Goal: Task Accomplishment & Management: Manage account settings

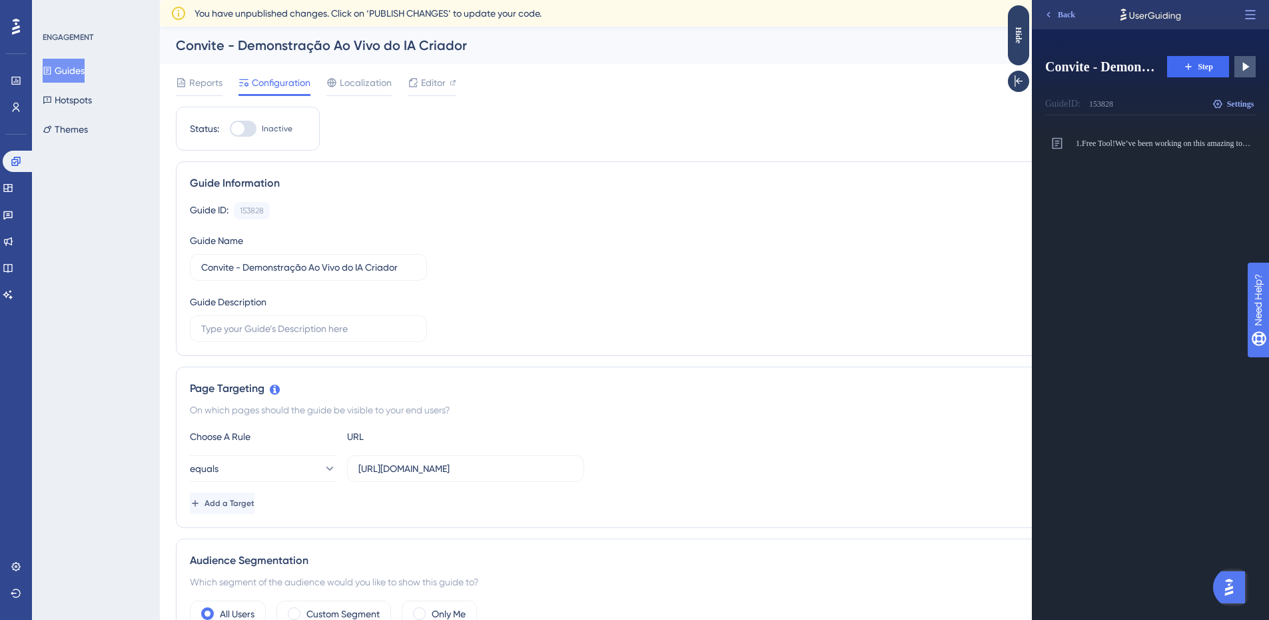
click at [1067, 102] on div "Guide ID:" at bounding box center [1062, 104] width 35 height 16
click at [1165, 152] on div "Modal" at bounding box center [1139, 148] width 127 height 11
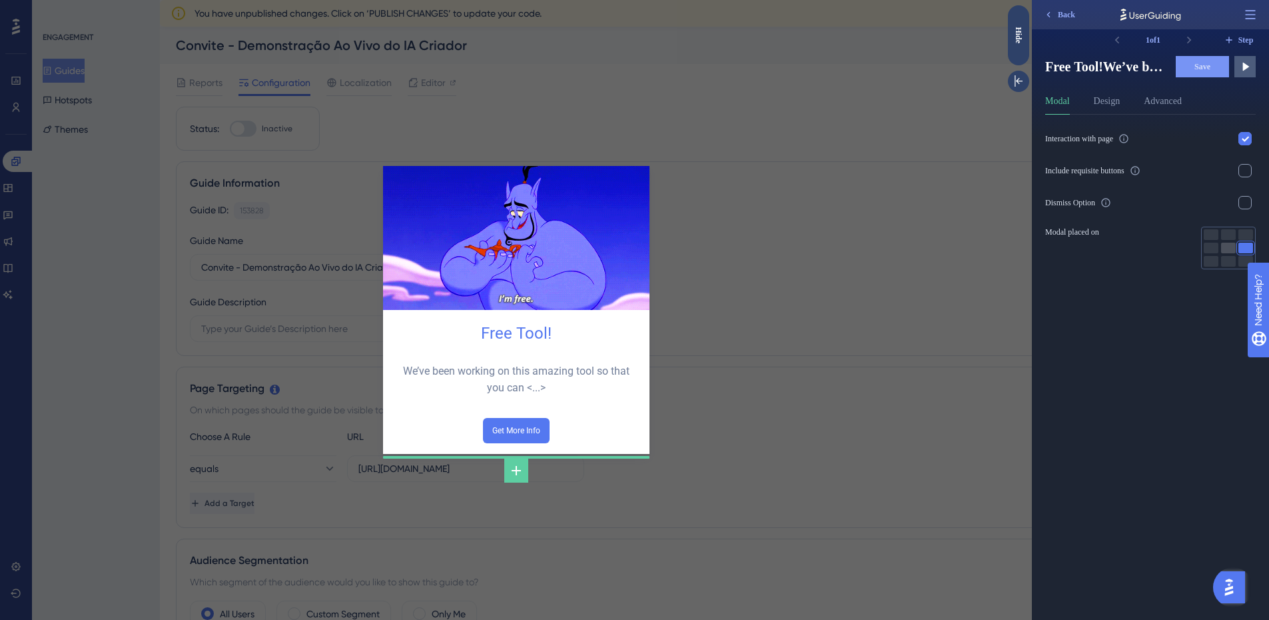
click at [1228, 249] on div at bounding box center [1228, 248] width 15 height 11
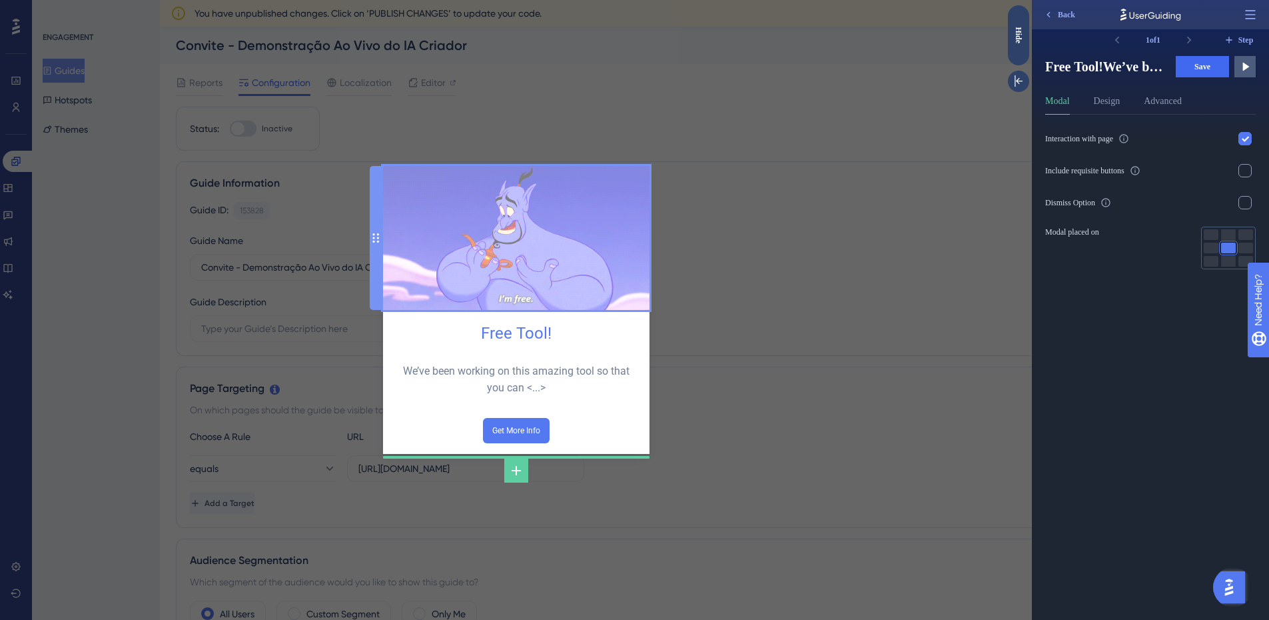
click at [533, 211] on img at bounding box center [516, 238] width 266 height 144
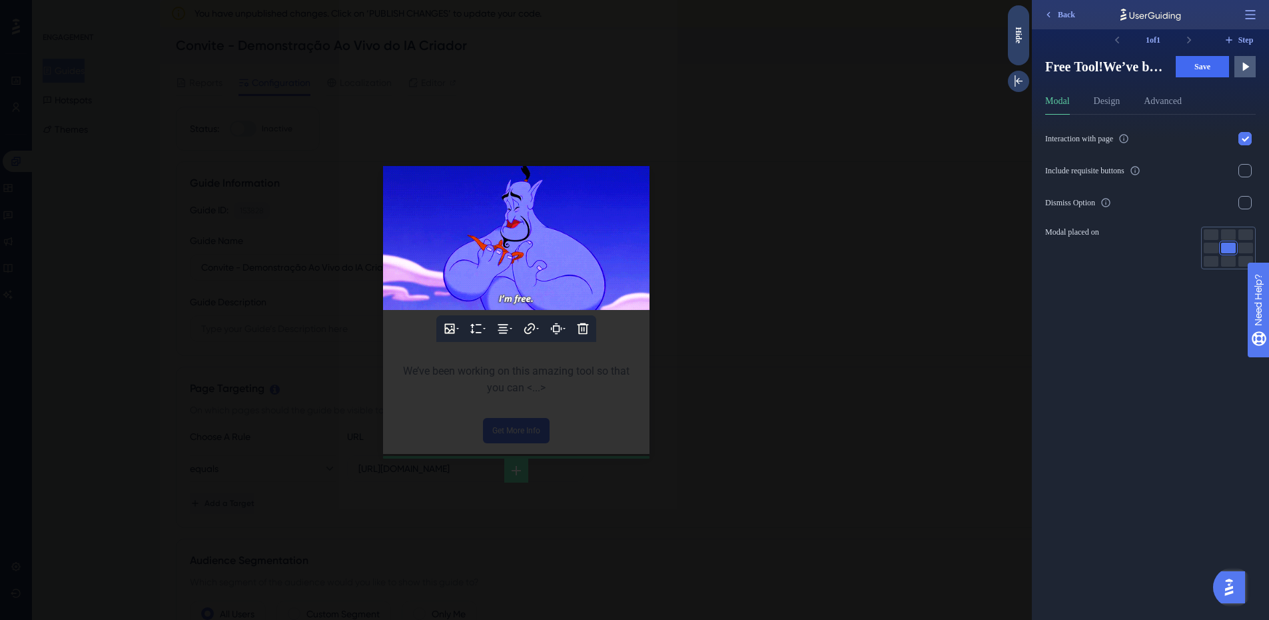
click at [595, 377] on div at bounding box center [516, 310] width 1032 height 620
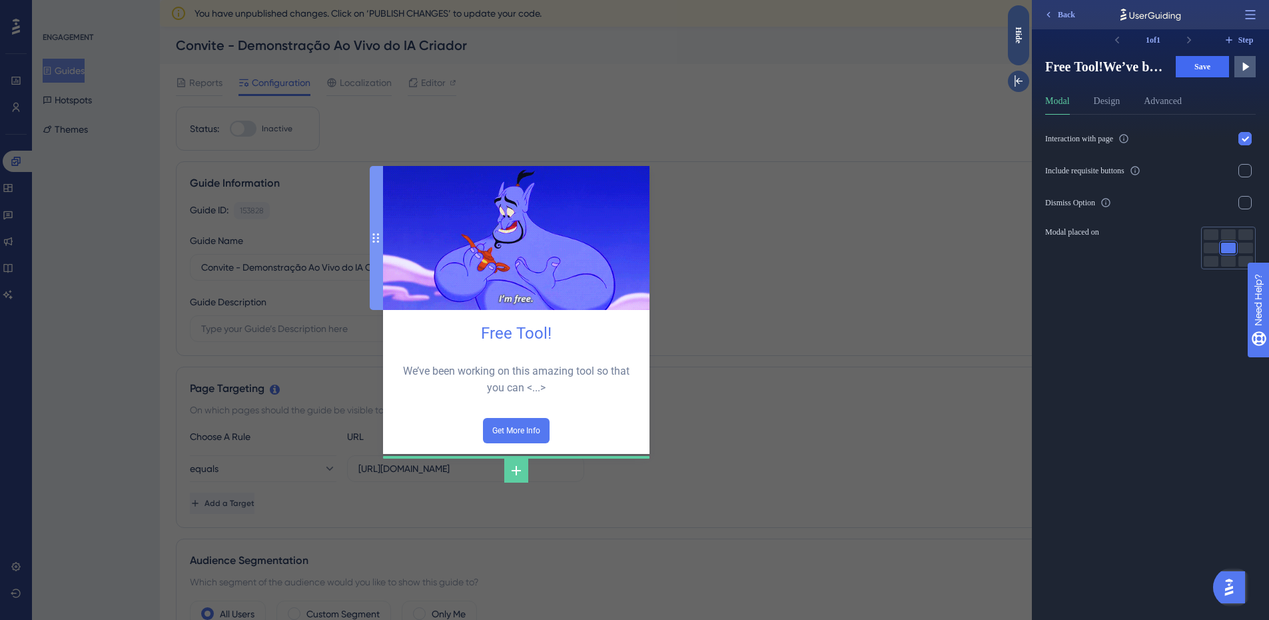
click at [372, 243] on icon at bounding box center [375, 238] width 7 height 11
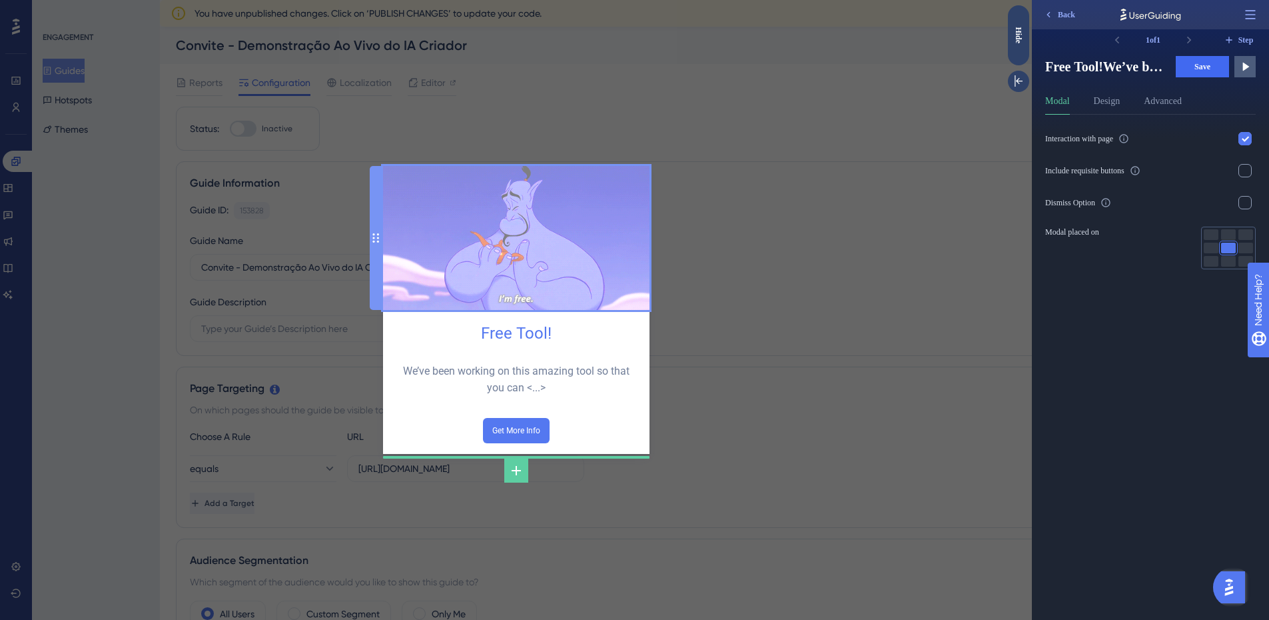
click at [625, 229] on img at bounding box center [516, 238] width 266 height 144
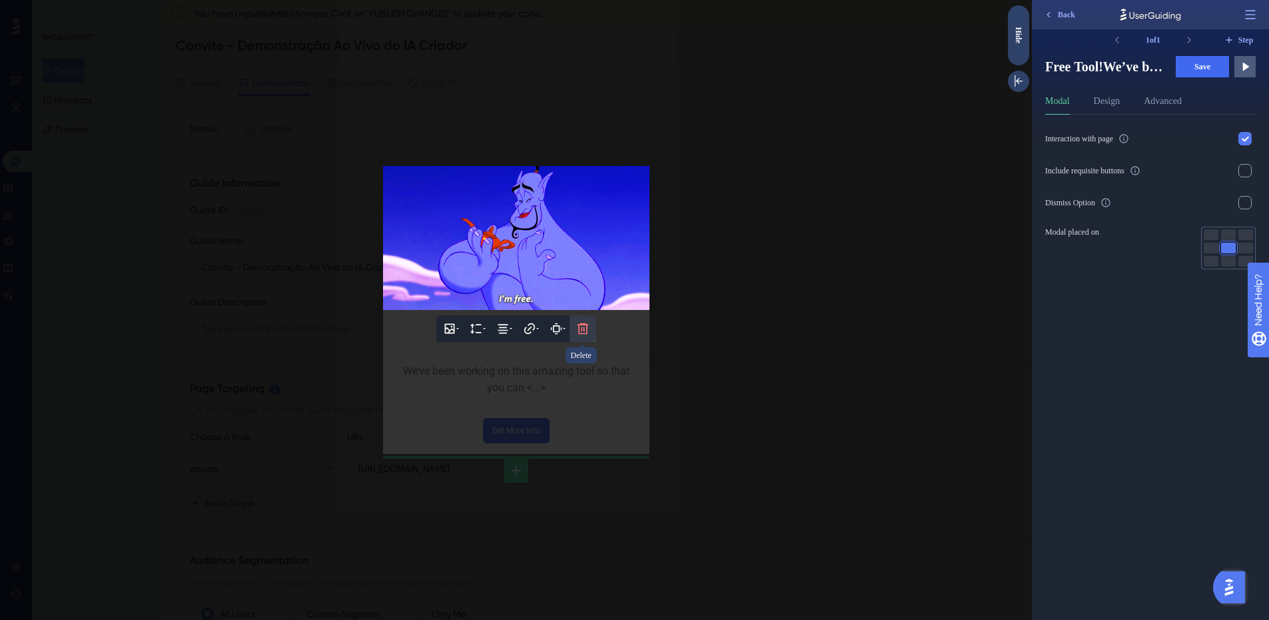
click at [584, 326] on icon at bounding box center [582, 328] width 13 height 13
click at [584, 372] on icon at bounding box center [582, 368] width 13 height 13
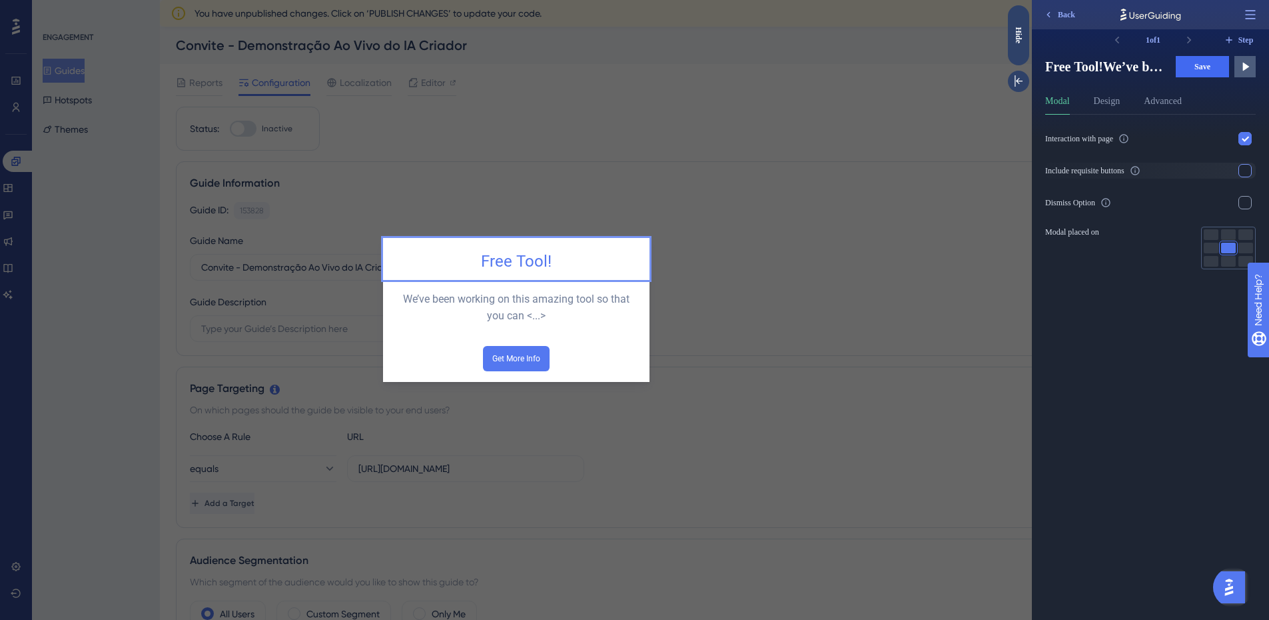
click at [1247, 172] on div at bounding box center [1245, 170] width 13 height 13
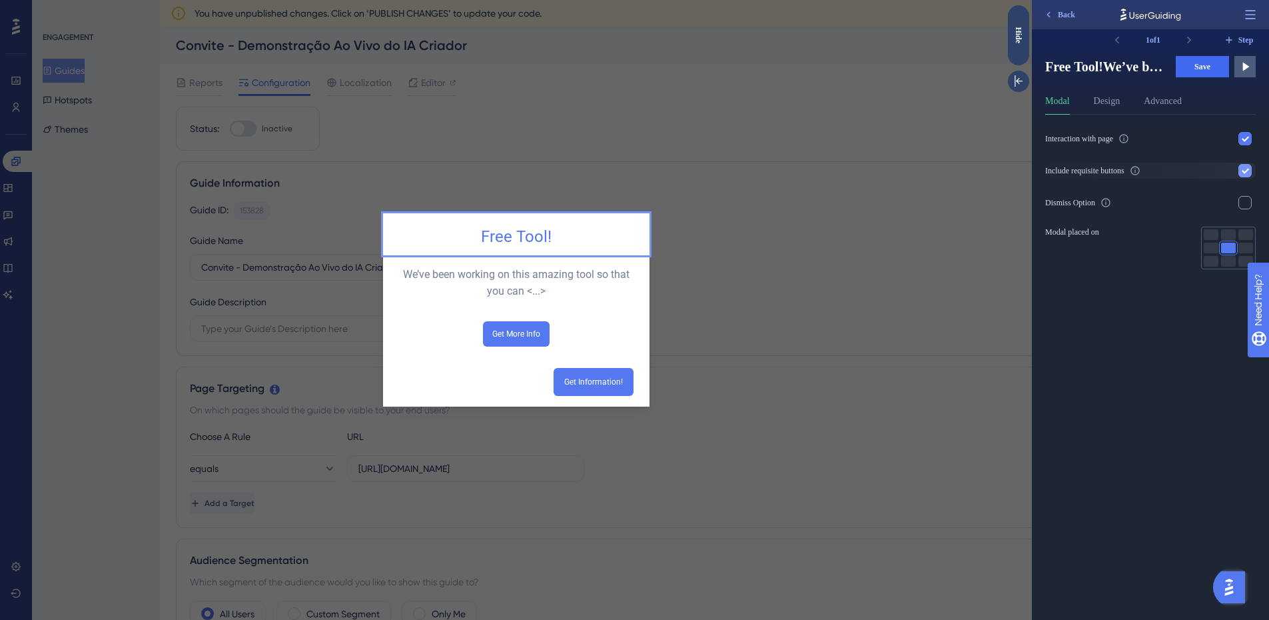
click at [1247, 172] on icon at bounding box center [1245, 171] width 7 height 5
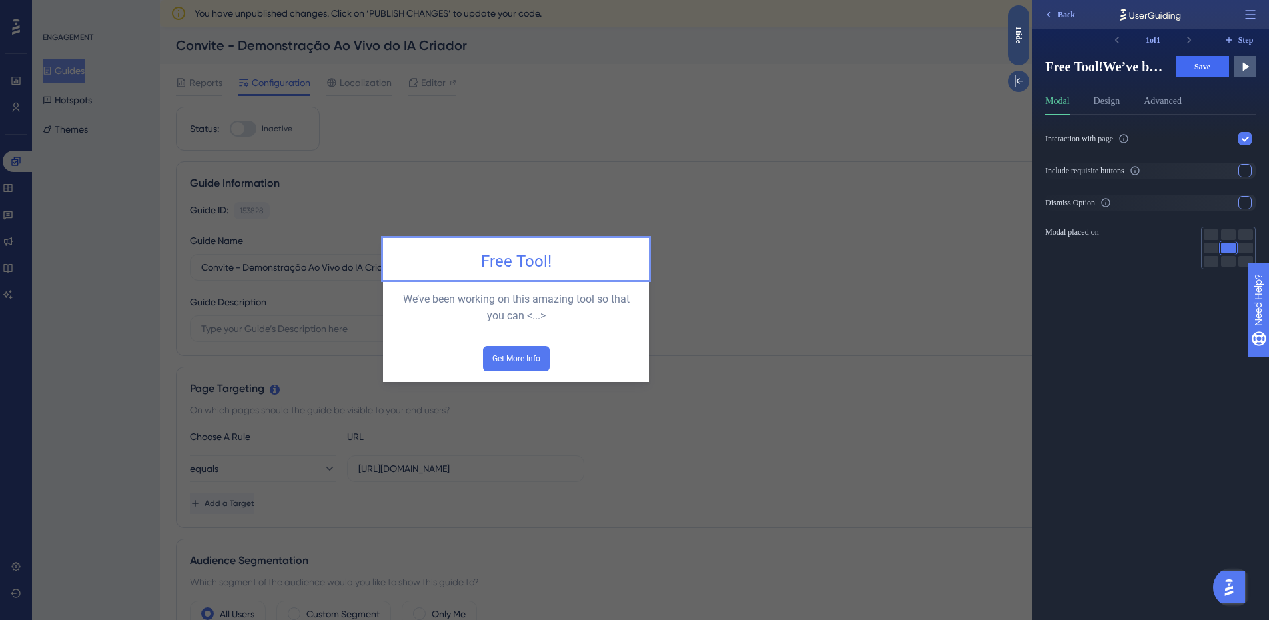
click at [1241, 203] on div at bounding box center [1245, 202] width 13 height 13
click at [635, 253] on div "Free Tool!" at bounding box center [516, 262] width 245 height 26
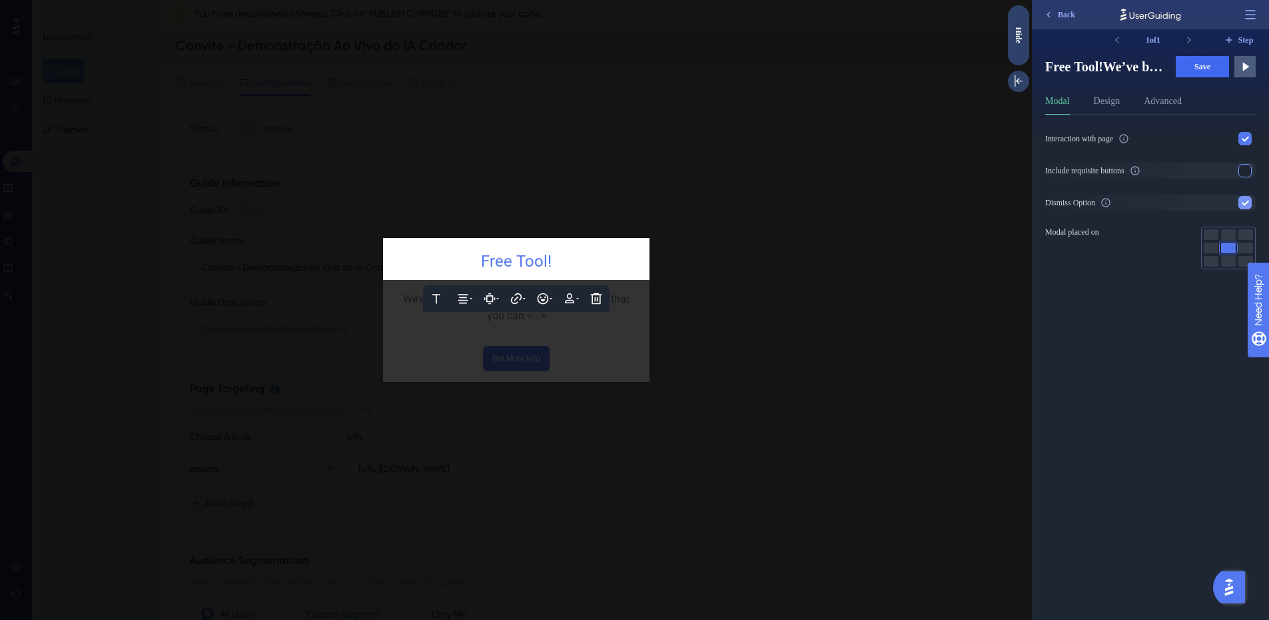
click at [1243, 198] on div at bounding box center [1245, 202] width 13 height 13
click at [1077, 95] on div "Modal Design Advanced" at bounding box center [1150, 103] width 211 height 21
click at [1097, 102] on button "Design" at bounding box center [1107, 103] width 27 height 21
click at [1147, 351] on div "Viewport width Percentage Fixed 400 px Backdrop shadow Quit icon Icon color #c5…" at bounding box center [1155, 367] width 221 height 505
click at [1195, 101] on div "Modal Design Advanced" at bounding box center [1150, 103] width 211 height 21
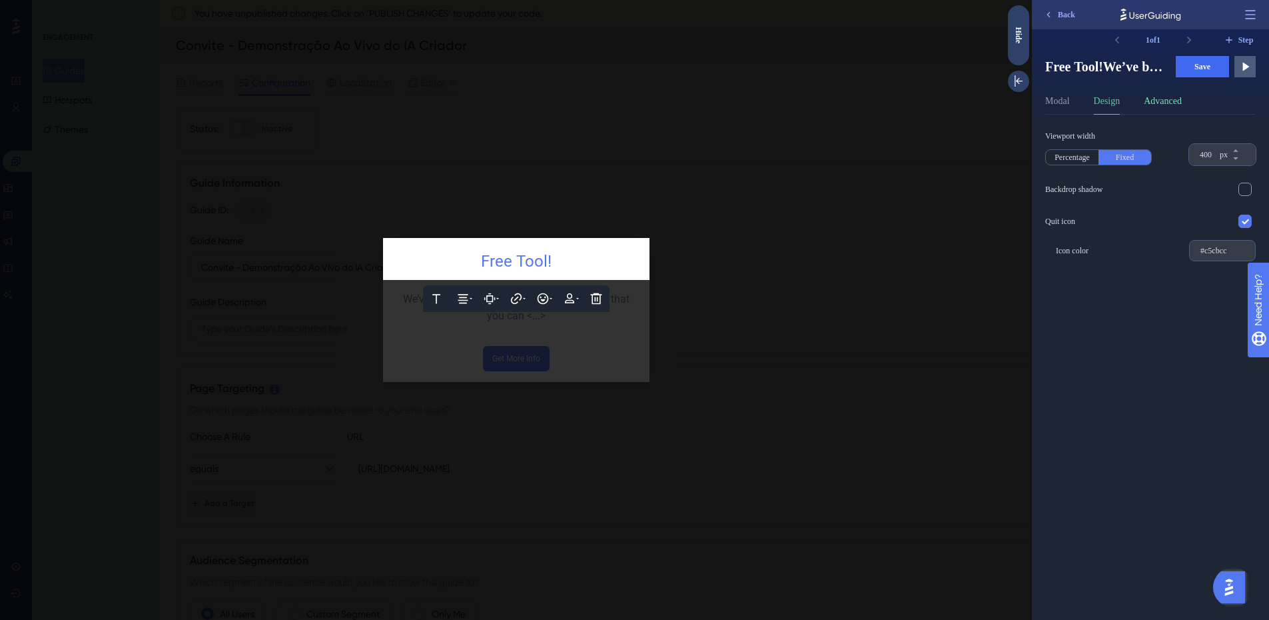
click at [1172, 109] on button "Advanced" at bounding box center [1163, 103] width 38 height 21
click at [1069, 103] on button "Modal" at bounding box center [1057, 103] width 25 height 21
click at [1082, 19] on div "Back" at bounding box center [1150, 14] width 237 height 29
click at [1051, 13] on icon at bounding box center [1048, 14] width 11 height 11
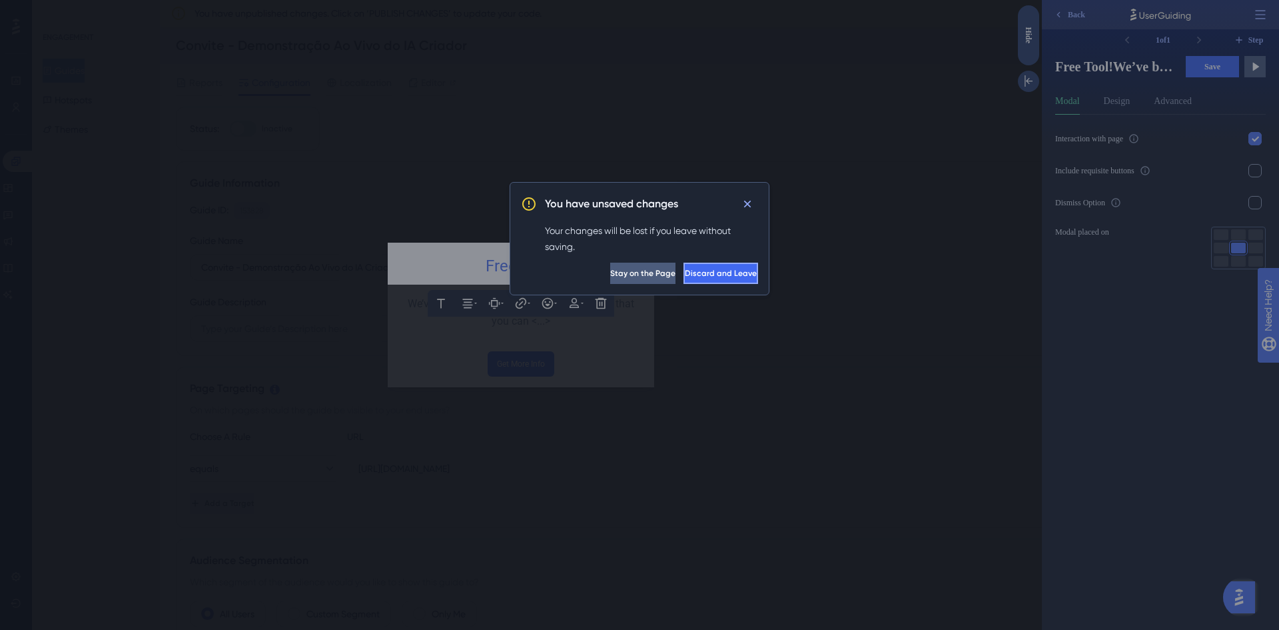
click at [719, 269] on span "Discard and Leave" at bounding box center [721, 273] width 72 height 11
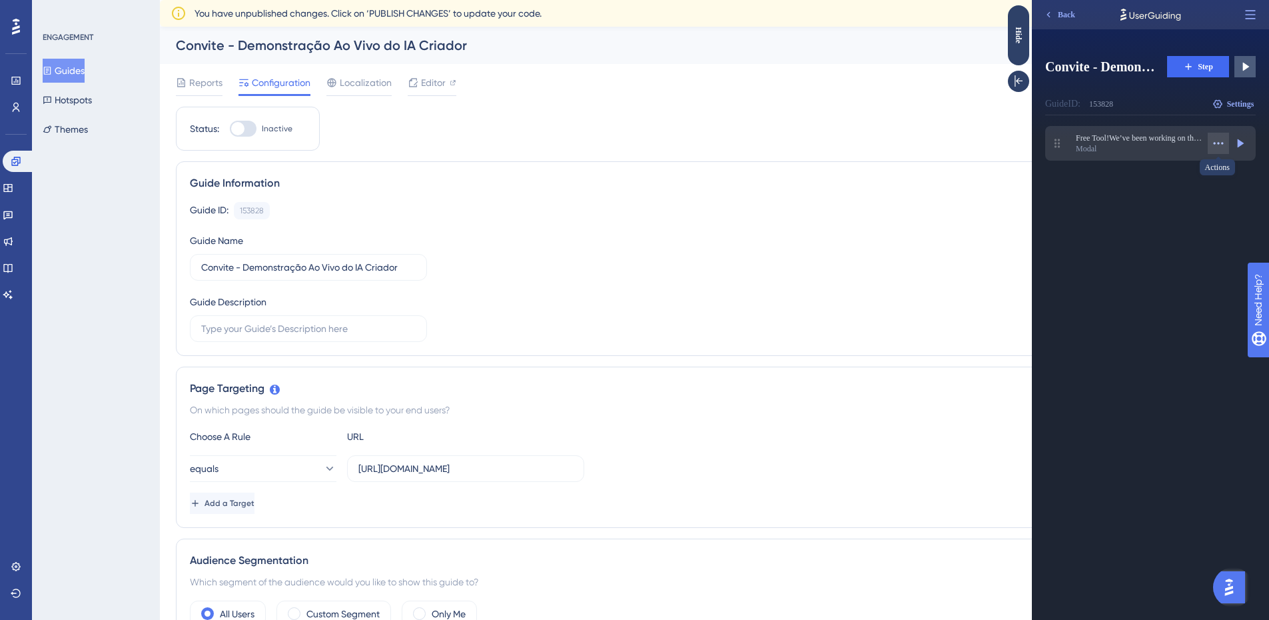
click at [1227, 138] on button at bounding box center [1218, 143] width 21 height 21
click at [1185, 239] on div "Delete Delete" at bounding box center [1182, 239] width 81 height 21
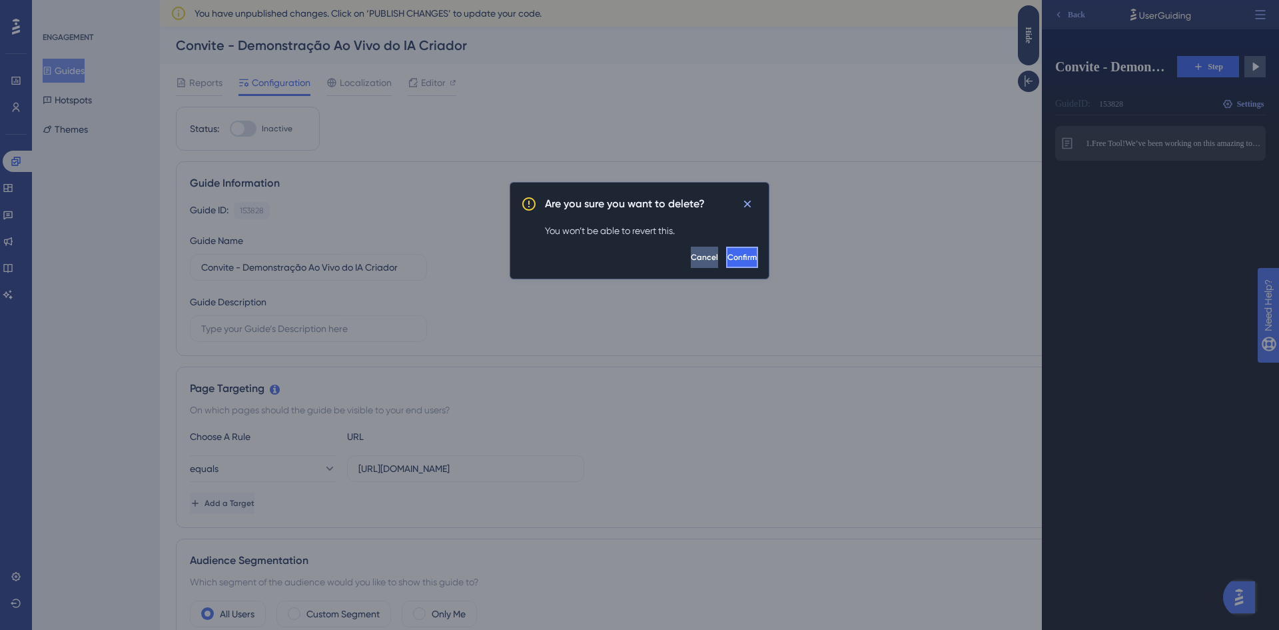
click at [726, 264] on button "Confirm" at bounding box center [742, 257] width 32 height 21
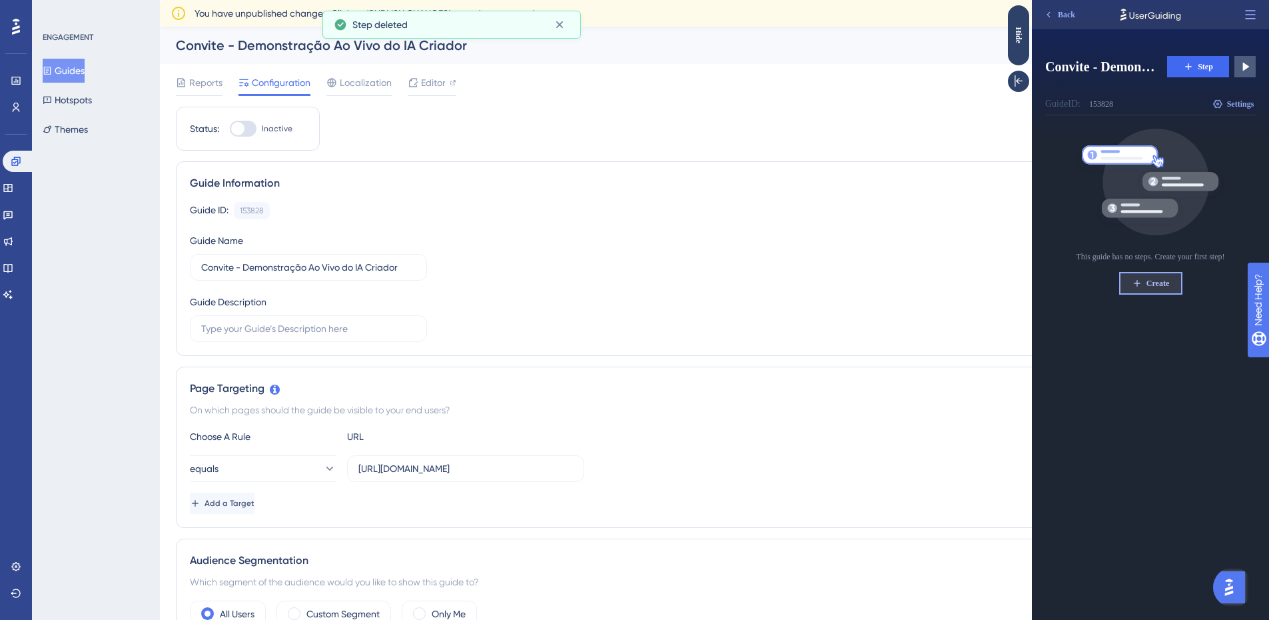
click at [1147, 288] on span "Create" at bounding box center [1158, 283] width 23 height 11
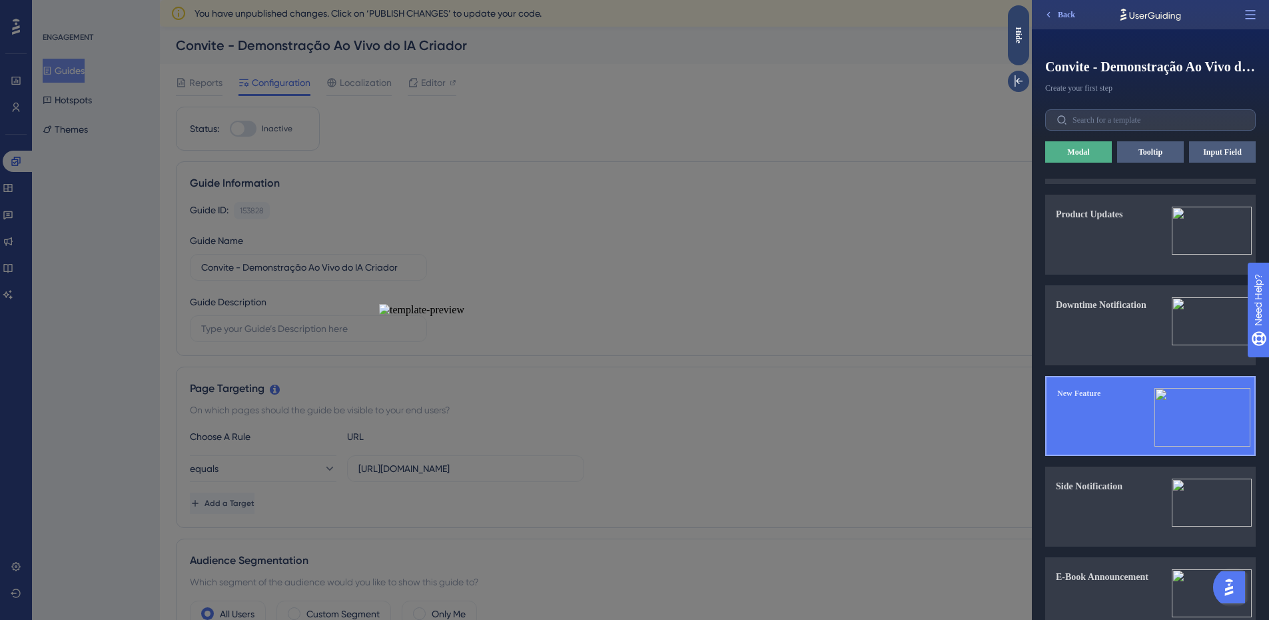
click at [1139, 420] on button "New Feature" at bounding box center [1150, 416] width 211 height 80
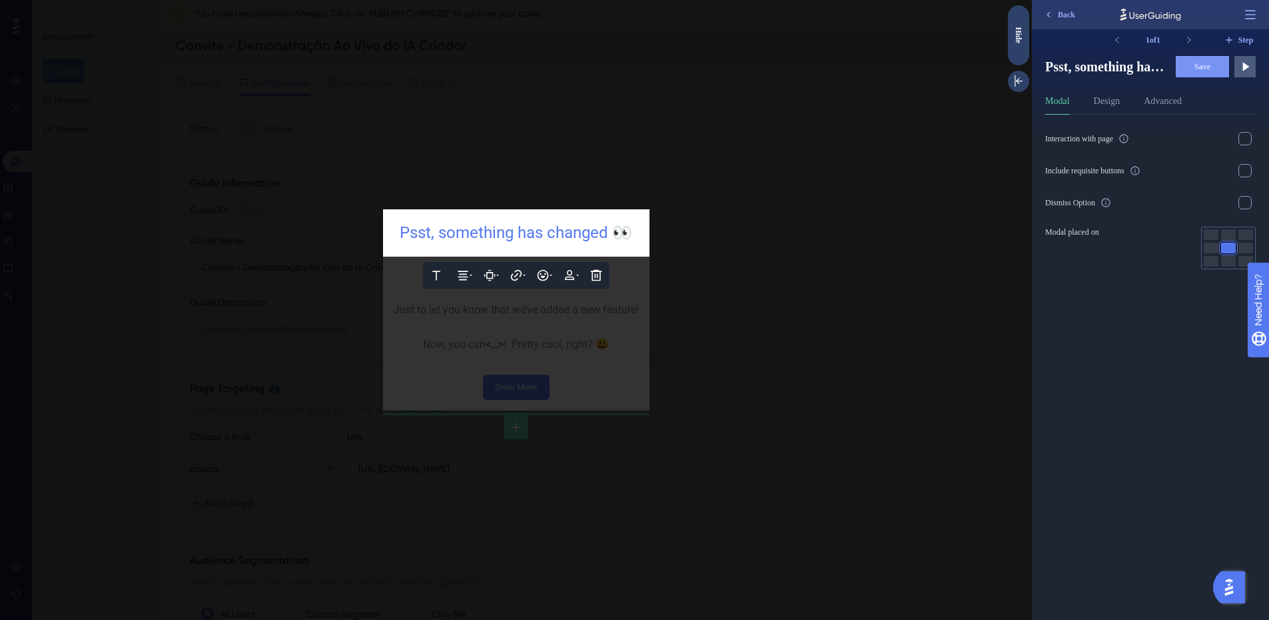
click at [459, 227] on span "Psst, something has changed 👀" at bounding box center [516, 232] width 233 height 19
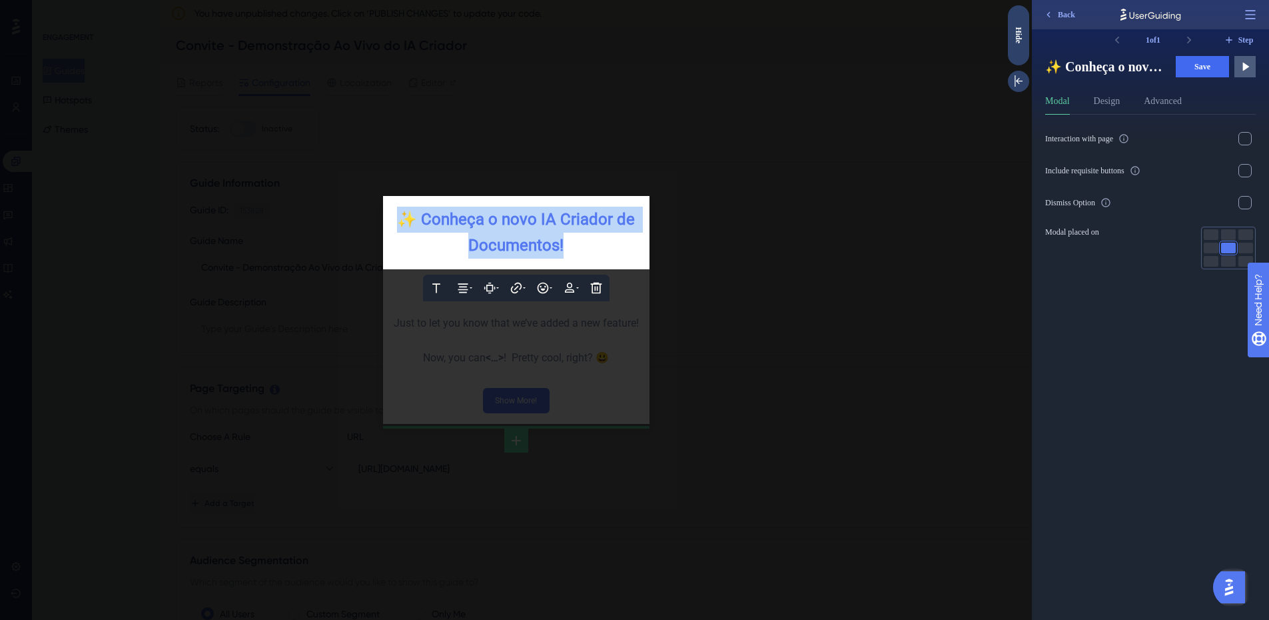
drag, startPoint x: 582, startPoint y: 247, endPoint x: 394, endPoint y: 212, distance: 190.4
click at [394, 212] on div "✨ Conheça o novo IA Criador de Documentos!" at bounding box center [516, 233] width 245 height 52
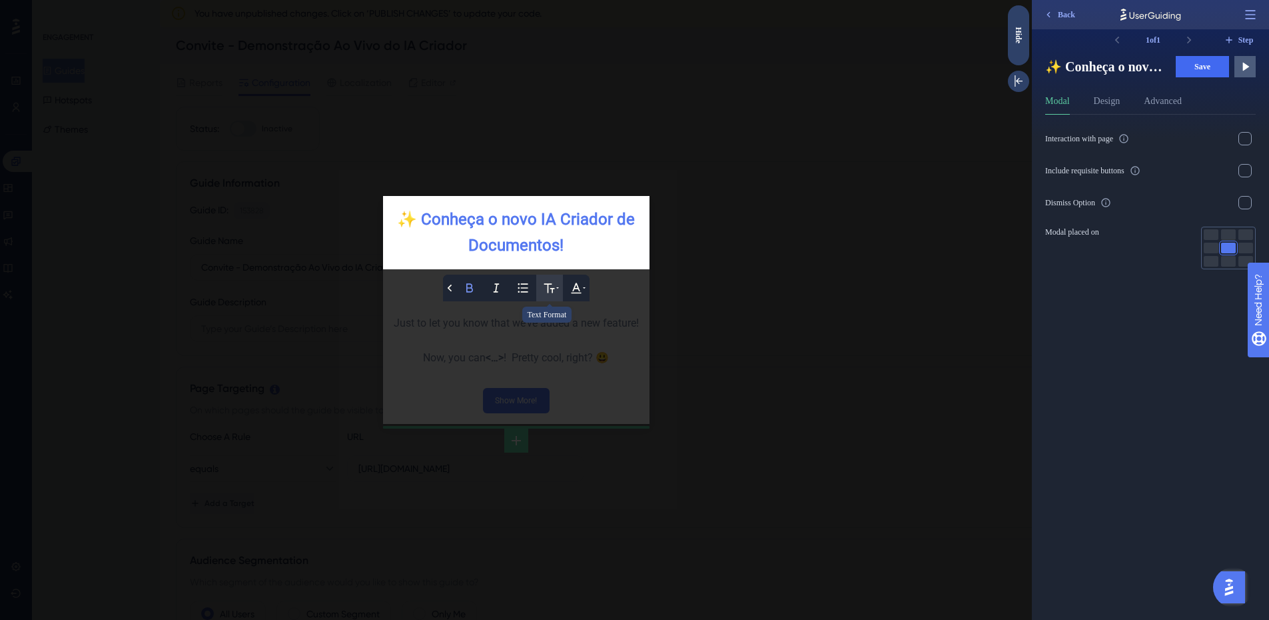
click at [557, 284] on button at bounding box center [549, 287] width 27 height 27
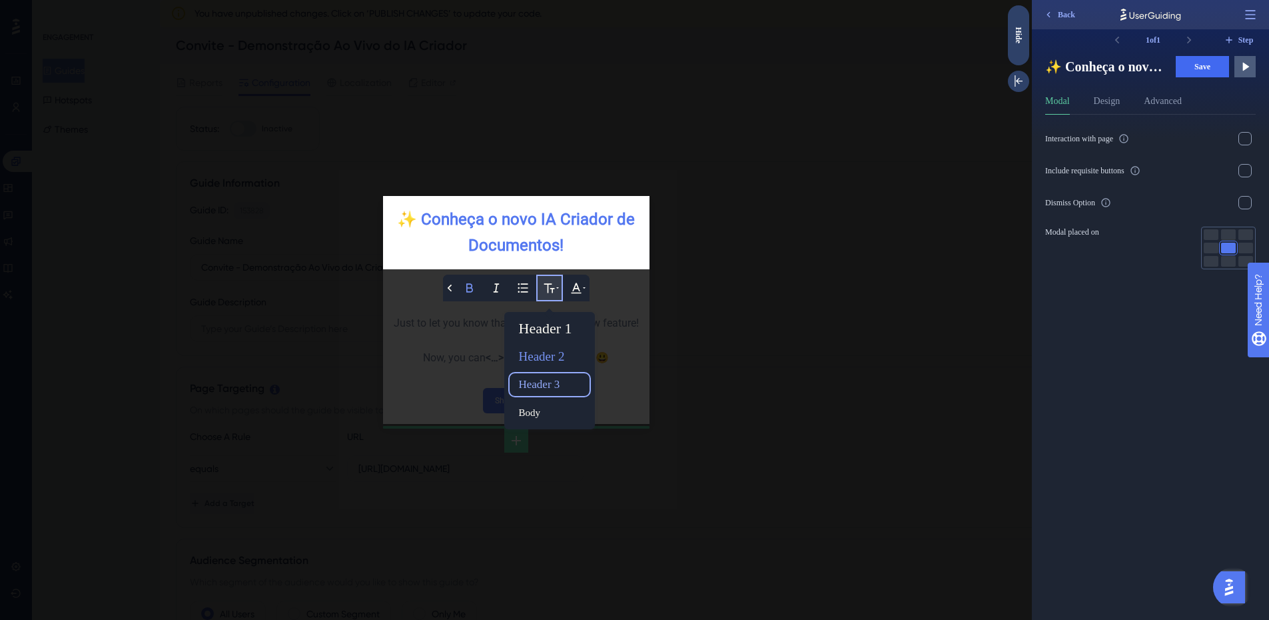
click at [548, 383] on div "Header 3" at bounding box center [550, 384] width 72 height 21
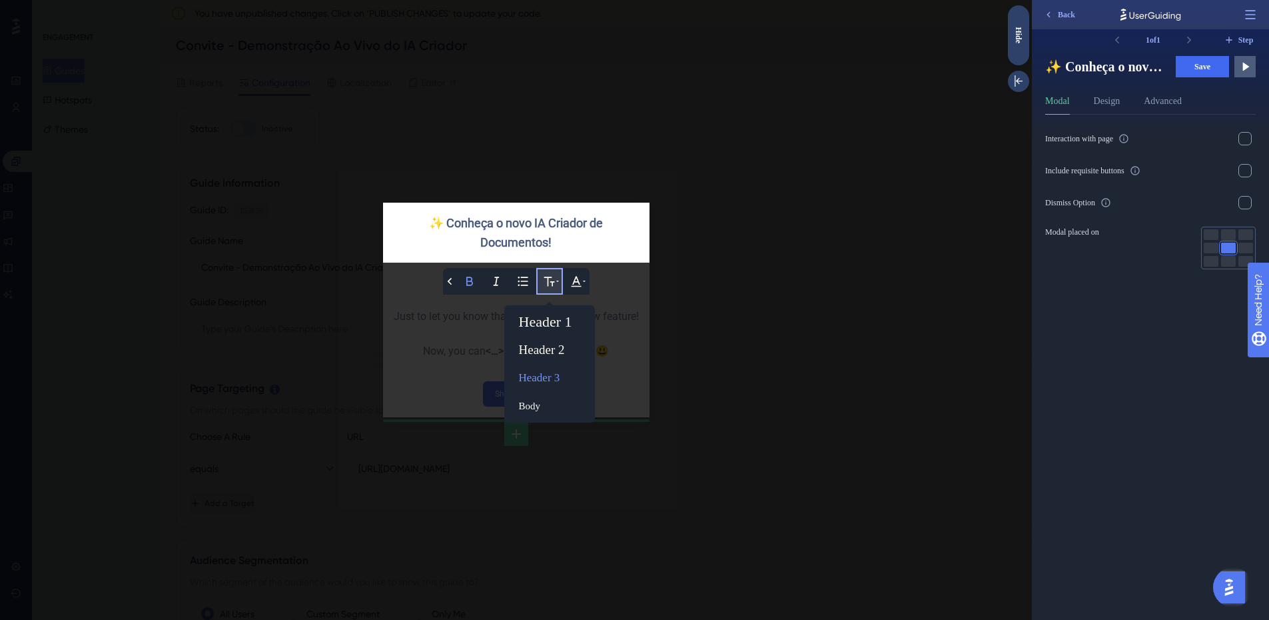
click at [612, 397] on div at bounding box center [516, 310] width 1032 height 620
click at [623, 330] on div at bounding box center [516, 310] width 1032 height 620
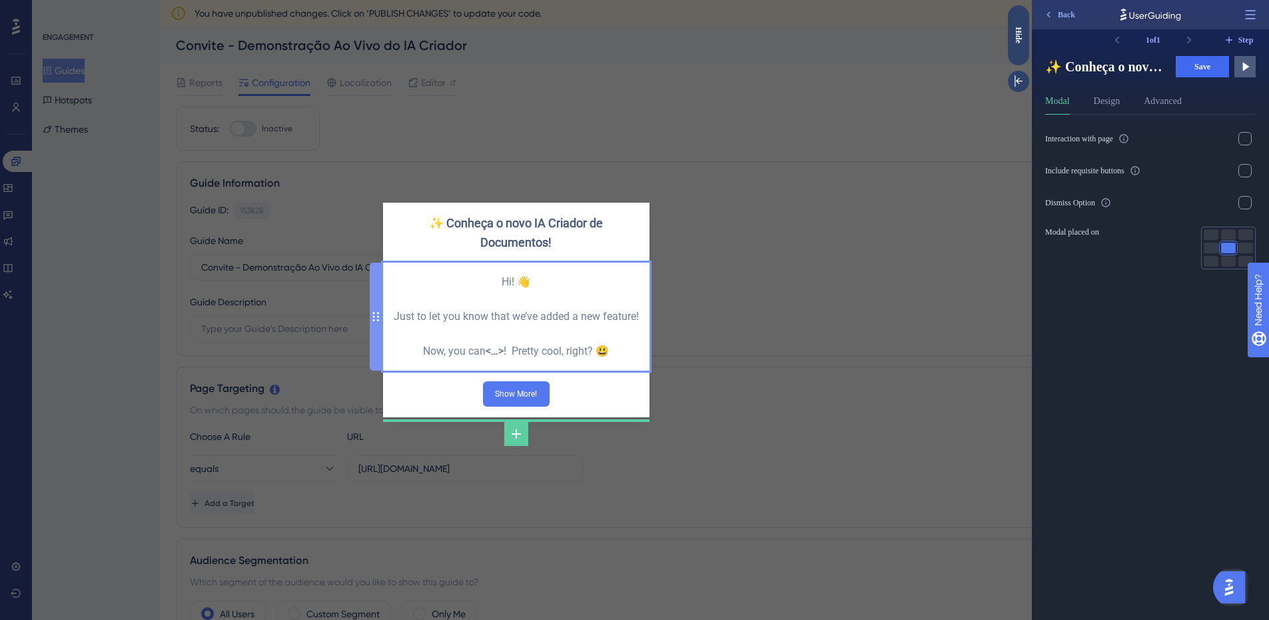
click at [513, 316] on div "Hi! 👋 Just to let you know that we’ve added a new feature! Now, you can <…> ! P…" at bounding box center [516, 316] width 245 height 86
click at [513, 316] on div "Just to let you know that we’ve added a new feature!" at bounding box center [516, 316] width 245 height 17
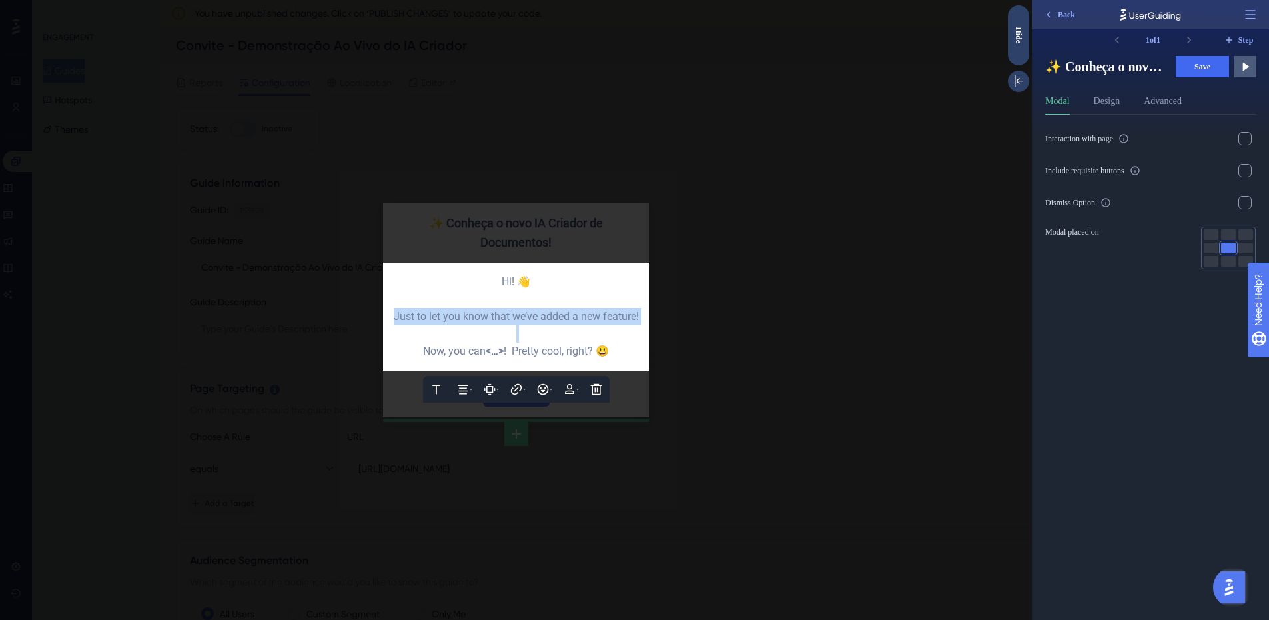
click at [513, 316] on div "Just to let you know that we’ve added a new feature!" at bounding box center [516, 316] width 245 height 17
click at [620, 360] on div "Now, you can <…> ! Pretty cool, right? 😃" at bounding box center [516, 350] width 245 height 17
drag, startPoint x: 620, startPoint y: 364, endPoint x: 366, endPoint y: 264, distance: 272.2
click at [366, 264] on div "✨ Conheça o novo IA Criador de Documentos! Text Alignment Paddings Hyperlink Em…" at bounding box center [516, 310] width 1032 height 620
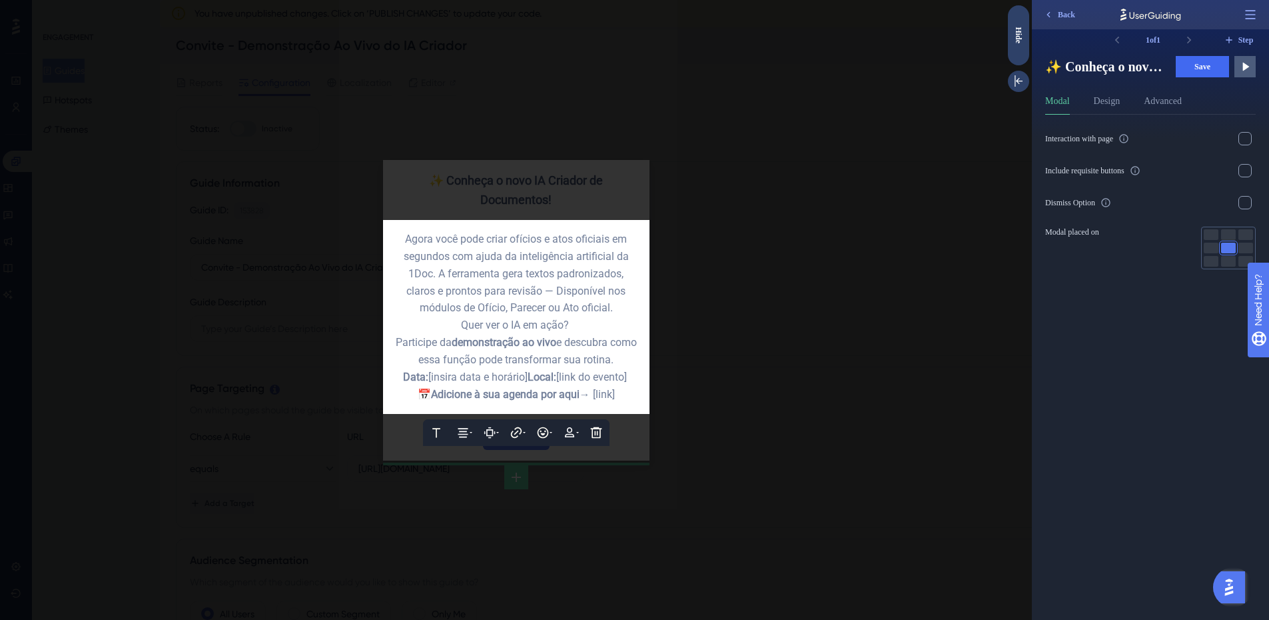
click at [547, 298] on span "Agora você pode criar ofícios e atos oficiais em segundos com ajuda da inteligê…" at bounding box center [518, 274] width 228 height 82
click at [580, 319] on div "Quer ver o IA em ação? Participe da demonstração ao vivo e descubra como essa f…" at bounding box center [516, 342] width 245 height 52
click at [428, 383] on span "Data:" at bounding box center [415, 376] width 25 height 13
click at [448, 388] on div "Data: [insira data e horário] Local: [link do evento] 📅 Adicione à sua agenda p…" at bounding box center [516, 385] width 245 height 35
click at [432, 388] on div "Data: [insira data e horário] Local: [link do evento] 📅 Adicione à sua agenda p…" at bounding box center [516, 385] width 245 height 35
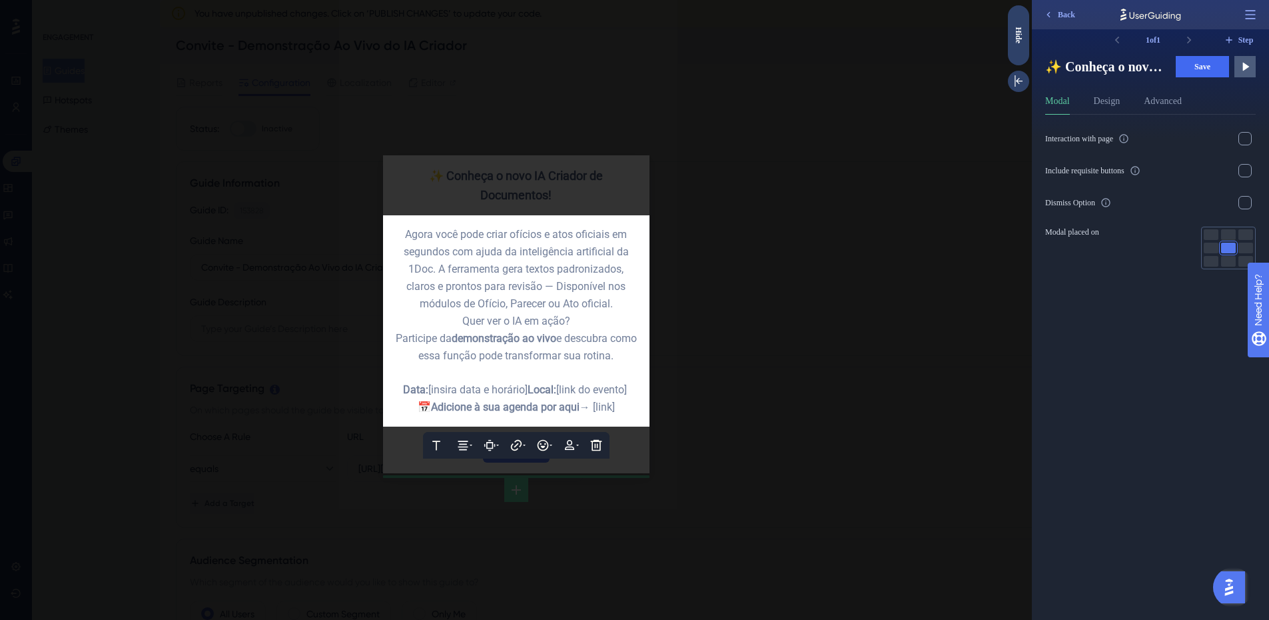
click at [799, 283] on div at bounding box center [516, 310] width 1032 height 620
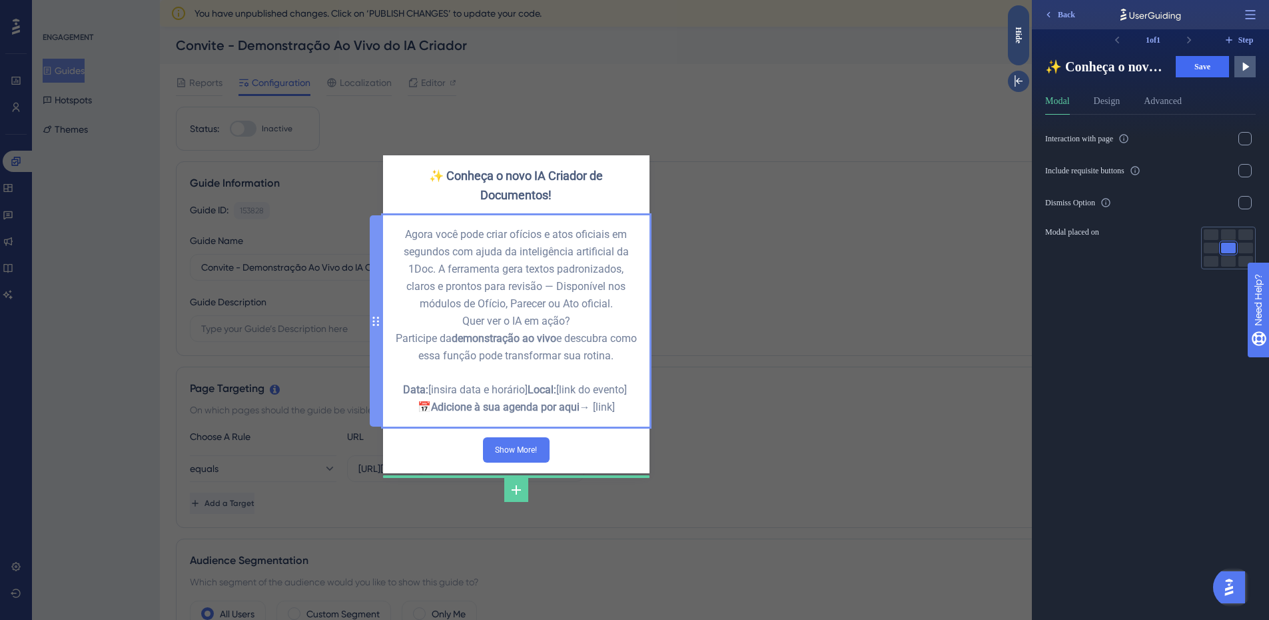
click at [642, 215] on div "Agora você pode criar ofícios e atos oficiais em segundos com ajuda da inteligê…" at bounding box center [516, 320] width 266 height 211
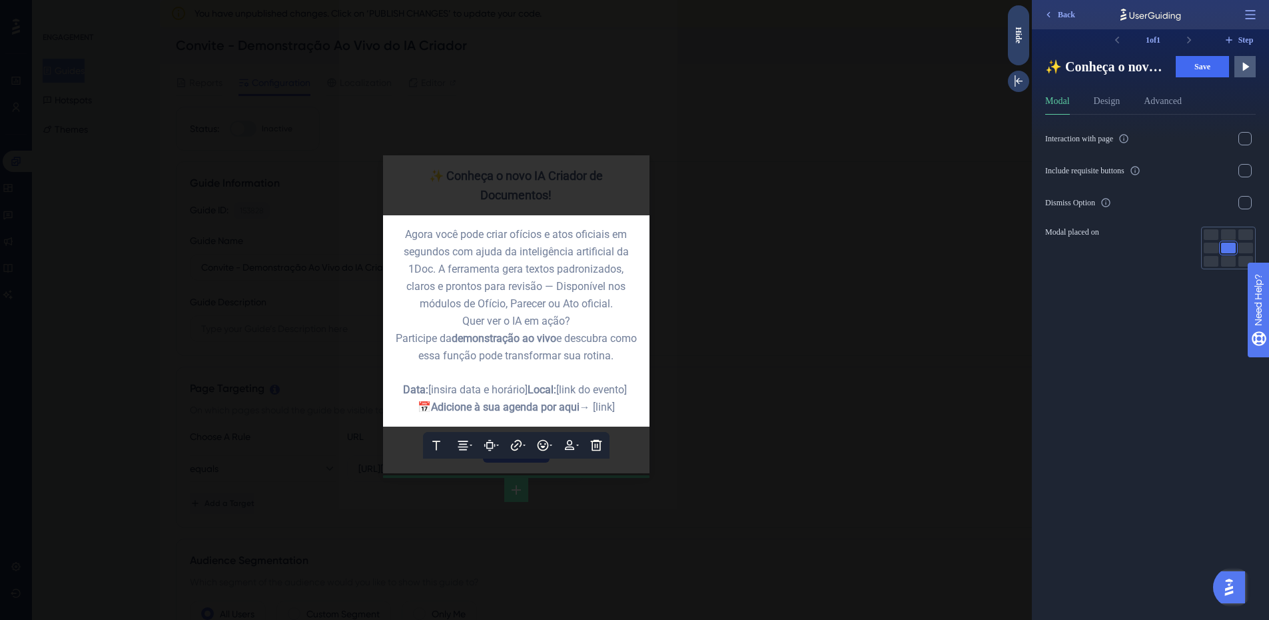
click at [633, 185] on div at bounding box center [516, 310] width 1032 height 620
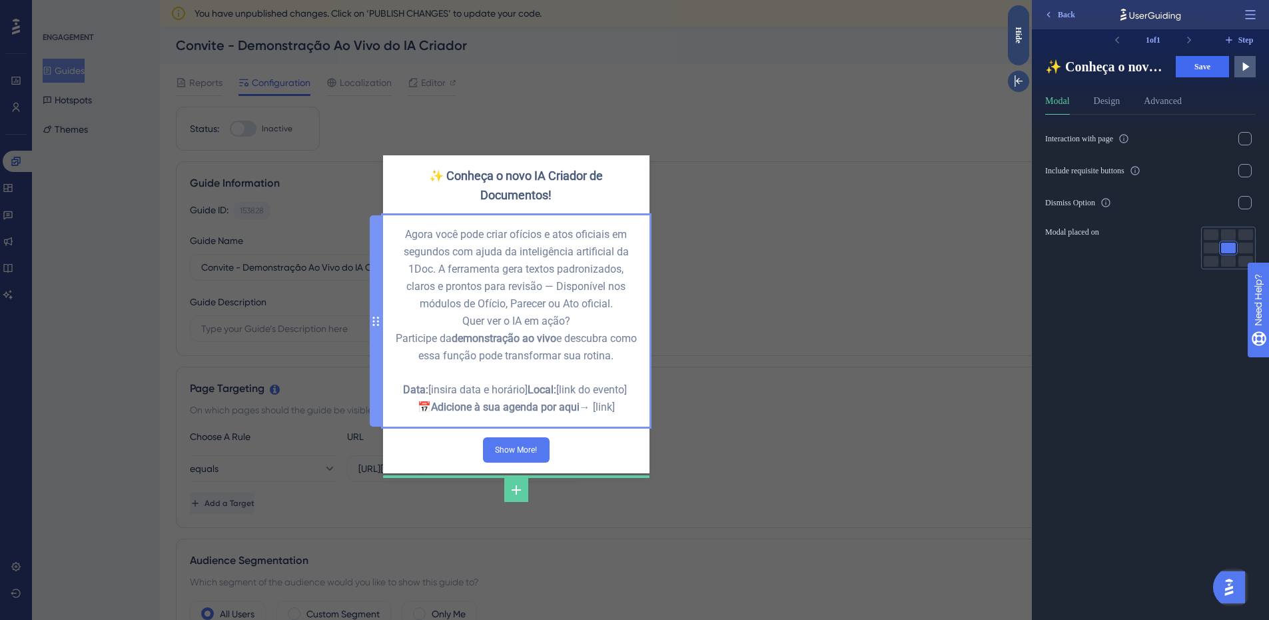
click at [520, 251] on div "Agora você pode criar ofícios e atos oficiais em segundos com ajuda da inteligê…" at bounding box center [516, 321] width 245 height 190
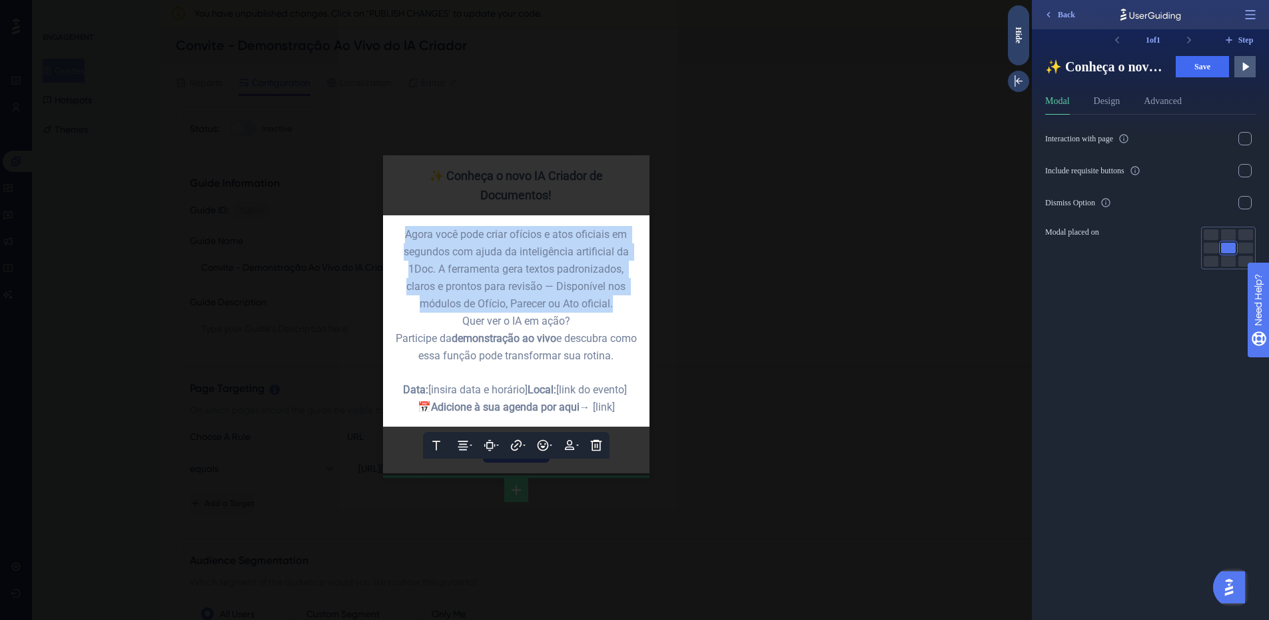
click at [520, 251] on div "Agora você pode criar ofícios e atos oficiais em segundos com ajuda da inteligê…" at bounding box center [516, 269] width 245 height 86
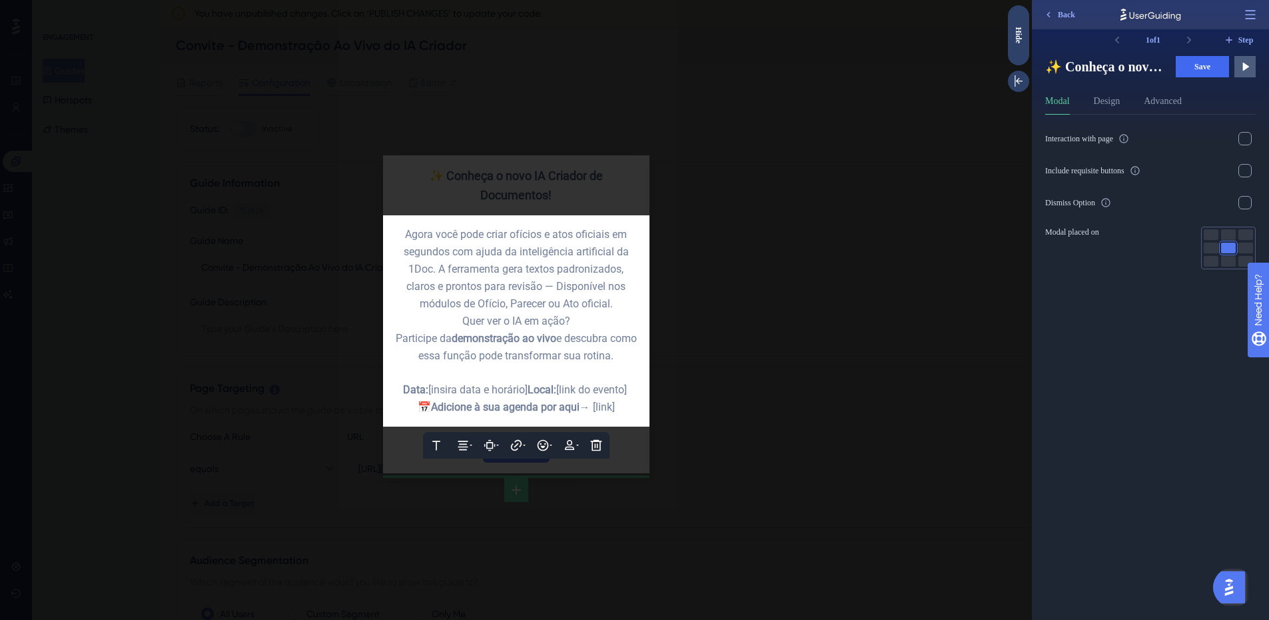
click at [551, 318] on span "Quer ver o IA em ação?" at bounding box center [516, 320] width 108 height 13
drag, startPoint x: 584, startPoint y: 318, endPoint x: 382, endPoint y: 224, distance: 222.0
click at [383, 224] on div "Text Alignment Paddings Hyperlink Emojis Personalization Delete Agora você pode…" at bounding box center [516, 320] width 266 height 211
click at [549, 240] on span "Agora você pode criar ofícios e atos oficiais em segundos com ajuda da inteligê…" at bounding box center [518, 269] width 228 height 82
click at [498, 255] on span "Agora você pode criar ofícios e atos oficiais em segundos com ajuda da inteligê…" at bounding box center [518, 269] width 228 height 82
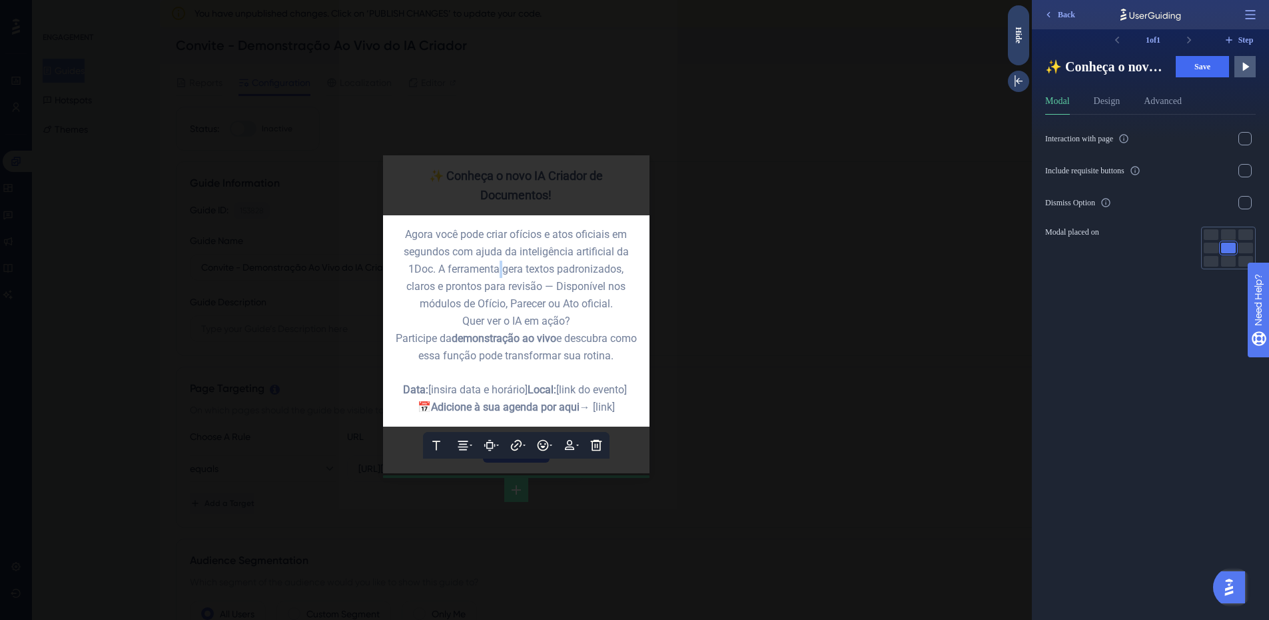
click at [498, 255] on span "Agora você pode criar ofícios e atos oficiais em segundos com ajuda da inteligê…" at bounding box center [518, 269] width 228 height 82
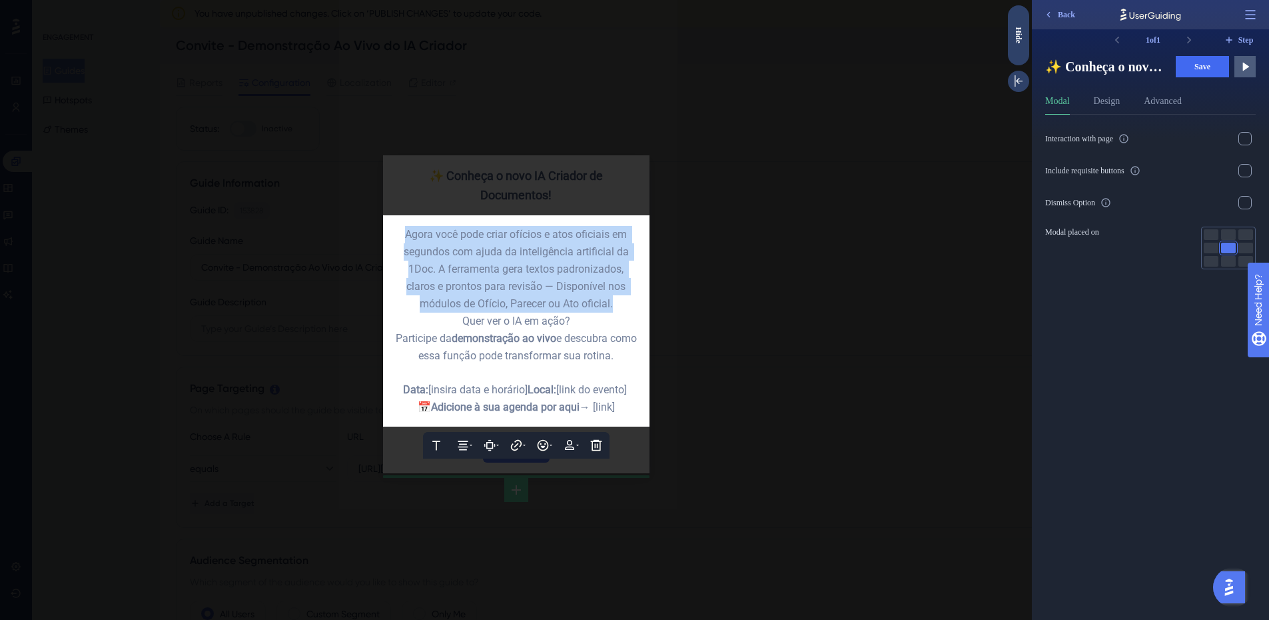
click at [498, 255] on span "Agora você pode criar ofícios e atos oficiais em segundos com ajuda da inteligê…" at bounding box center [518, 269] width 228 height 82
click at [498, 273] on span "Agora você pode criar ofícios e atos oficiais em segundos com ajuda da inteligê…" at bounding box center [518, 269] width 228 height 82
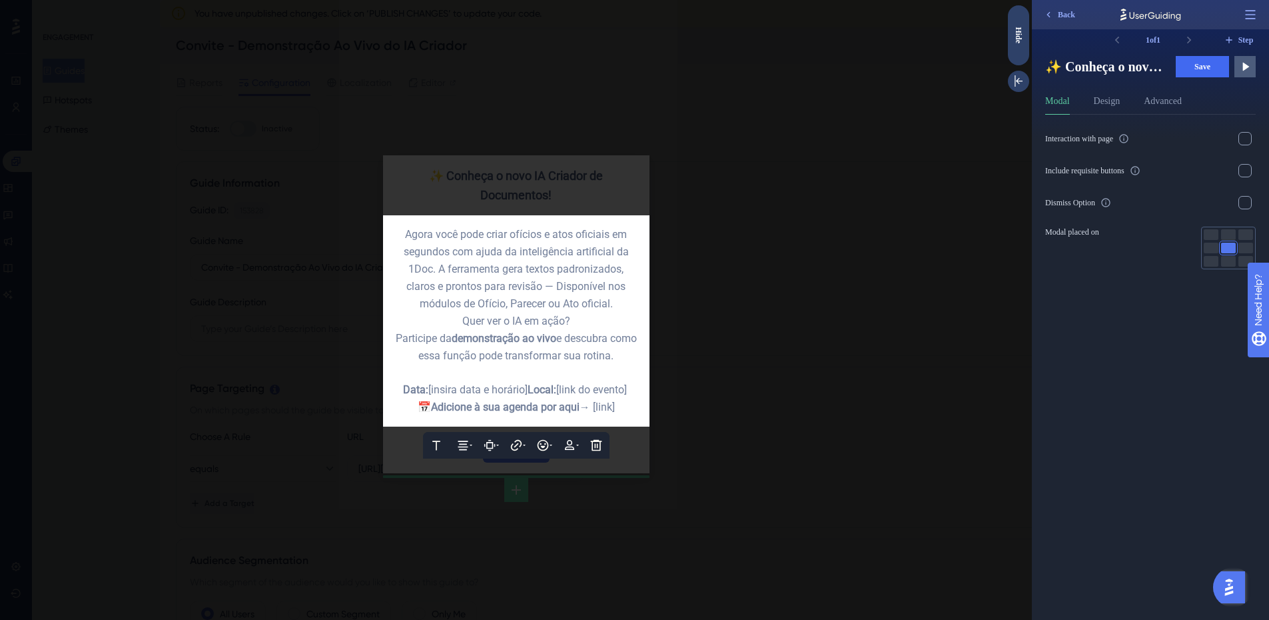
click at [532, 284] on span "Agora você pode criar ofícios e atos oficiais em segundos com ajuda da inteligê…" at bounding box center [518, 269] width 228 height 82
click at [595, 298] on span "Agora você pode criar ofícios e atos oficiais em segundos com ajuda da inteligê…" at bounding box center [518, 269] width 228 height 82
drag, startPoint x: 544, startPoint y: 279, endPoint x: 433, endPoint y: 267, distance: 111.2
click at [433, 267] on span "Agora você pode criar ofícios e atos oficiais em segundos com ajuda da inteligê…" at bounding box center [518, 269] width 228 height 82
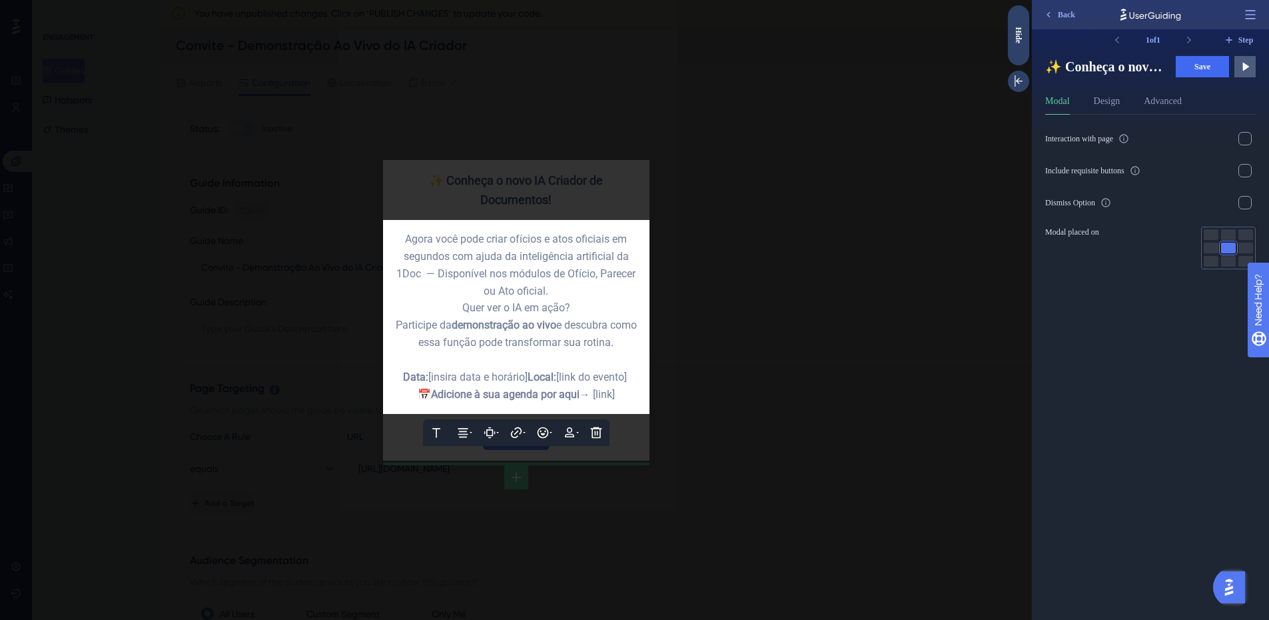
click at [489, 269] on span "Agora você pode criar ofícios e atos oficiais em segundos com ajuda da inteligê…" at bounding box center [517, 265] width 242 height 65
drag, startPoint x: 579, startPoint y: 308, endPoint x: 460, endPoint y: 315, distance: 119.4
click at [460, 316] on div "Participe da demonstração ao vivo e descubra como essa função pode transformar …" at bounding box center [516, 333] width 245 height 35
click at [458, 303] on div "Quer ver o IA em ação?" at bounding box center [516, 307] width 245 height 17
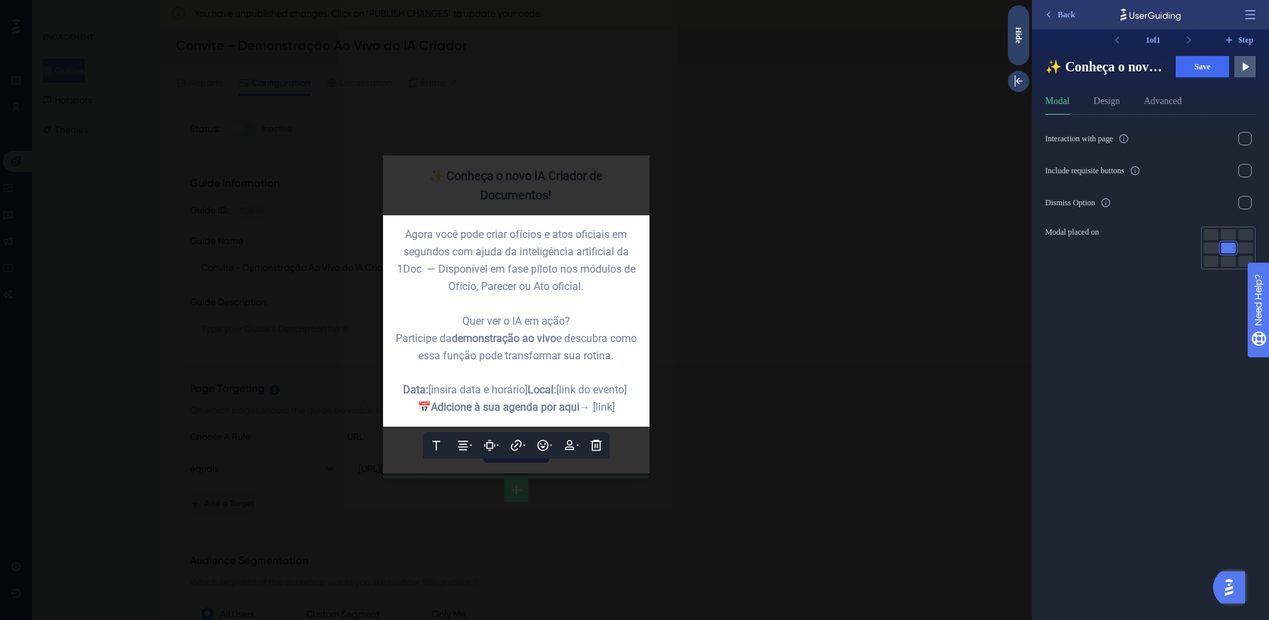
click at [459, 331] on div "Participe da demonstração ao vivo e descubra como essa função pode transformar …" at bounding box center [516, 347] width 245 height 35
click at [503, 320] on span "Quer ver o IA em ação? Participe da" at bounding box center [484, 329] width 176 height 30
click at [558, 341] on div "Quer ver a IA em ação? Participe da demonstração ao vivo e descubra como essa f…" at bounding box center [516, 338] width 245 height 52
drag, startPoint x: 406, startPoint y: 229, endPoint x: 639, endPoint y: 438, distance: 313.2
click at [639, 426] on div "Text Alignment Paddings Hyperlink Emojis Personalization Delete Agora você pode…" at bounding box center [516, 320] width 266 height 211
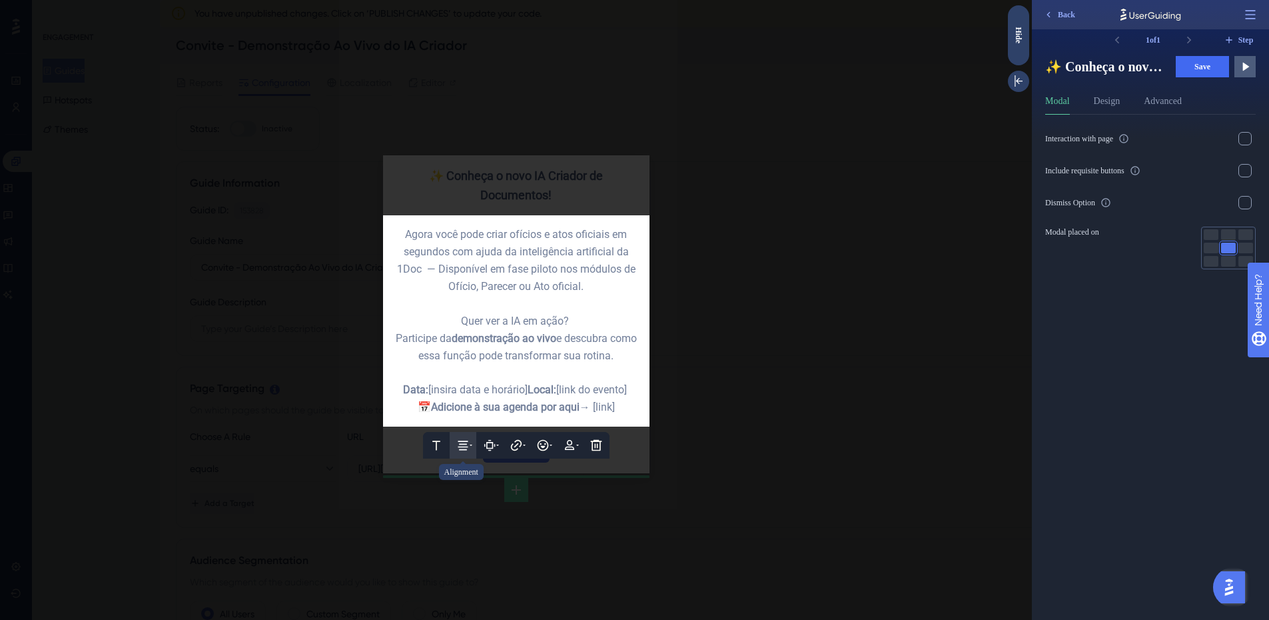
click at [471, 458] on button at bounding box center [463, 445] width 27 height 27
click at [420, 524] on icon at bounding box center [419, 518] width 12 height 11
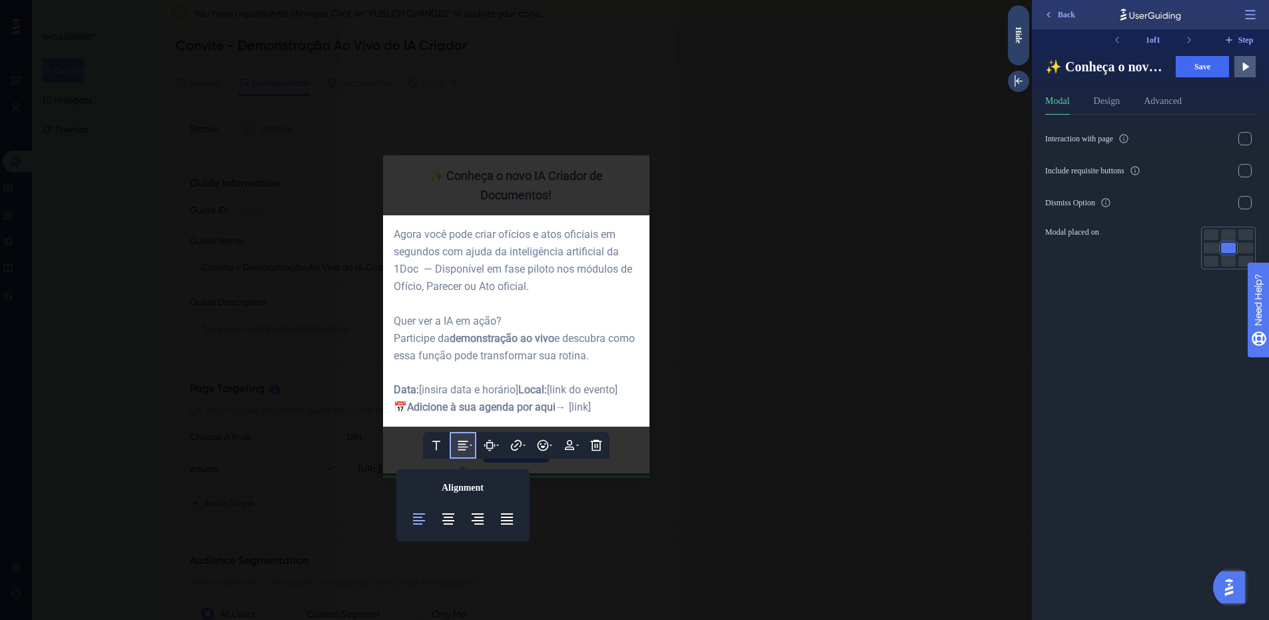
click at [580, 332] on span "e descubra como essa função pode transformar sua rotina." at bounding box center [516, 347] width 244 height 30
click at [753, 263] on div at bounding box center [516, 310] width 1032 height 620
click at [546, 173] on div at bounding box center [516, 310] width 1032 height 620
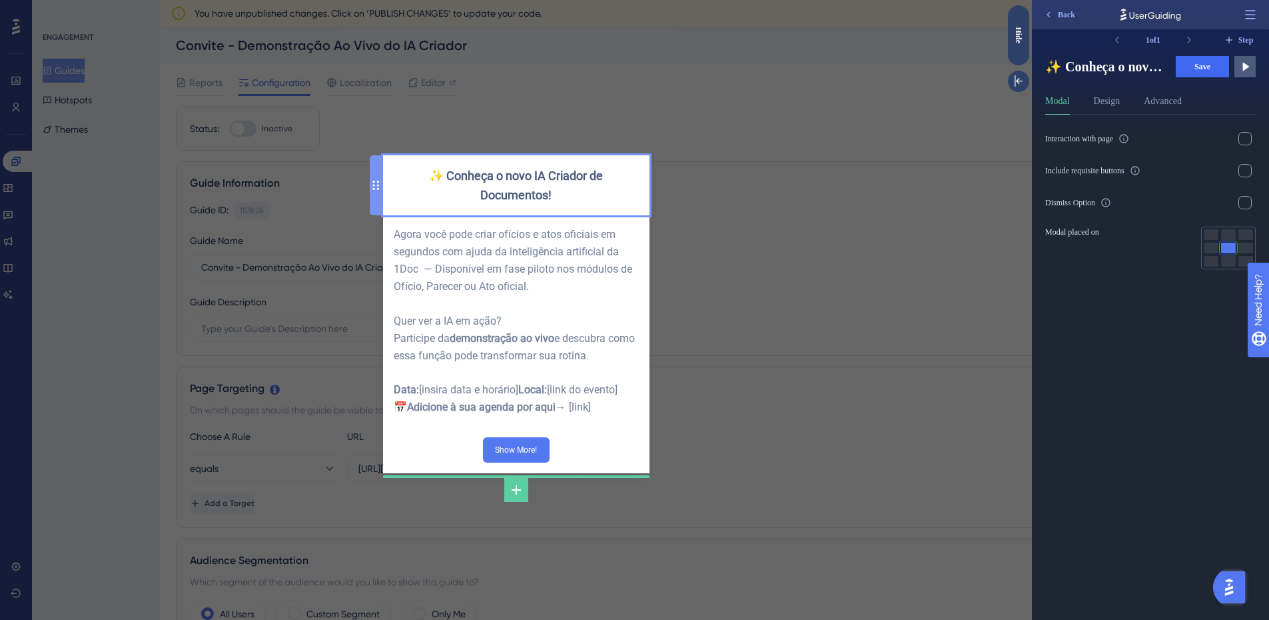
click at [540, 172] on div "✨ Conheça o novo IA Criador de Documentos!" at bounding box center [516, 185] width 245 height 39
click at [540, 172] on span "✨ Conheça o novo IA Criador de Documentos!" at bounding box center [517, 185] width 177 height 33
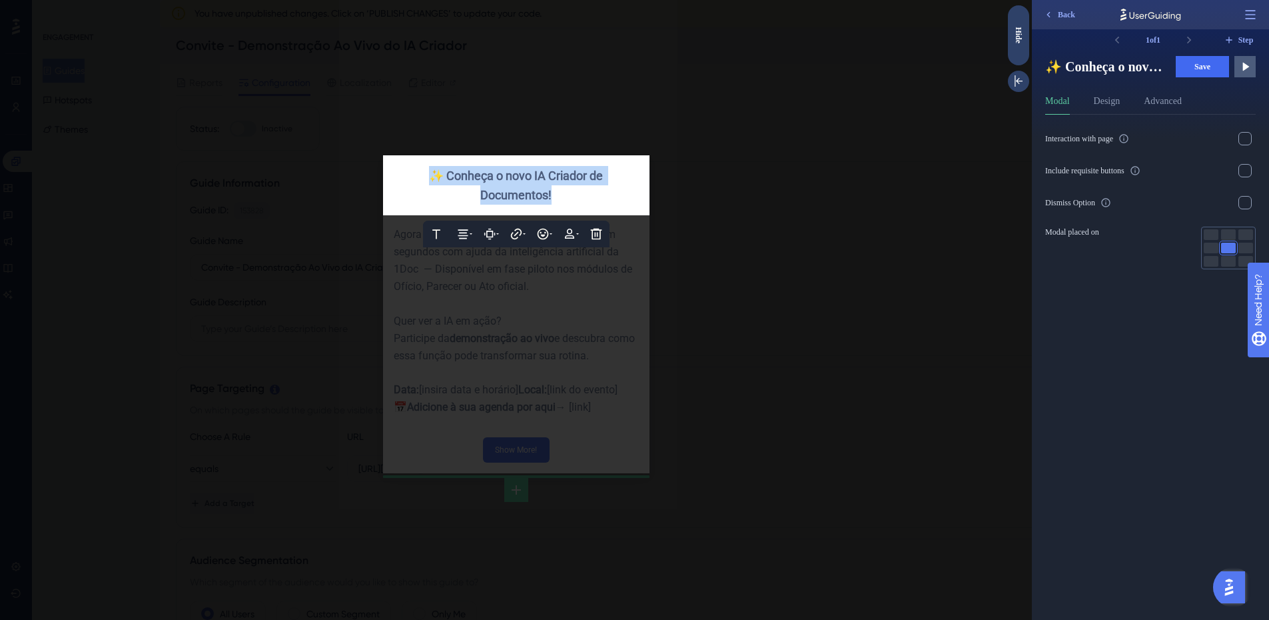
click at [540, 172] on span "✨ Conheça o novo IA Criador de Documentos!" at bounding box center [517, 185] width 177 height 33
click at [456, 223] on button at bounding box center [463, 234] width 27 height 27
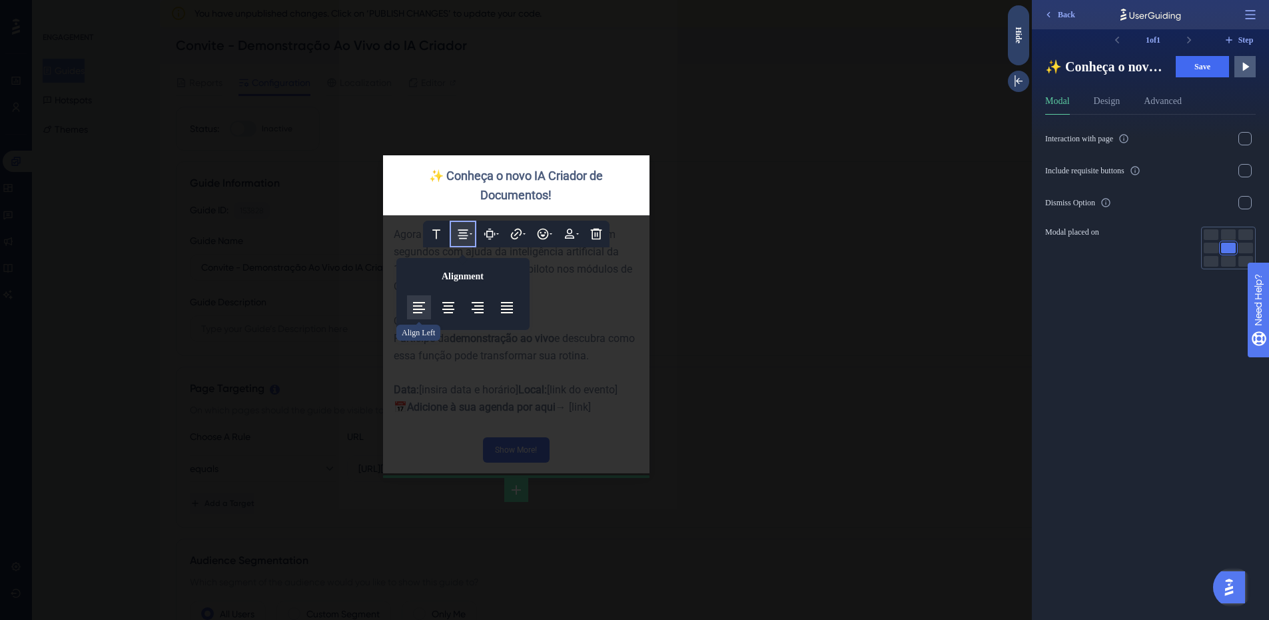
click at [419, 308] on icon at bounding box center [419, 307] width 16 height 16
click at [448, 303] on icon at bounding box center [448, 307] width 16 height 16
click at [584, 322] on div at bounding box center [516, 310] width 1032 height 620
click at [587, 322] on div at bounding box center [516, 310] width 1032 height 620
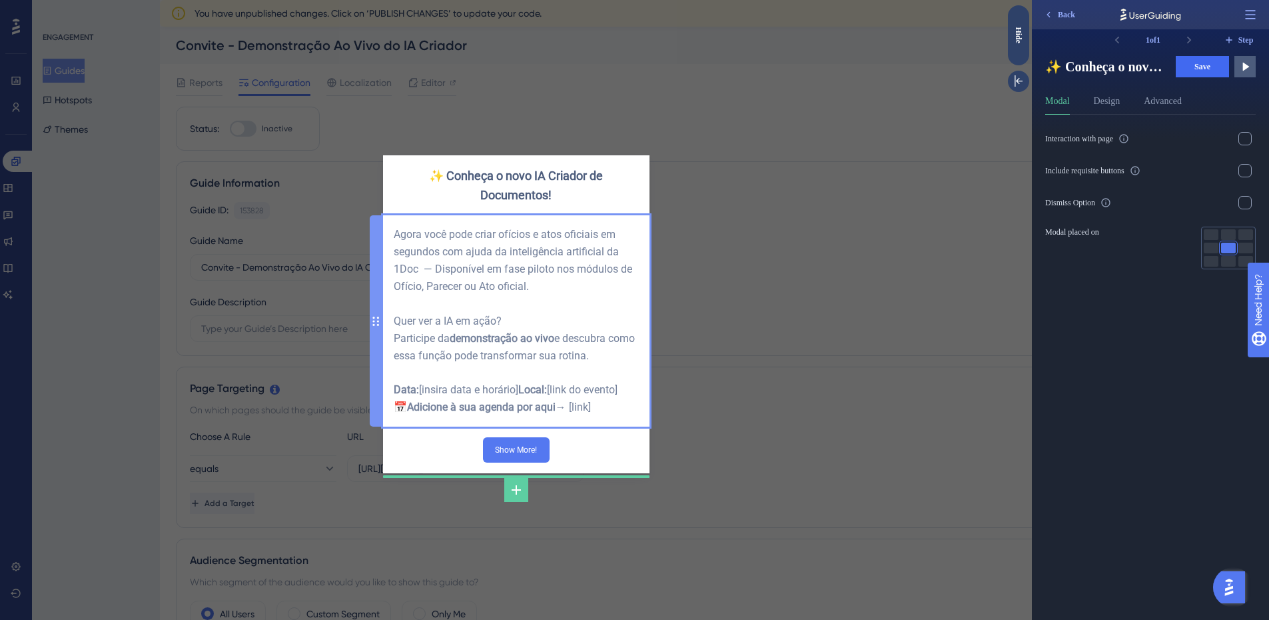
click at [596, 321] on div "Agora você pode criar ofícios e atos oficiais em segundos com ajuda da inteligê…" at bounding box center [516, 321] width 245 height 190
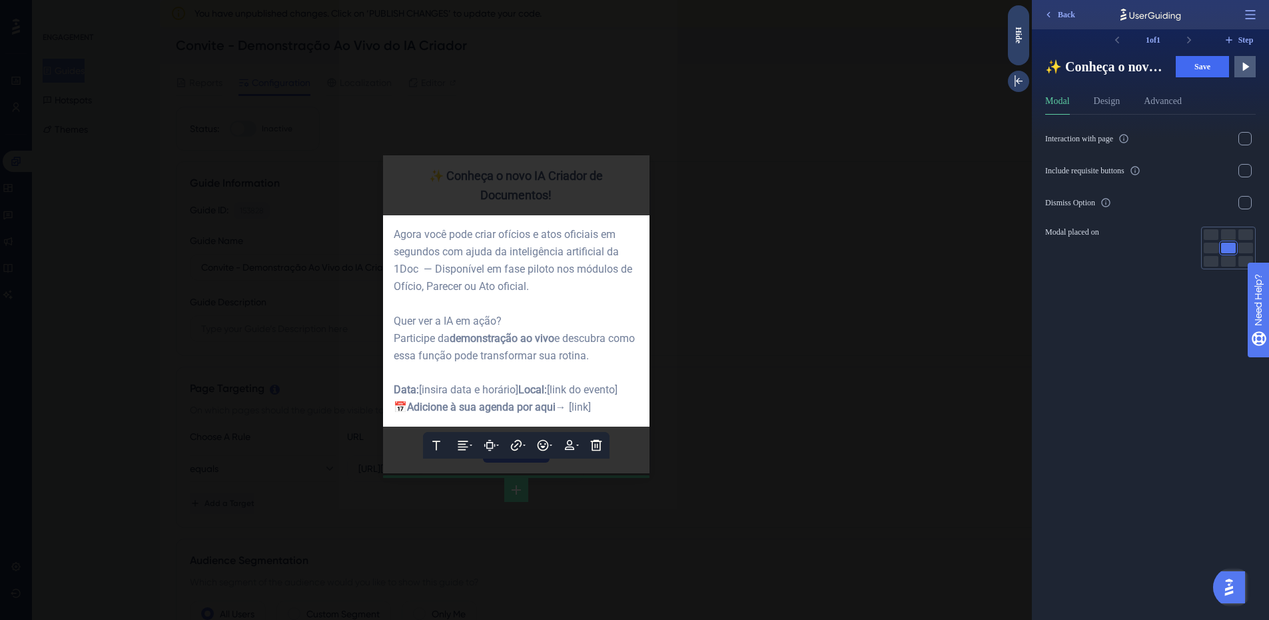
click at [496, 279] on span "Agora você pode criar ofícios e atos oficiais em segundos com ajuda da inteligê…" at bounding box center [514, 260] width 241 height 65
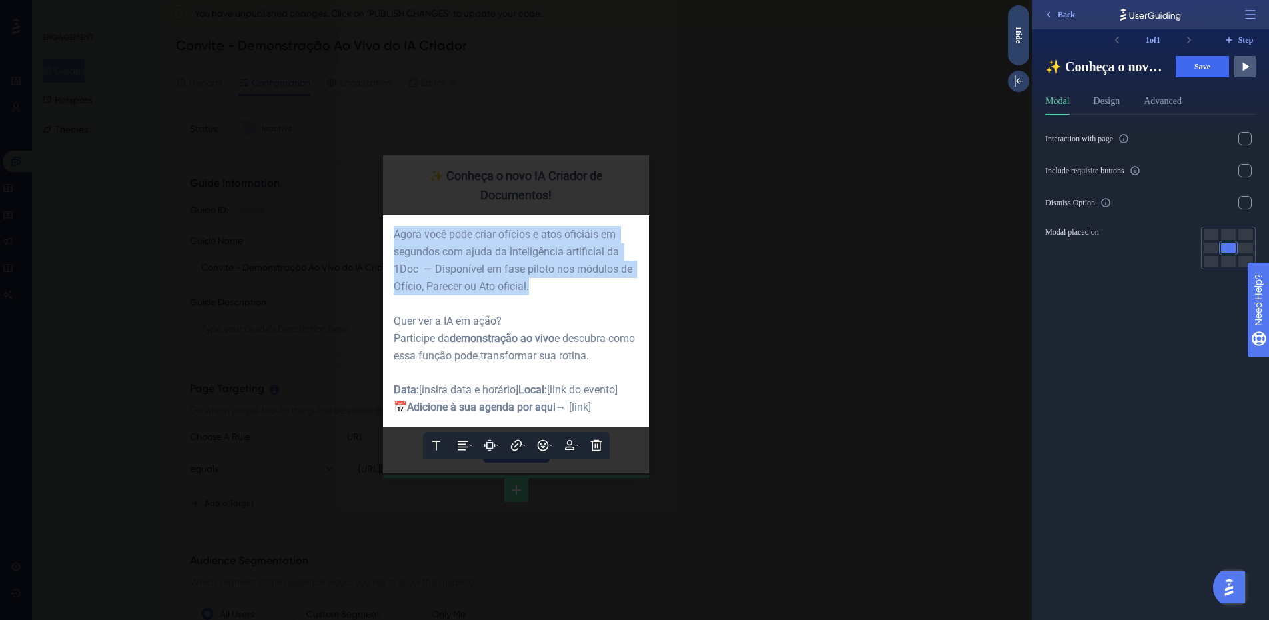
click at [496, 279] on span "Agora você pode criar ofícios e atos oficiais em segundos com ajuda da inteligê…" at bounding box center [514, 260] width 241 height 65
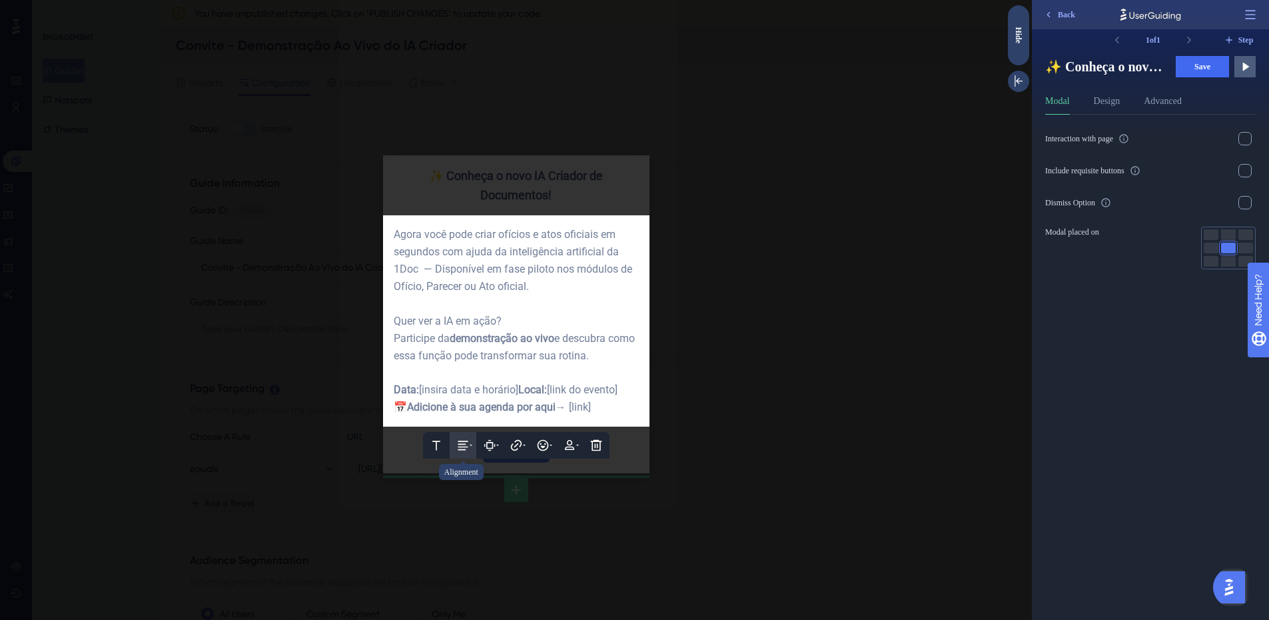
click at [463, 451] on icon at bounding box center [462, 444] width 13 height 13
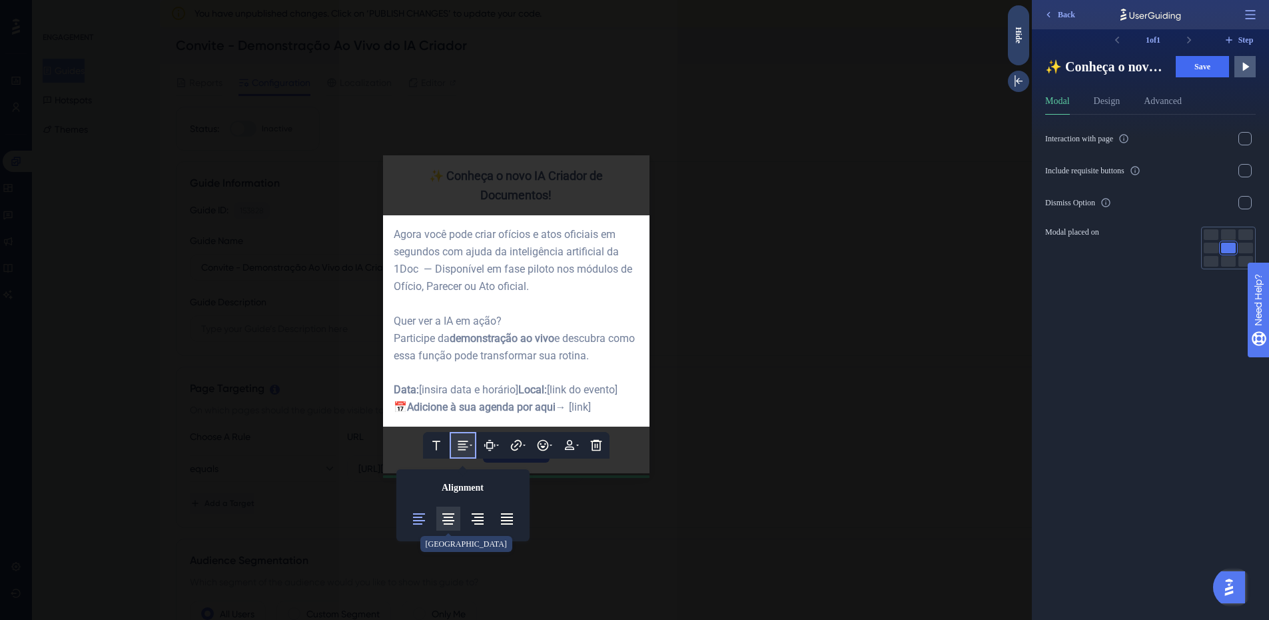
click at [446, 526] on icon at bounding box center [448, 518] width 16 height 16
click at [859, 382] on div at bounding box center [516, 310] width 1032 height 620
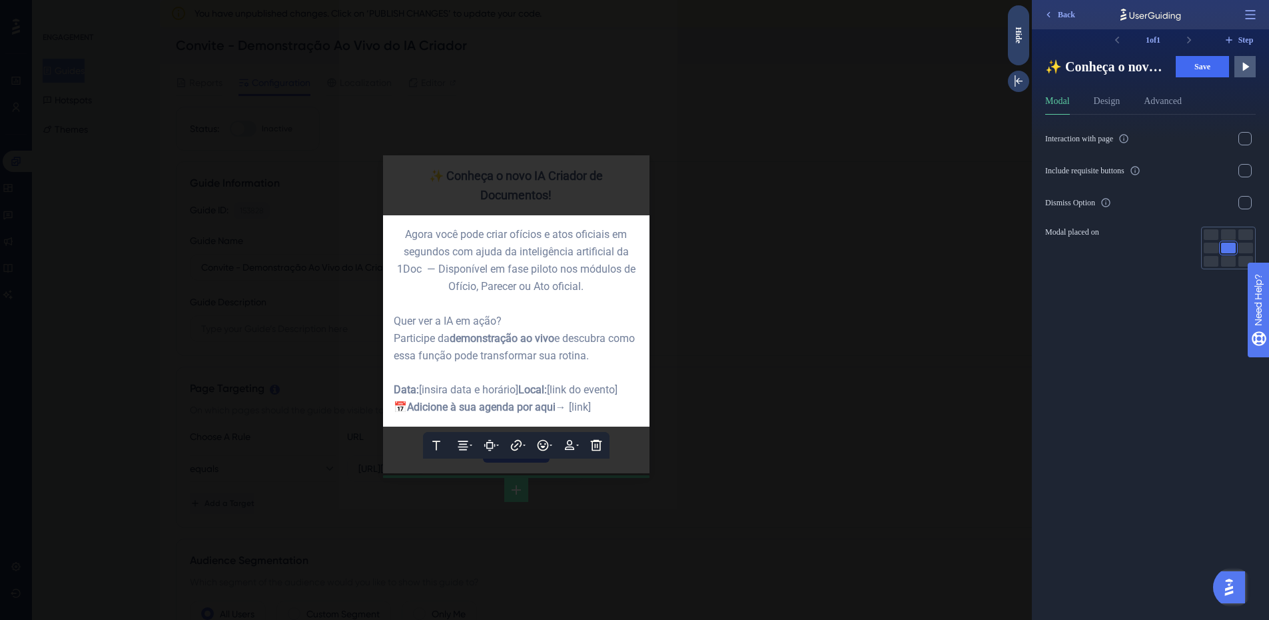
click at [534, 354] on span "e descubra como essa função pode transformar sua rotina." at bounding box center [516, 347] width 244 height 30
click at [535, 409] on div "Data: [insira data e horário] Local: [link do evento] 📅 Adicione à sua agenda p…" at bounding box center [516, 398] width 245 height 35
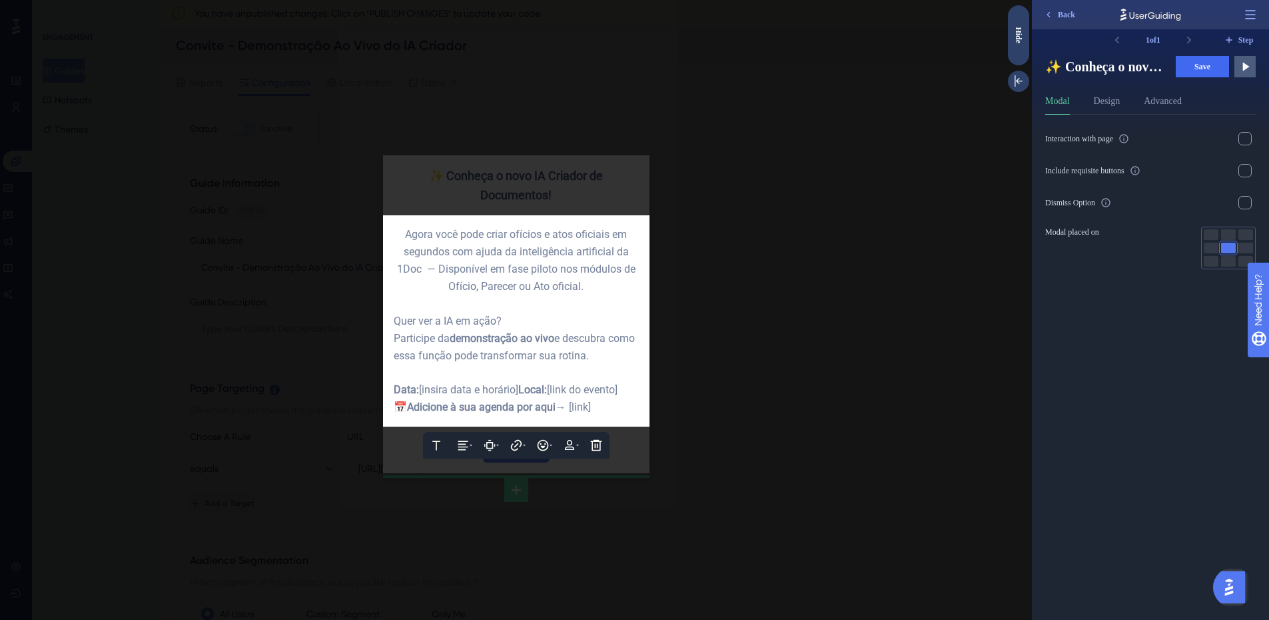
drag, startPoint x: 618, startPoint y: 417, endPoint x: 375, endPoint y: 193, distance: 330.5
click at [383, 191] on div "✨ Conheça o novo IA Criador de Documentos! Text Alignment Paddings Hyperlink Em…" at bounding box center [516, 314] width 266 height 318
click at [566, 366] on div at bounding box center [516, 372] width 245 height 17
click at [712, 452] on div at bounding box center [516, 310] width 1032 height 620
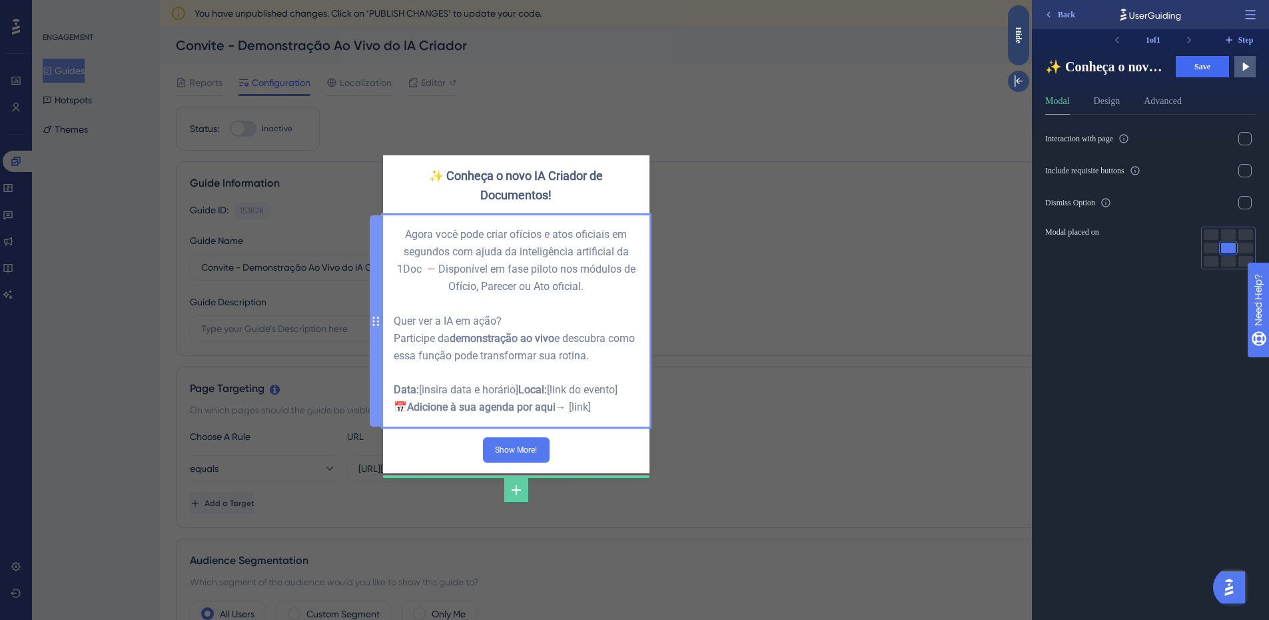
click at [586, 416] on div "Agora você pode criar ofícios e atos oficiais em segundos com ajuda da inteligê…" at bounding box center [516, 321] width 245 height 190
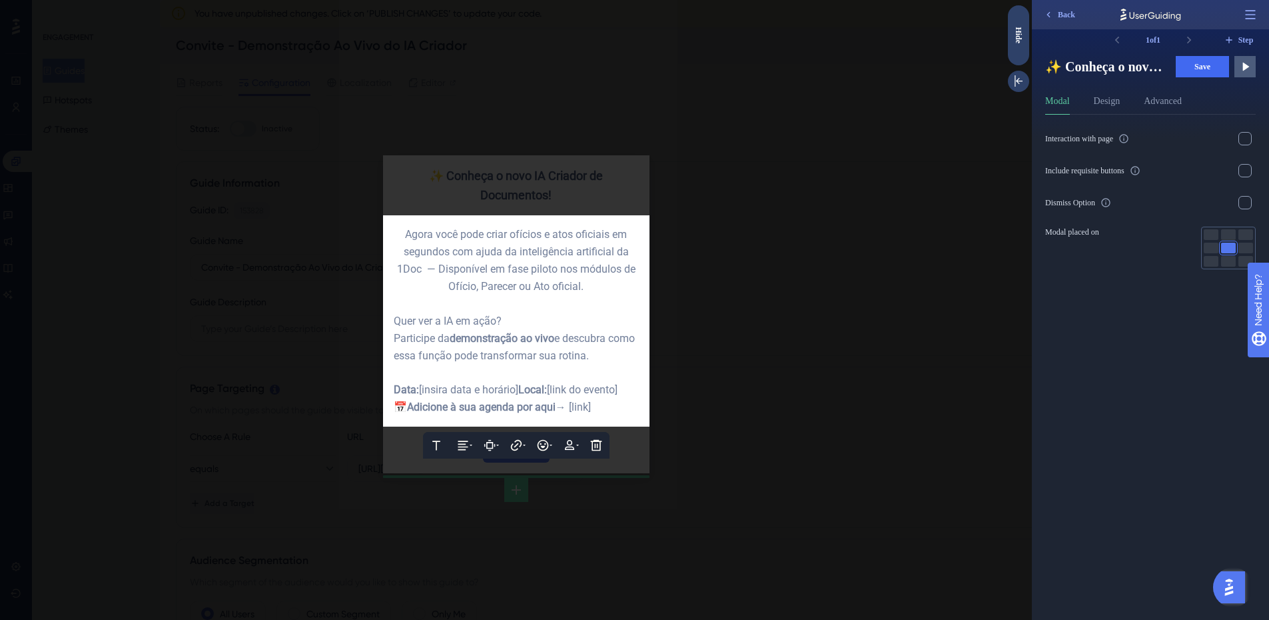
click at [837, 446] on div at bounding box center [516, 310] width 1032 height 620
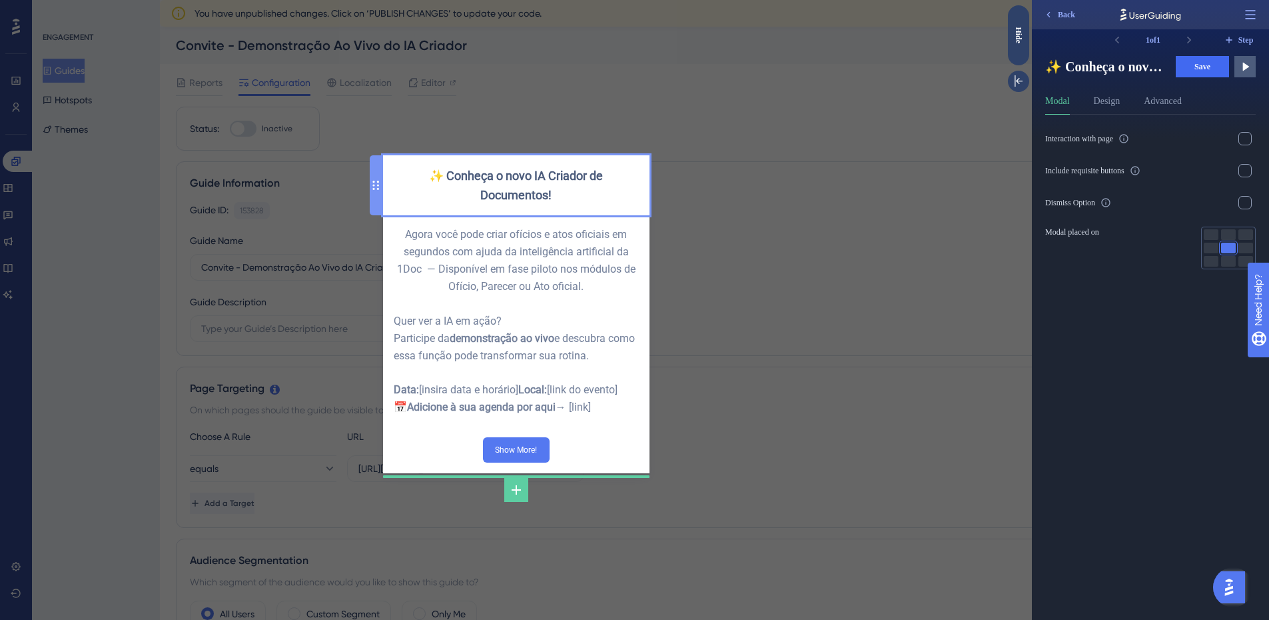
click at [535, 174] on div "✨ Conheça o novo IA Criador de Documentos!" at bounding box center [516, 185] width 245 height 39
click at [534, 174] on div "✨ Conheça o novo IA Criador de Documentos!" at bounding box center [516, 185] width 245 height 39
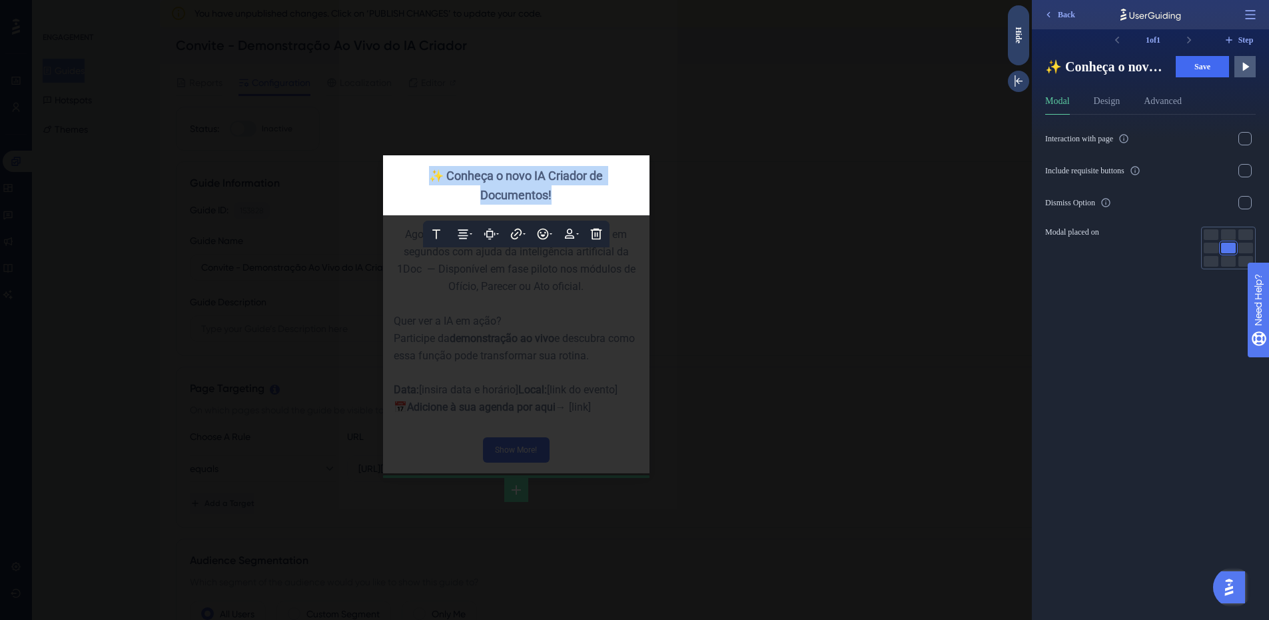
click at [534, 174] on span "✨ Conheça o novo IA Criador de Documentos!" at bounding box center [517, 185] width 177 height 33
click at [520, 183] on div "✨ Conheça o novo IA Criador de Documentos!" at bounding box center [516, 185] width 245 height 39
click at [530, 175] on span "✨ Conheça o novo IA Criador de Documentos!" at bounding box center [517, 185] width 177 height 33
drag, startPoint x: 532, startPoint y: 172, endPoint x: 496, endPoint y: 171, distance: 35.3
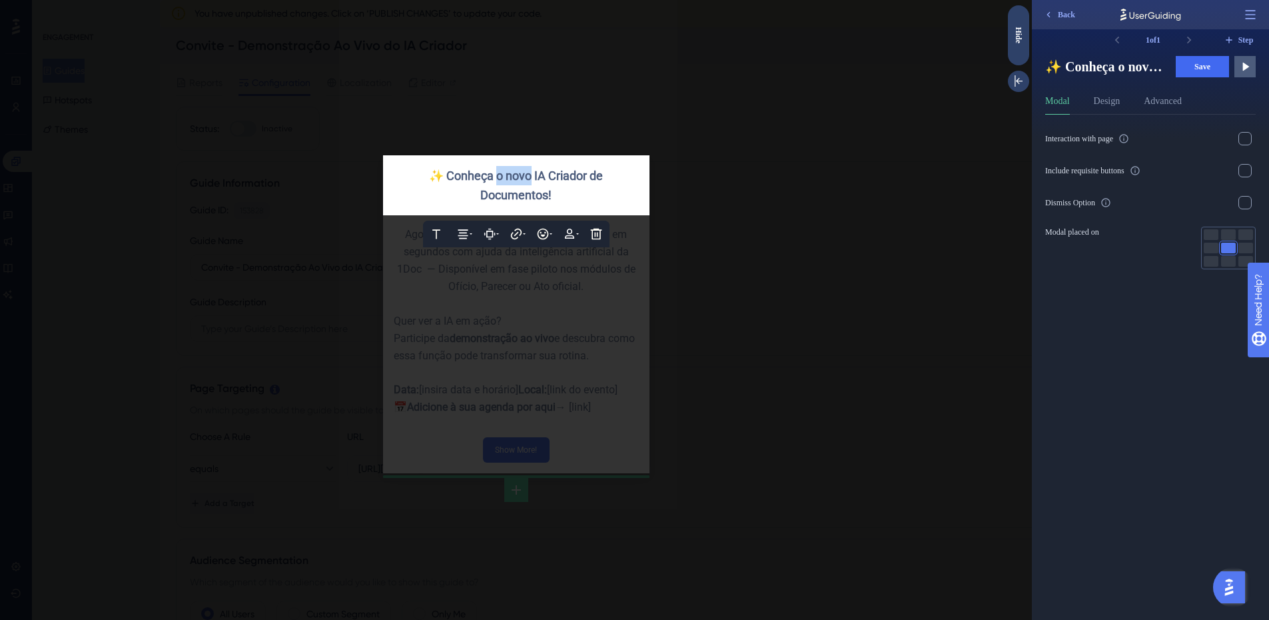
click at [496, 171] on span "✨ Conheça o novo IA Criador de Documentos!" at bounding box center [517, 185] width 177 height 33
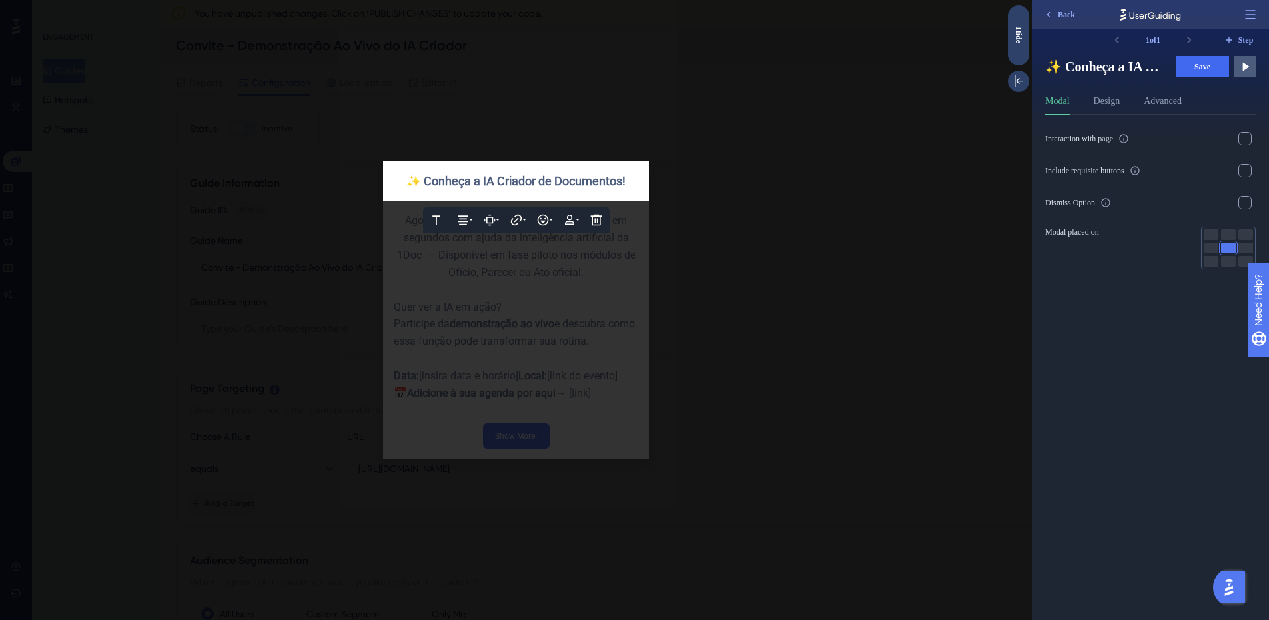
click at [517, 295] on div at bounding box center [516, 310] width 1032 height 620
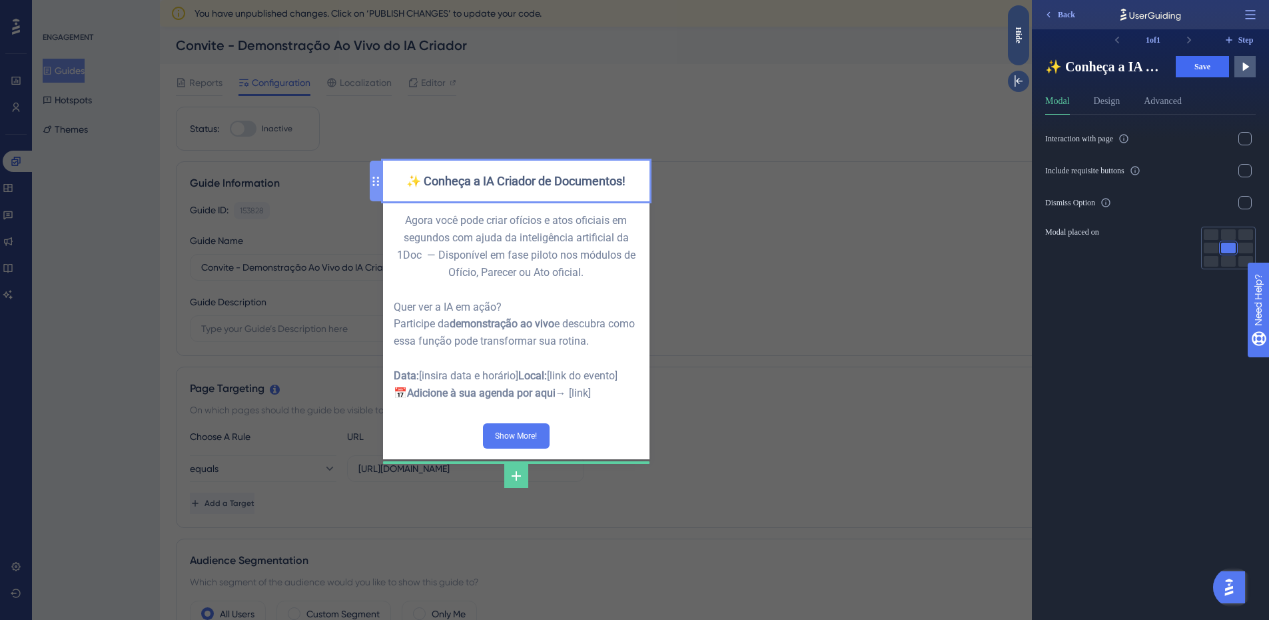
click at [496, 180] on div "✨ Conheça a IA Criador de Documentos!" at bounding box center [516, 180] width 245 height 19
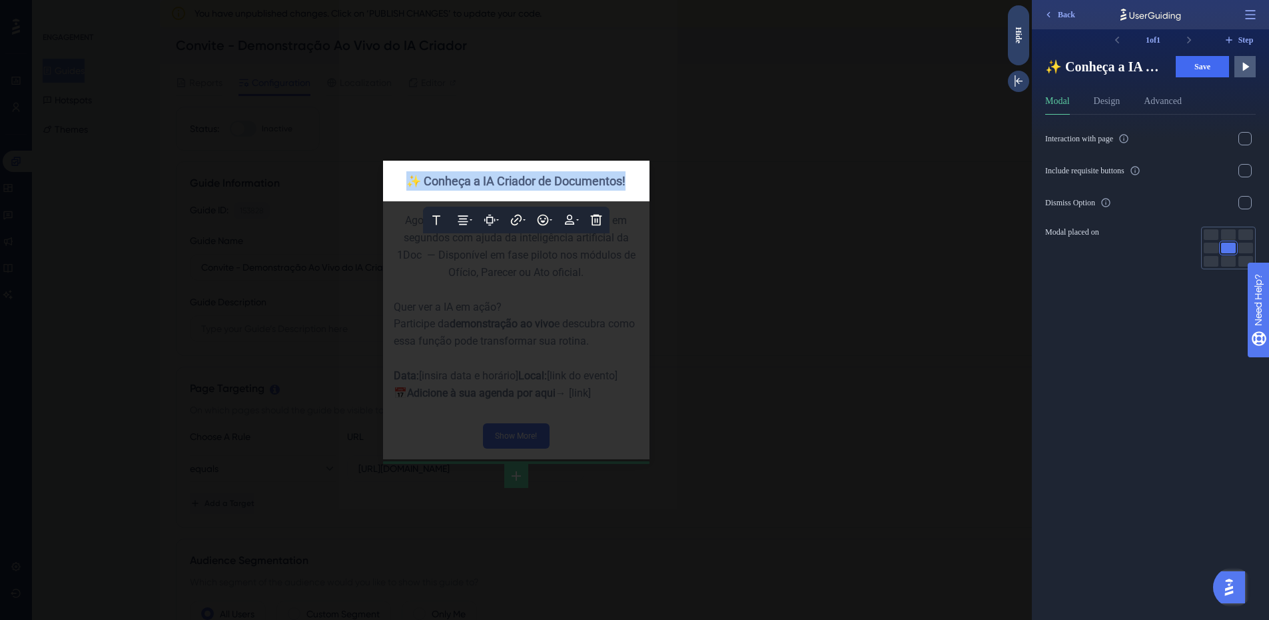
click at [496, 180] on span "✨ Conheça a IA Criador de Documentos!" at bounding box center [515, 181] width 219 height 14
click at [481, 174] on span "✨ Conheça a IA Criador de Documentos!" at bounding box center [515, 181] width 219 height 14
click at [486, 176] on span "✨ Conheça a IA Criador de Documentos!" at bounding box center [515, 181] width 219 height 14
drag, startPoint x: 485, startPoint y: 177, endPoint x: 423, endPoint y: 177, distance: 62.0
click at [423, 177] on span "✨ Conheça a IA Criador de Documentos!" at bounding box center [515, 181] width 219 height 14
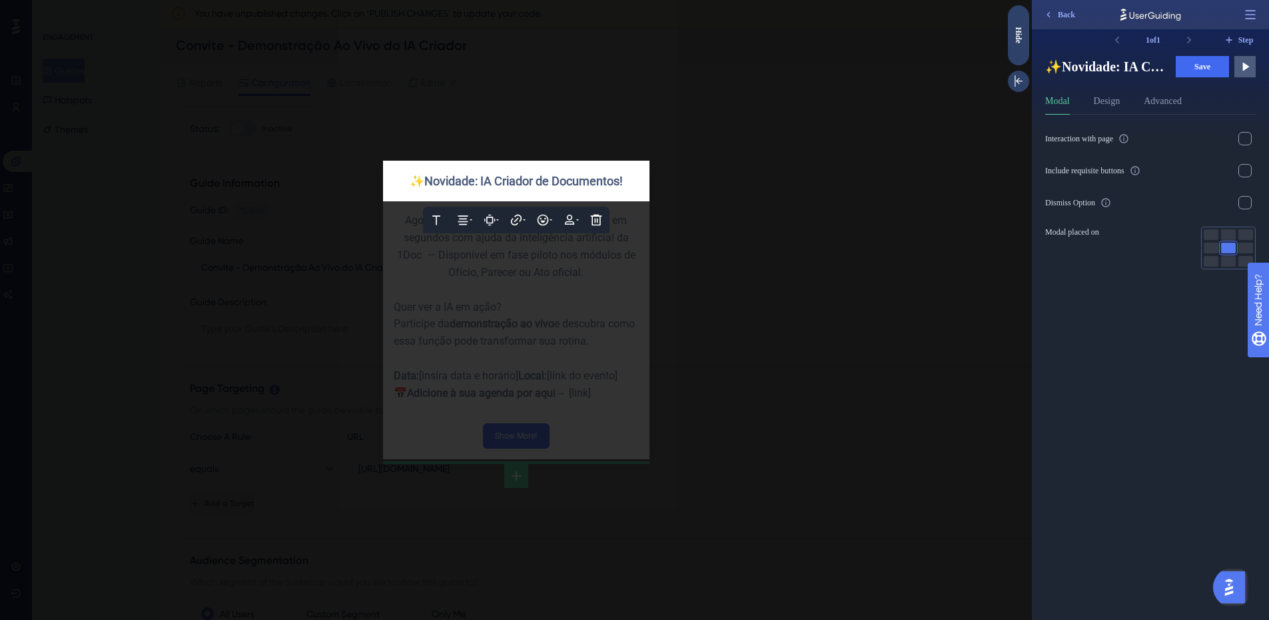
click at [643, 176] on div "Text Alignment Paddings Hyperlink Emojis Personalization Delete ✨Novidade: IA C…" at bounding box center [516, 181] width 266 height 41
click at [628, 178] on div "✨Novidade: IA Criador de Documentos!" at bounding box center [516, 180] width 245 height 19
click at [610, 385] on div at bounding box center [516, 310] width 1032 height 620
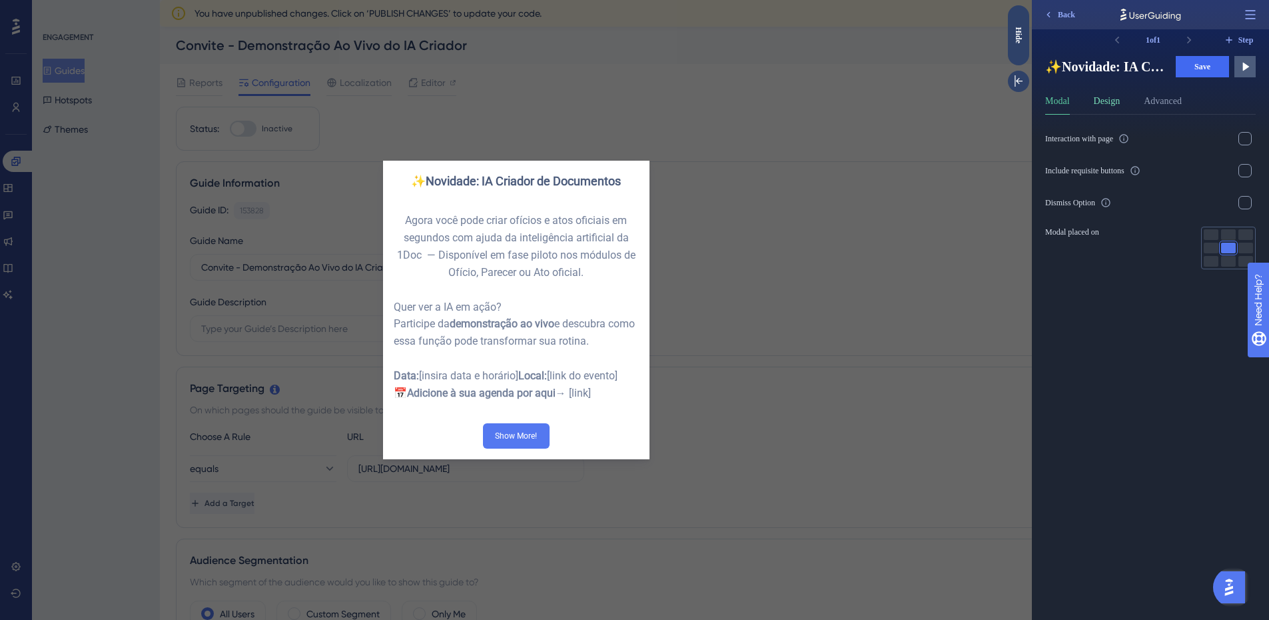
click at [1105, 99] on button "Design" at bounding box center [1107, 103] width 27 height 21
click at [1240, 148] on icon at bounding box center [1236, 151] width 8 height 8
click at [1240, 149] on icon at bounding box center [1236, 151] width 8 height 8
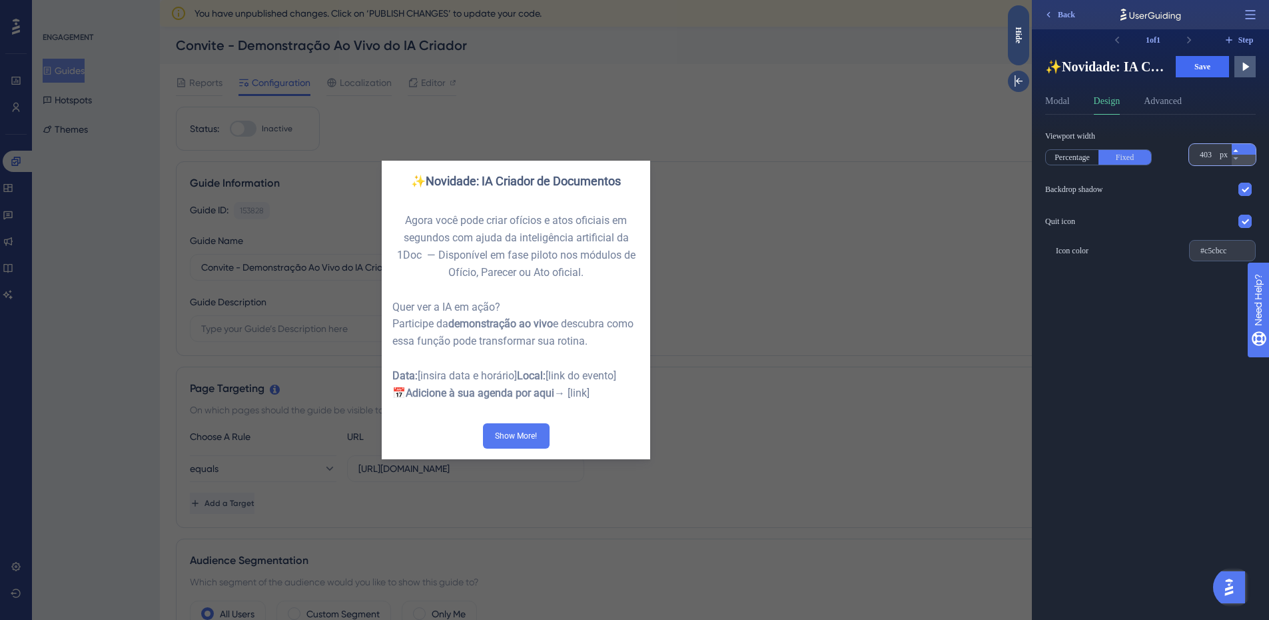
click at [1240, 149] on icon at bounding box center [1236, 151] width 8 height 8
click at [1234, 154] on button "400 px" at bounding box center [1244, 149] width 24 height 11
click at [1225, 159] on div "px" at bounding box center [1224, 154] width 8 height 11
click at [1217, 159] on input "400" at bounding box center [1208, 154] width 17 height 11
drag, startPoint x: 1198, startPoint y: 155, endPoint x: 1215, endPoint y: 160, distance: 17.5
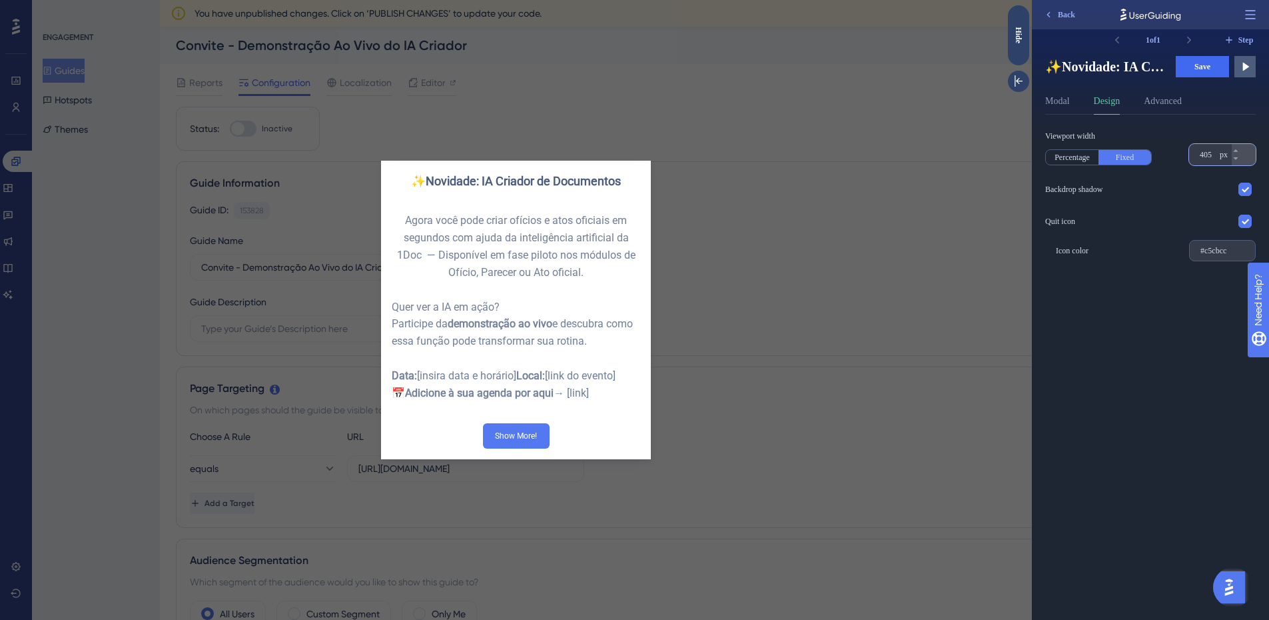
click at [1215, 160] on div "400 px" at bounding box center [1210, 154] width 43 height 21
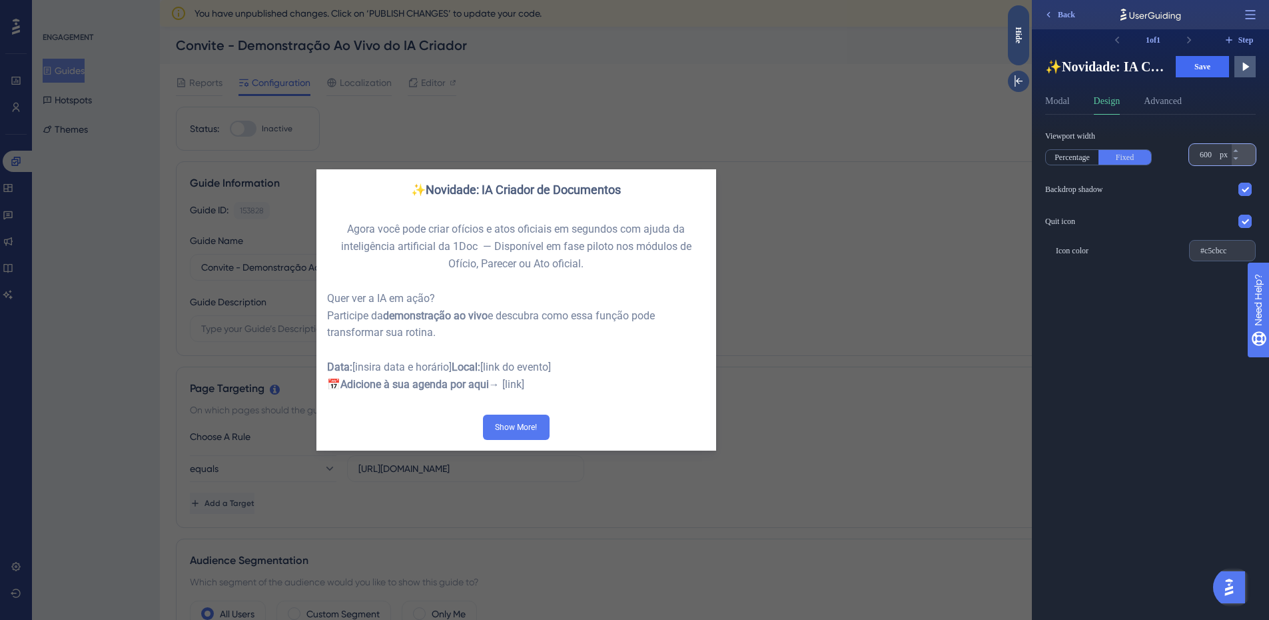
drag, startPoint x: 1215, startPoint y: 161, endPoint x: 1201, endPoint y: 159, distance: 13.4
click at [1201, 159] on div "600 px" at bounding box center [1210, 154] width 43 height 21
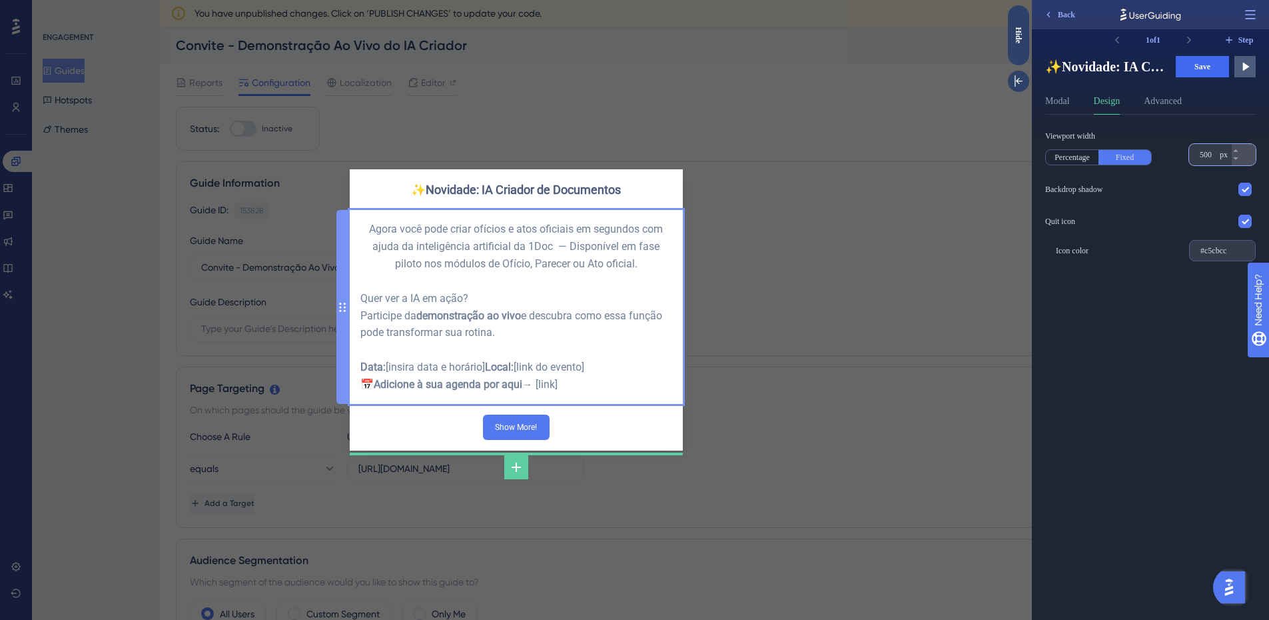
type input "500"
click at [514, 310] on div "Agora você pode criar ofícios e atos oficiais em segundos com ajuda da inteligê…" at bounding box center [516, 307] width 312 height 173
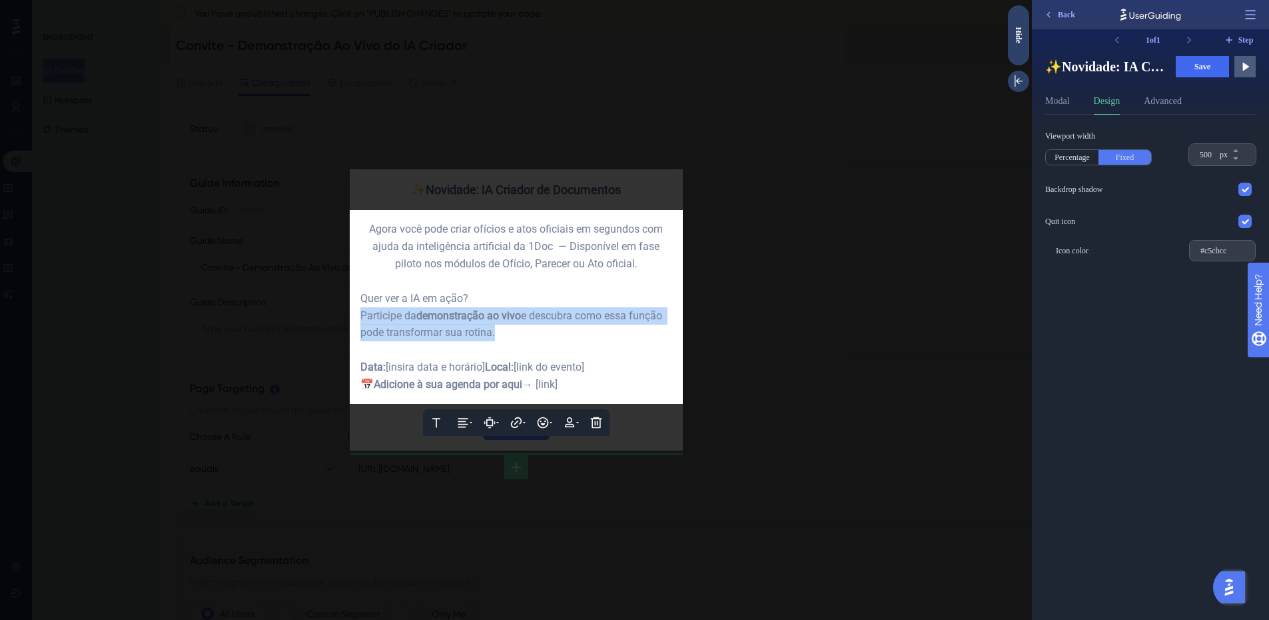
click at [514, 310] on span "demonstração ao vivo" at bounding box center [468, 315] width 105 height 13
click at [571, 388] on div "Data: [insira data e horário] Local: [link do evento] 📅 Adicione à sua agenda p…" at bounding box center [516, 375] width 312 height 35
drag, startPoint x: 582, startPoint y: 389, endPoint x: 306, endPoint y: 209, distance: 328.7
click at [306, 209] on div "✨Novidade: IA Criador de Documentos Text Alignment Paddings Hyperlink Emojis Pe…" at bounding box center [516, 310] width 1032 height 620
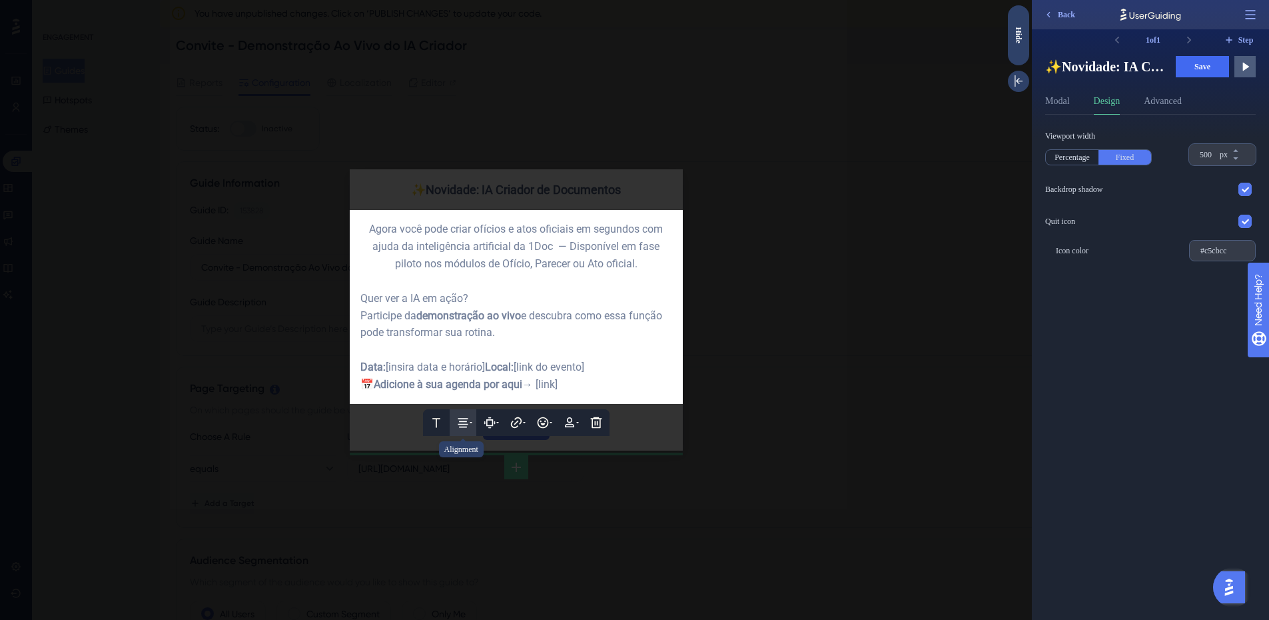
click at [460, 427] on icon at bounding box center [463, 422] width 10 height 9
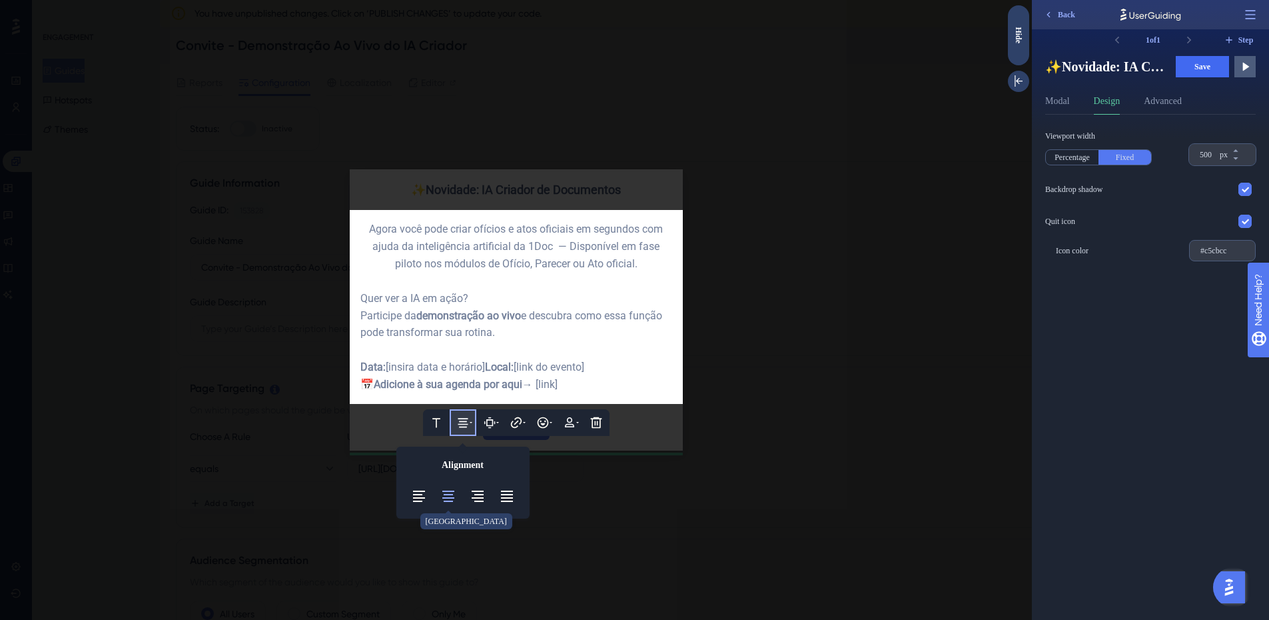
click at [449, 499] on icon at bounding box center [448, 495] width 12 height 11
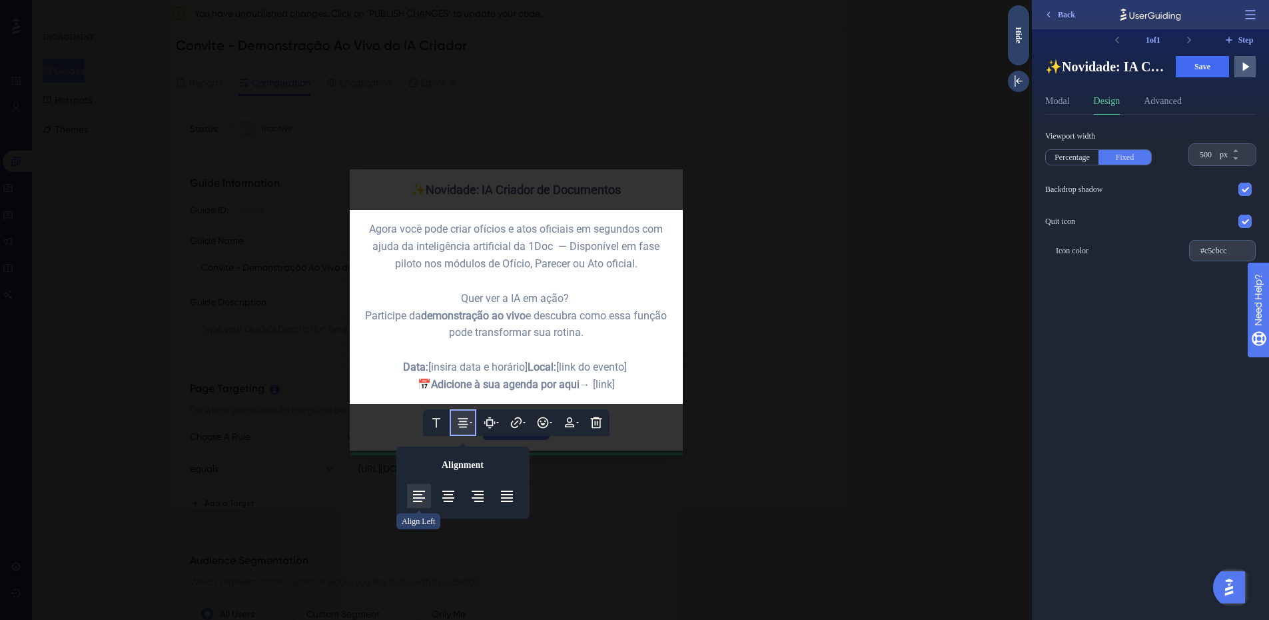
click at [427, 504] on button at bounding box center [419, 496] width 24 height 24
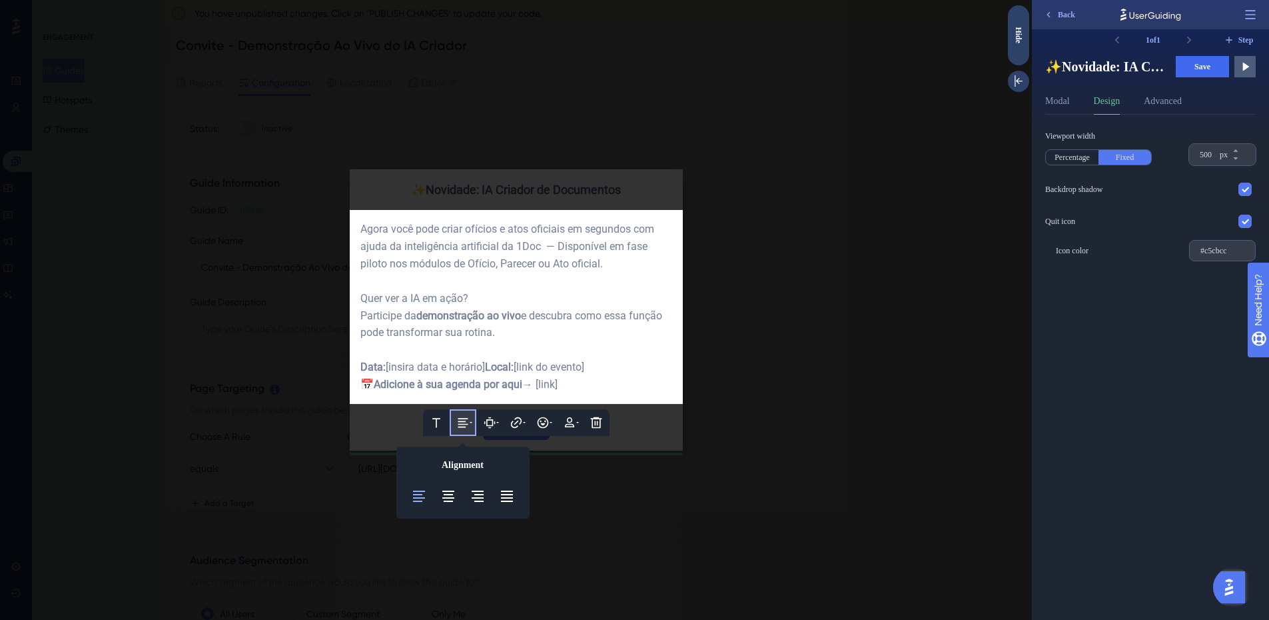
click at [585, 168] on div at bounding box center [516, 310] width 1032 height 620
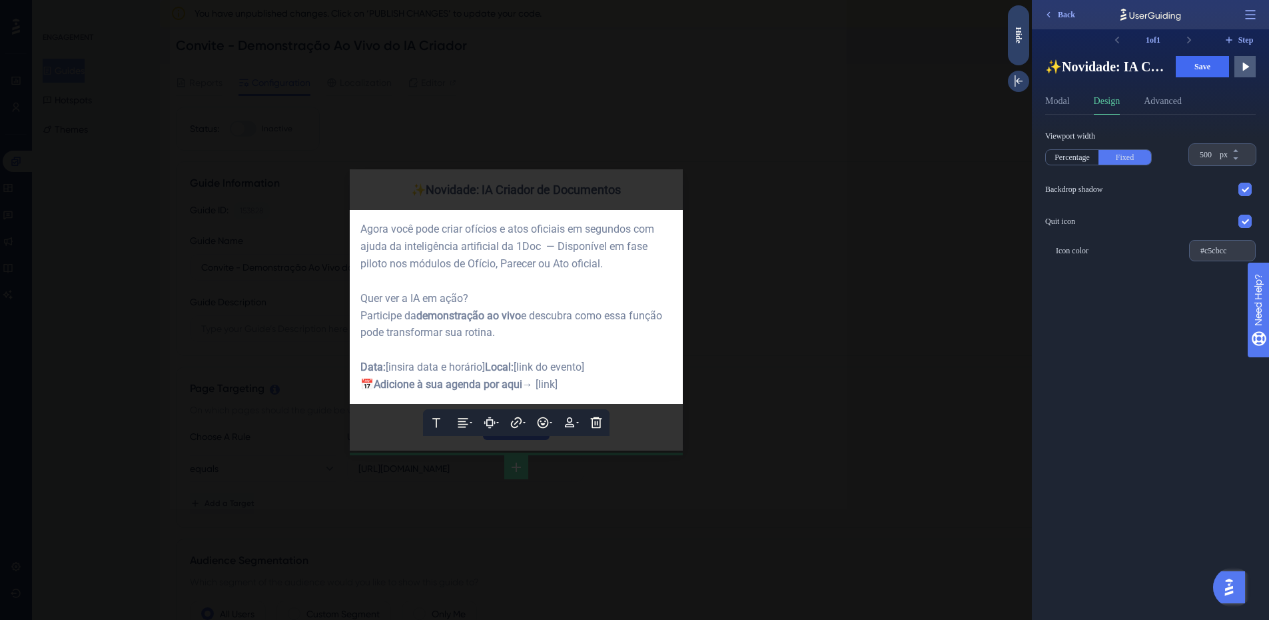
click at [596, 177] on div at bounding box center [516, 310] width 1032 height 620
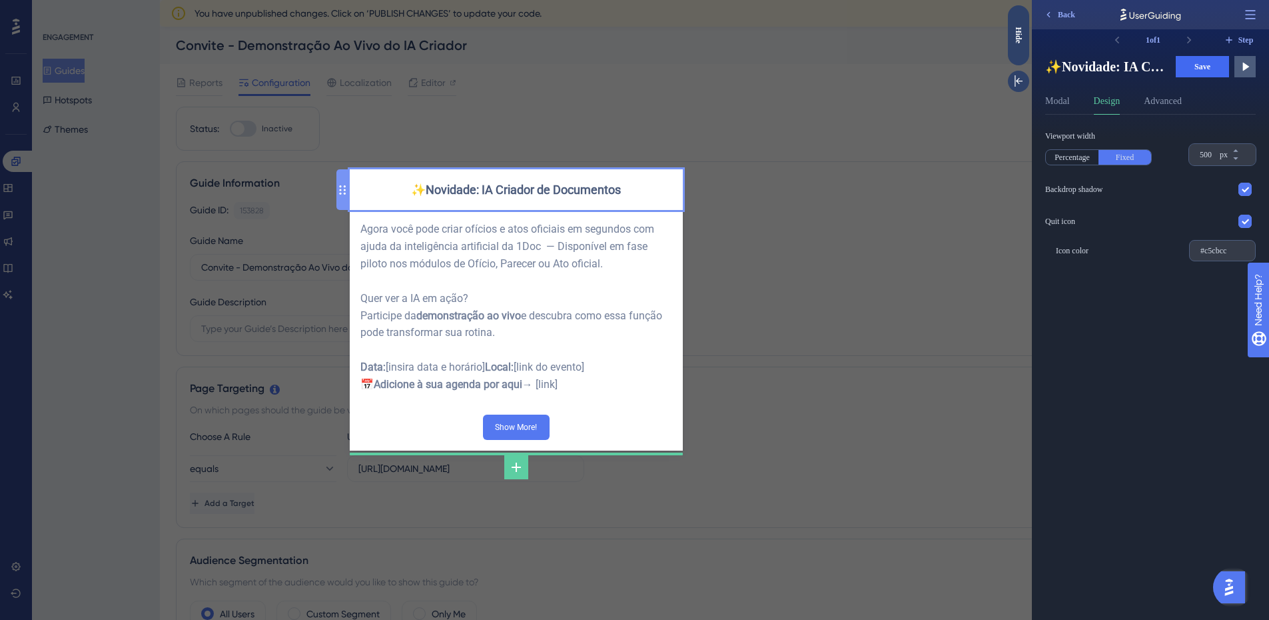
click at [597, 180] on div "✨Novidade: IA Criador de Documentos" at bounding box center [516, 189] width 312 height 19
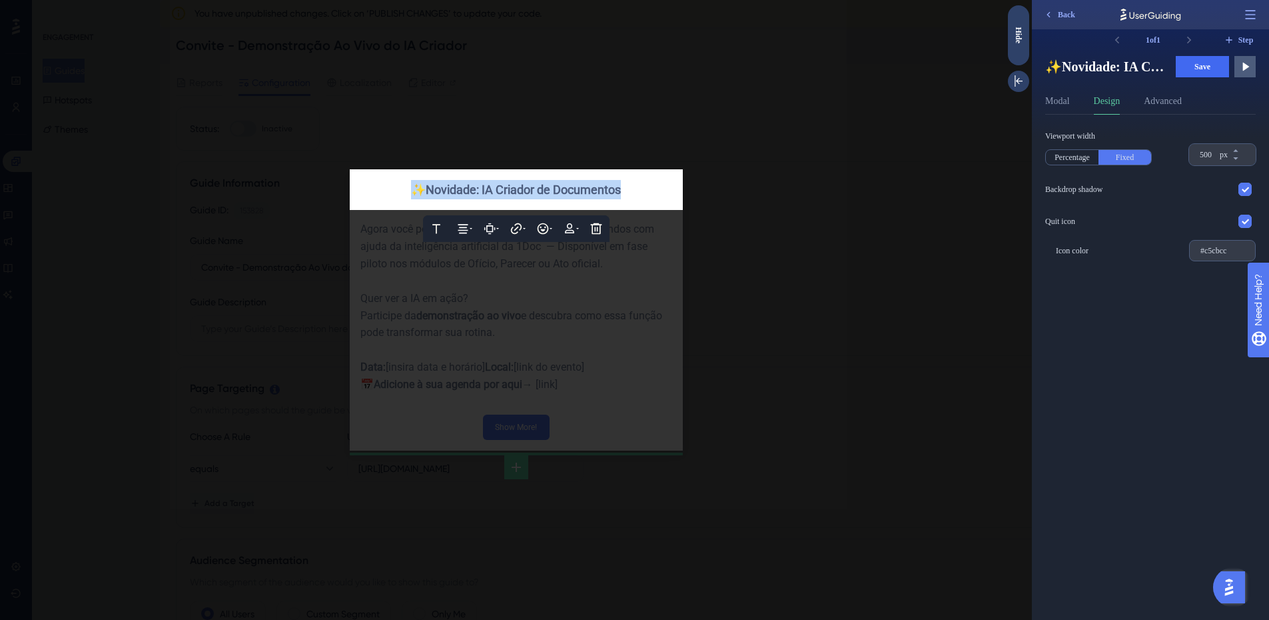
click at [597, 183] on span "✨Novidade: IA Criador de Documentos" at bounding box center [516, 190] width 210 height 14
click at [634, 302] on div at bounding box center [516, 310] width 1032 height 620
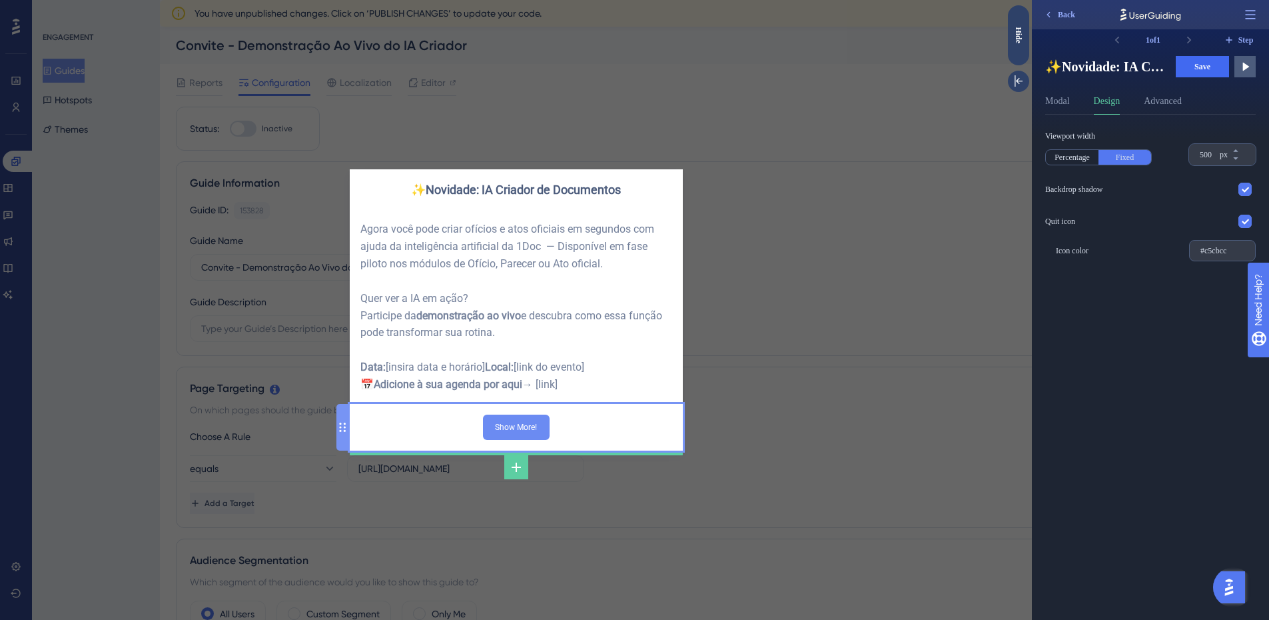
click at [511, 429] on input "Show More!" at bounding box center [516, 426] width 67 height 25
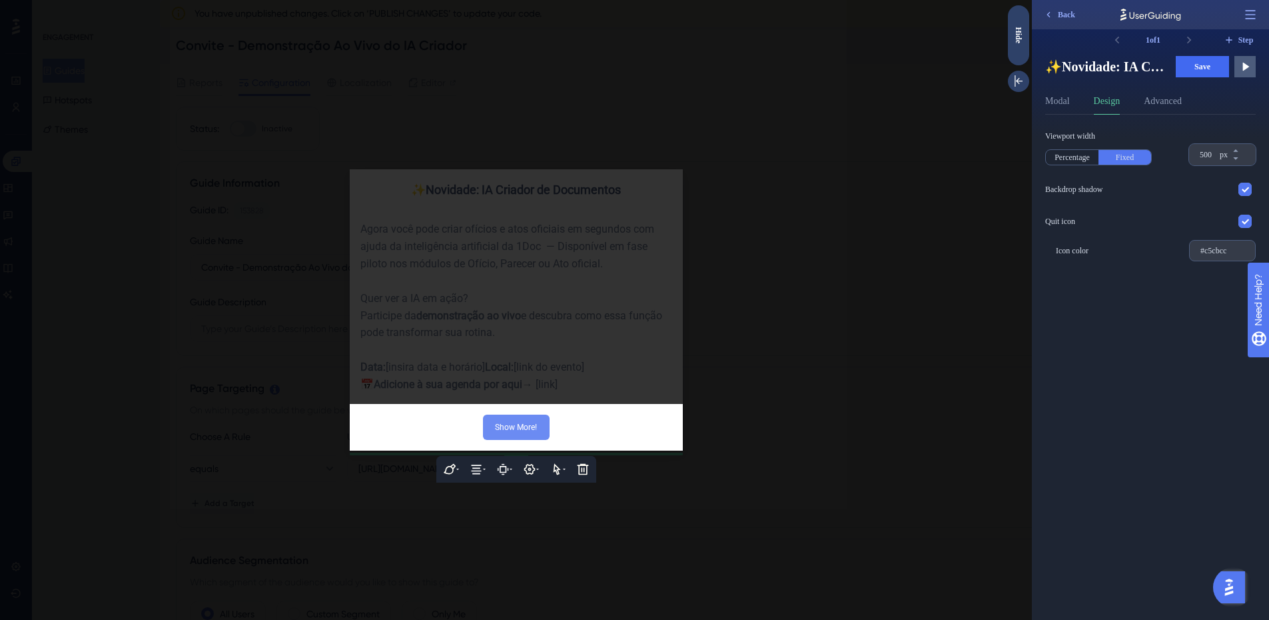
click at [511, 429] on input "Show More!" at bounding box center [516, 426] width 67 height 25
click at [513, 432] on input "Show More!" at bounding box center [516, 426] width 67 height 25
click at [514, 432] on input "Show More!" at bounding box center [516, 426] width 67 height 25
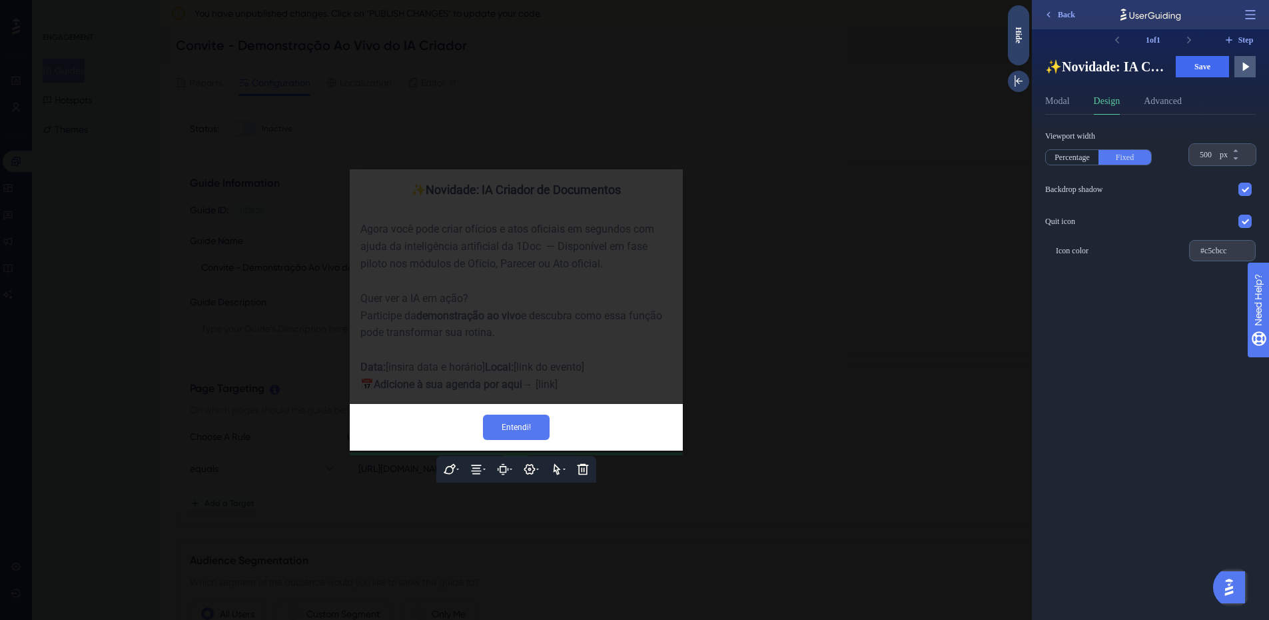
type input "Entendi!"
click at [626, 363] on div at bounding box center [516, 310] width 1032 height 620
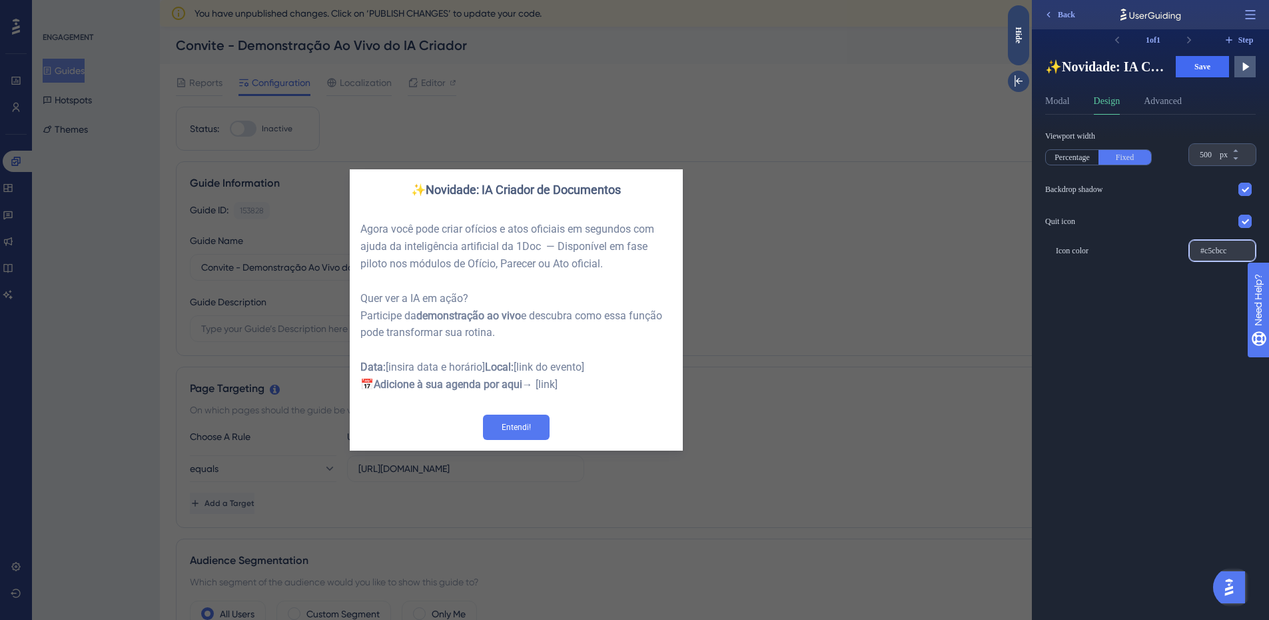
click at [1217, 252] on input "#c5cbcc" at bounding box center [1223, 250] width 44 height 9
click at [1241, 249] on input "#c5cbcc" at bounding box center [1223, 250] width 44 height 9
click at [1251, 223] on div at bounding box center [1245, 221] width 13 height 13
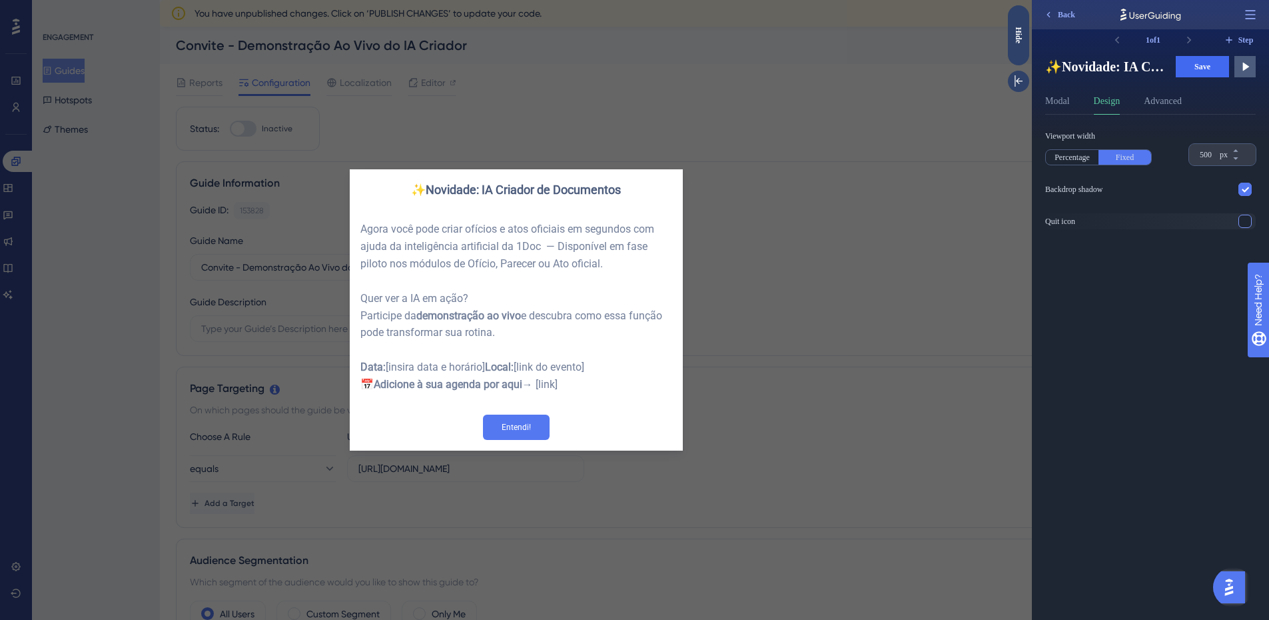
click at [1251, 223] on div at bounding box center [1245, 221] width 13 height 13
click at [1249, 187] on div at bounding box center [1245, 189] width 13 height 13
click at [1163, 292] on div "Viewport width Percentage Fixed 500 px Backdrop shadow Quit icon Icon color #c5…" at bounding box center [1155, 367] width 221 height 505
click at [1170, 105] on button "Advanced" at bounding box center [1163, 103] width 38 height 21
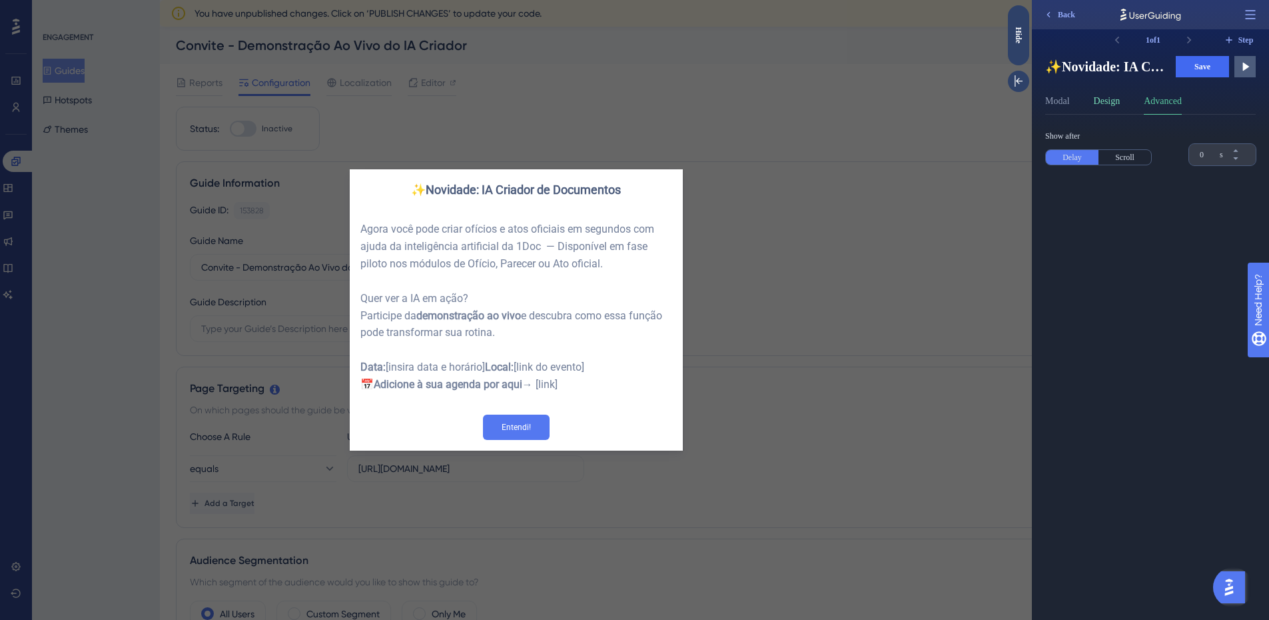
click at [1109, 95] on button "Design" at bounding box center [1107, 103] width 27 height 21
click at [1077, 99] on div "Modal Design Advanced" at bounding box center [1150, 103] width 211 height 21
click at [1062, 100] on button "Modal" at bounding box center [1057, 103] width 25 height 21
click at [1241, 171] on div at bounding box center [1245, 170] width 13 height 13
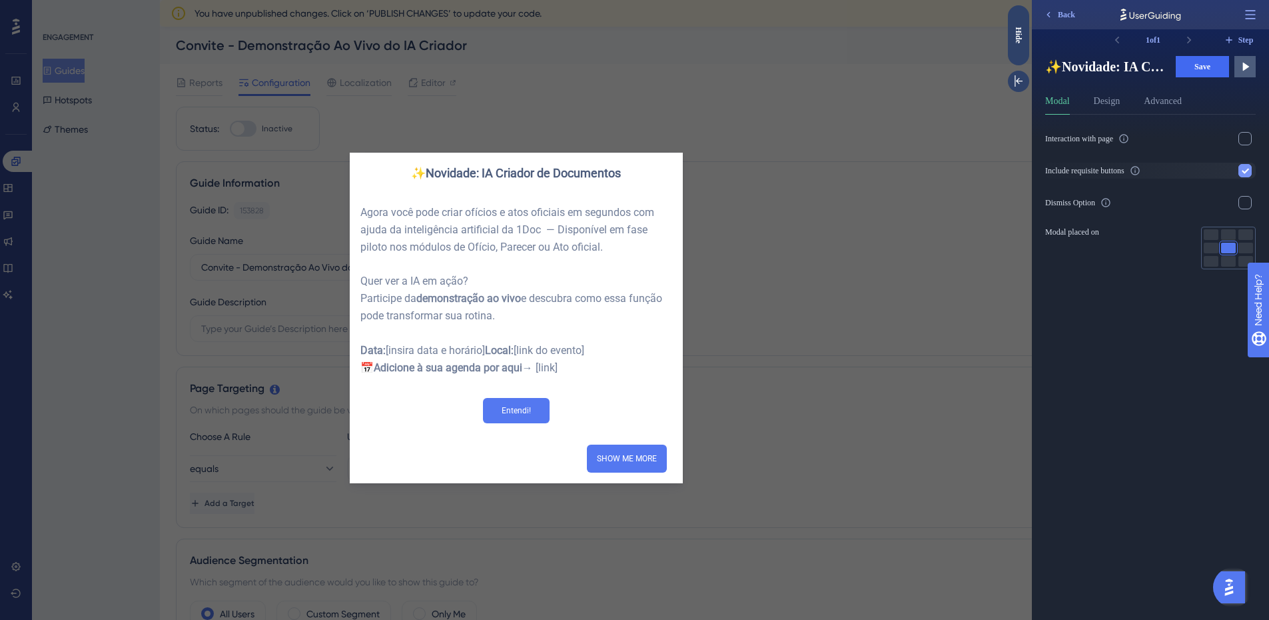
click at [1243, 171] on icon at bounding box center [1245, 171] width 7 height 5
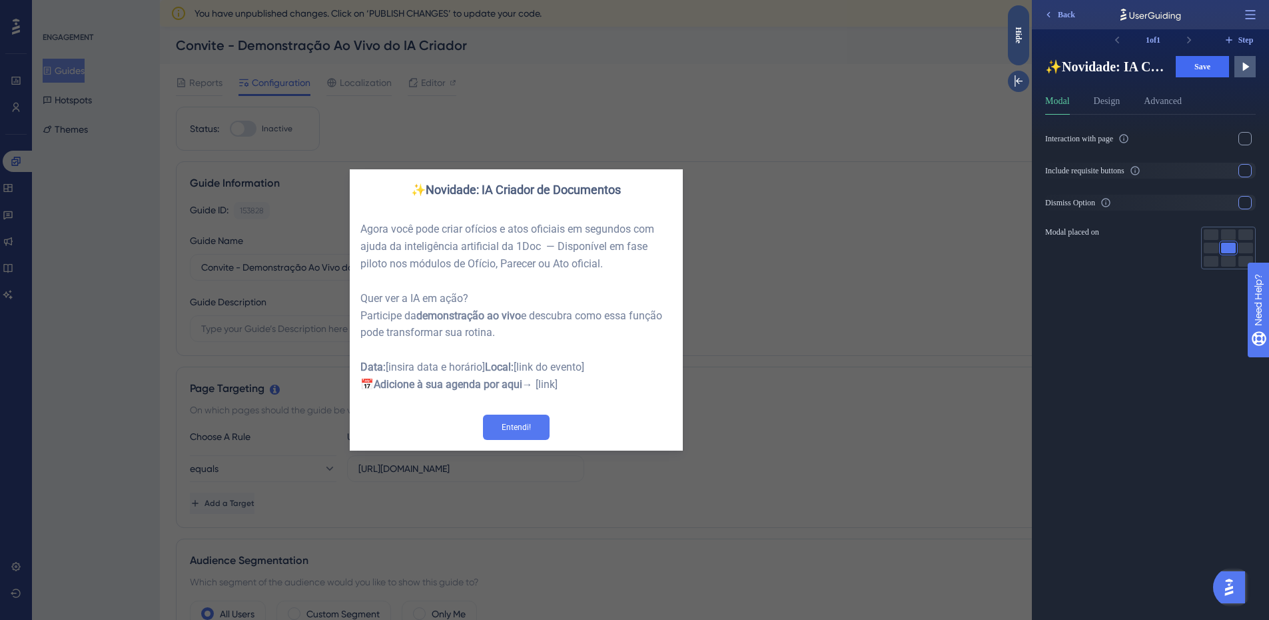
click at [1248, 205] on div at bounding box center [1245, 202] width 13 height 13
click at [1248, 205] on icon at bounding box center [1245, 203] width 8 height 8
click at [1110, 201] on icon at bounding box center [1105, 202] width 9 height 9
click at [1129, 137] on icon at bounding box center [1124, 138] width 11 height 11
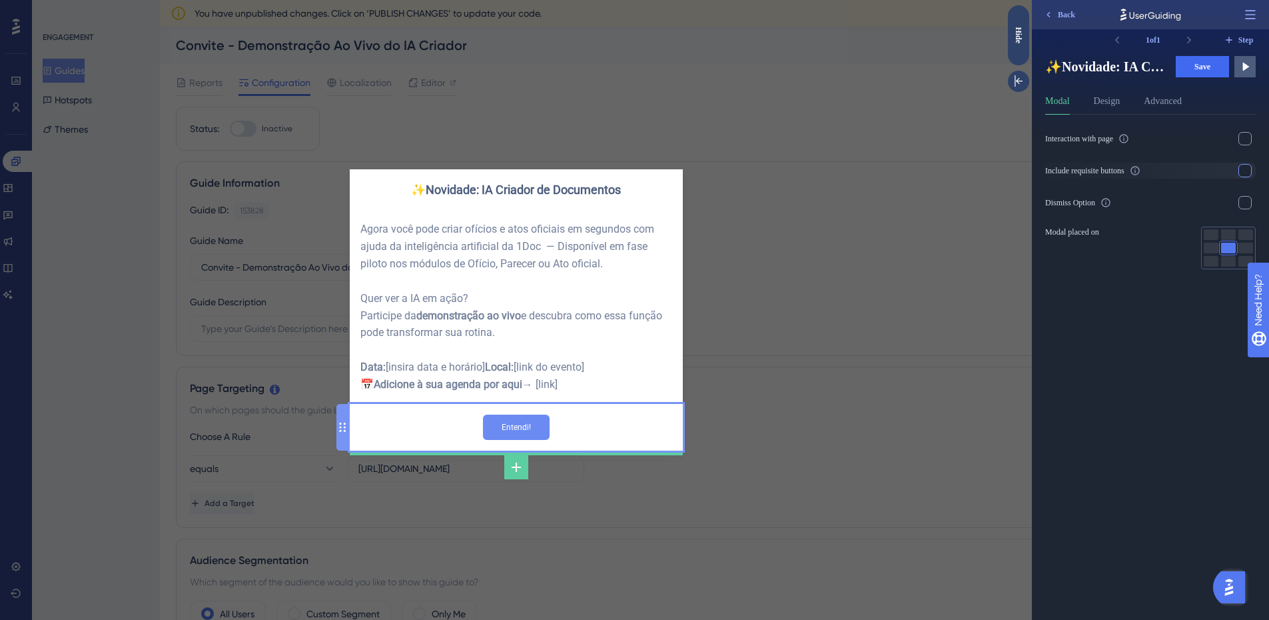
click at [536, 438] on input "Entendi!" at bounding box center [516, 426] width 67 height 25
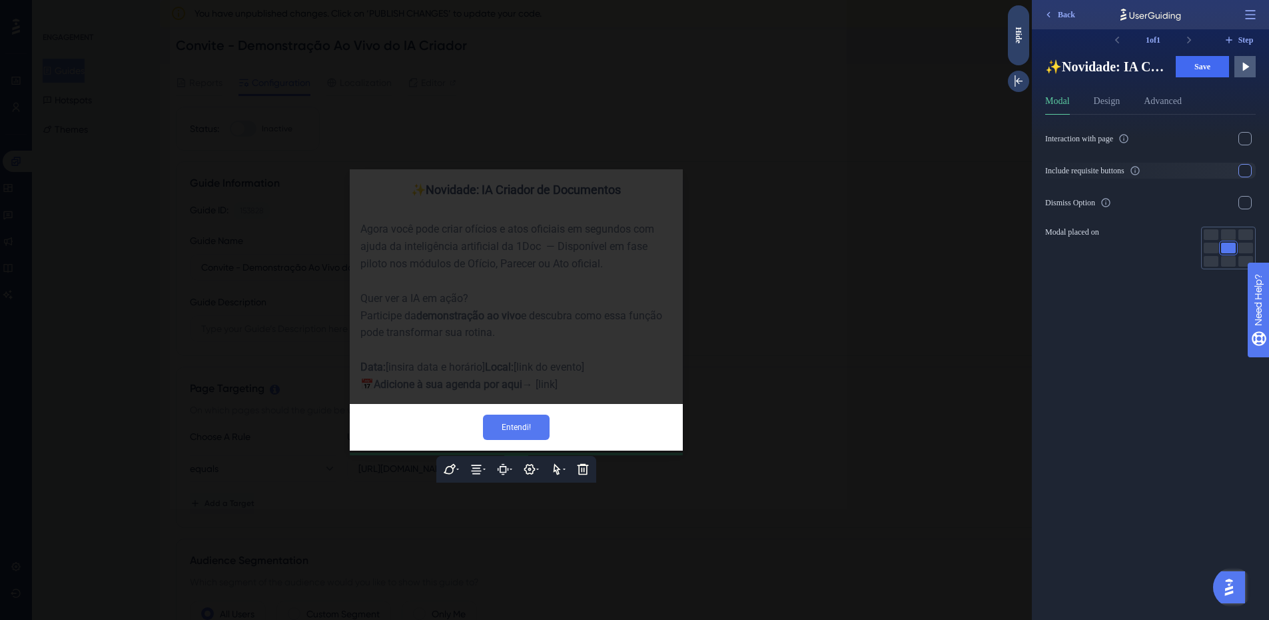
click at [693, 504] on div at bounding box center [516, 310] width 1032 height 620
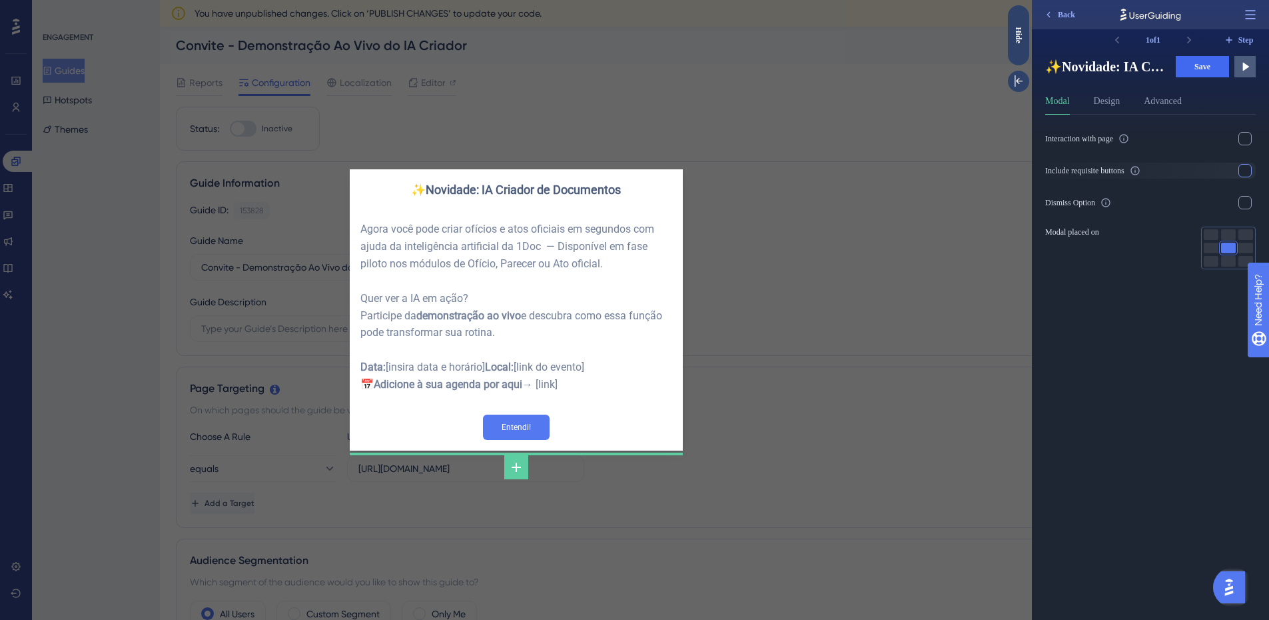
click at [693, 504] on div "✨Novidade: IA Criador de Documentos Agora você pode criar ofícios e atos oficia…" at bounding box center [516, 310] width 1032 height 620
click at [1195, 63] on span "Save" at bounding box center [1203, 66] width 16 height 11
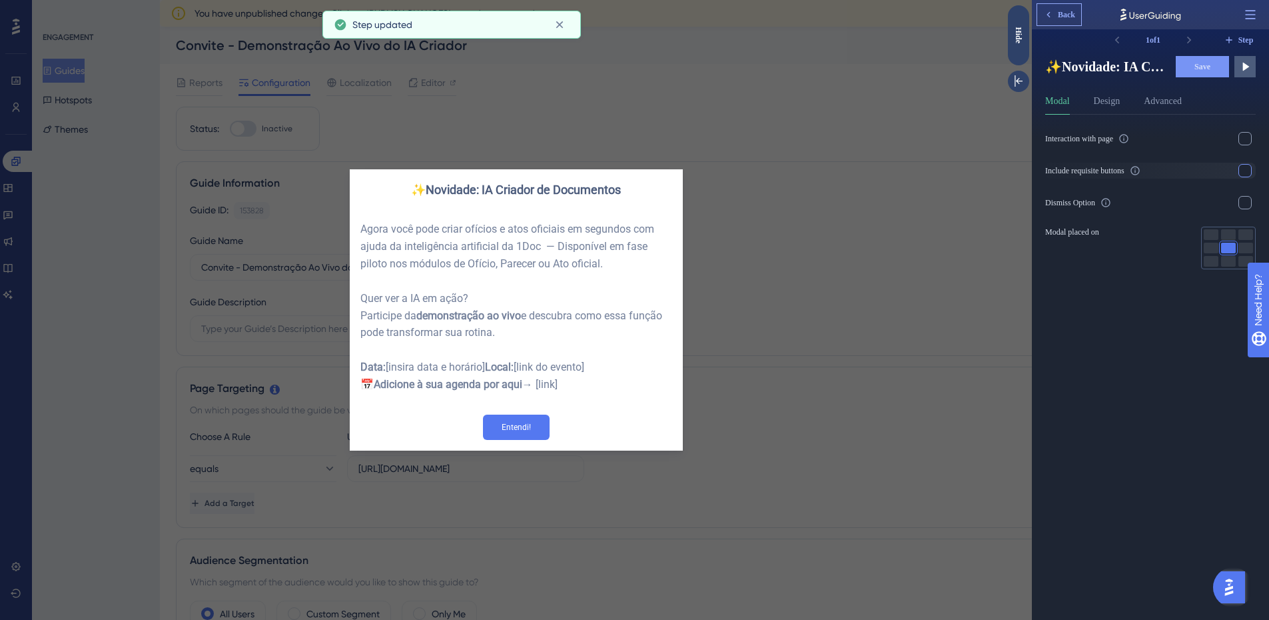
click at [1053, 11] on icon at bounding box center [1048, 14] width 11 height 11
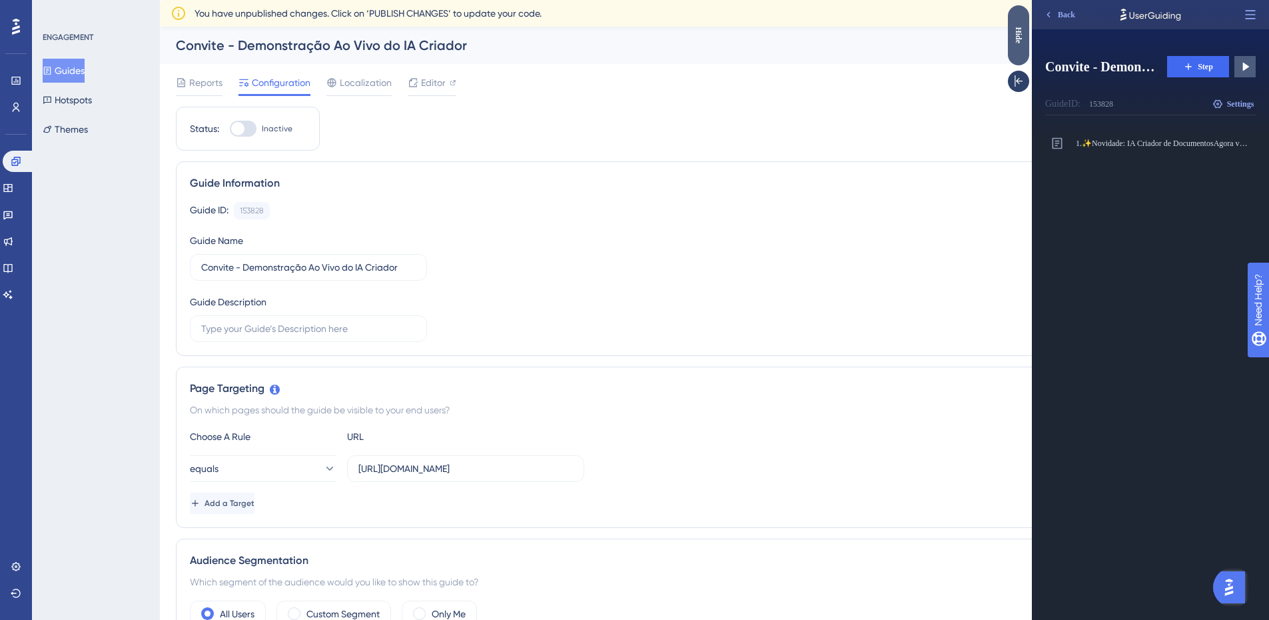
click at [1019, 19] on div "Hide" at bounding box center [1018, 35] width 21 height 60
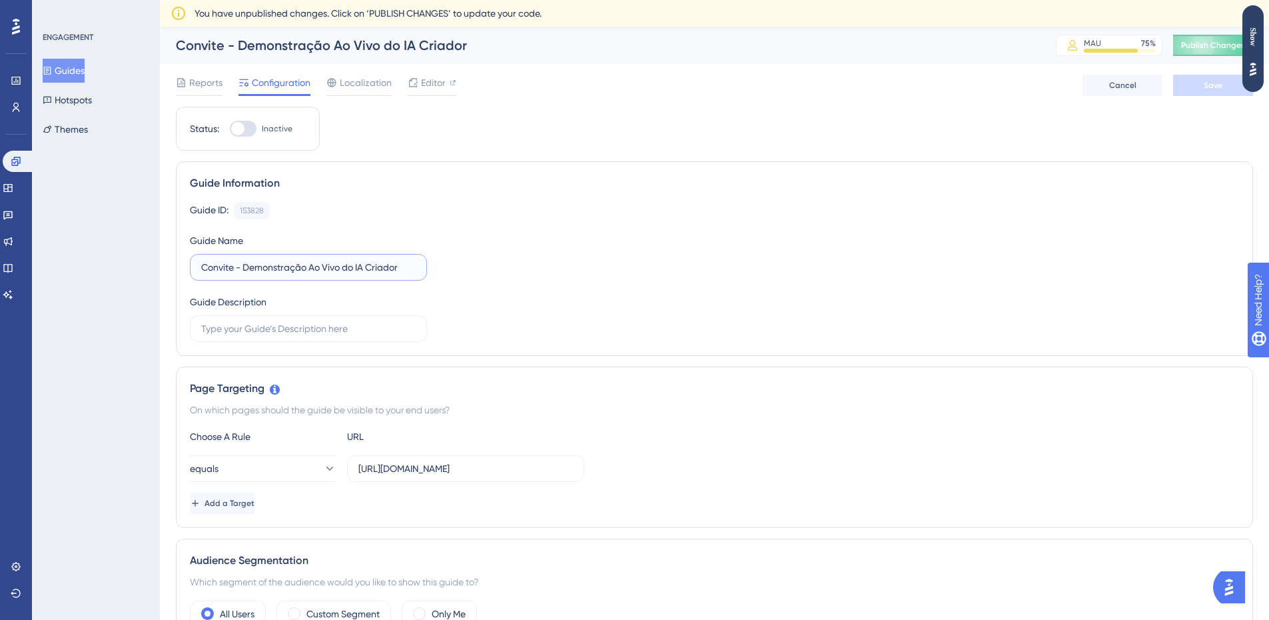
click at [366, 267] on input "Convite - Demonstração Ao Vivo do IA Criador" at bounding box center [308, 267] width 215 height 15
type input "Novos Usuários - IA criador de Documentos"
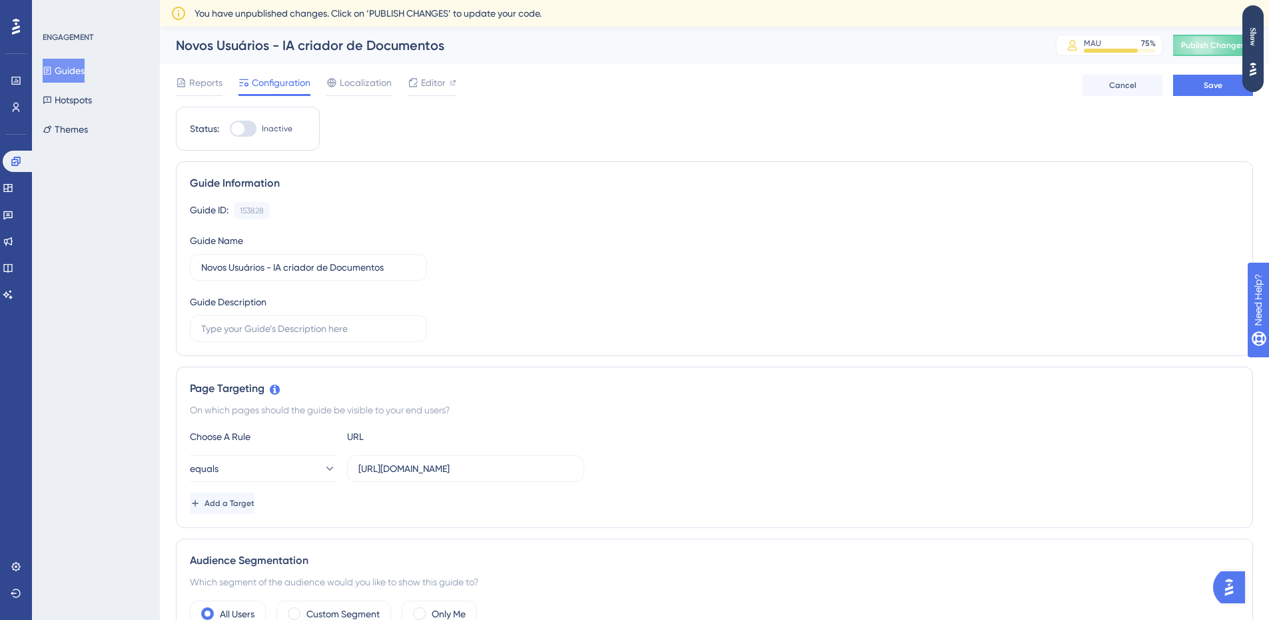
click at [628, 354] on div "Guide Information Guide ID: 153828 Copy Guide Name Novos Usuários - IA criador …" at bounding box center [714, 258] width 1077 height 195
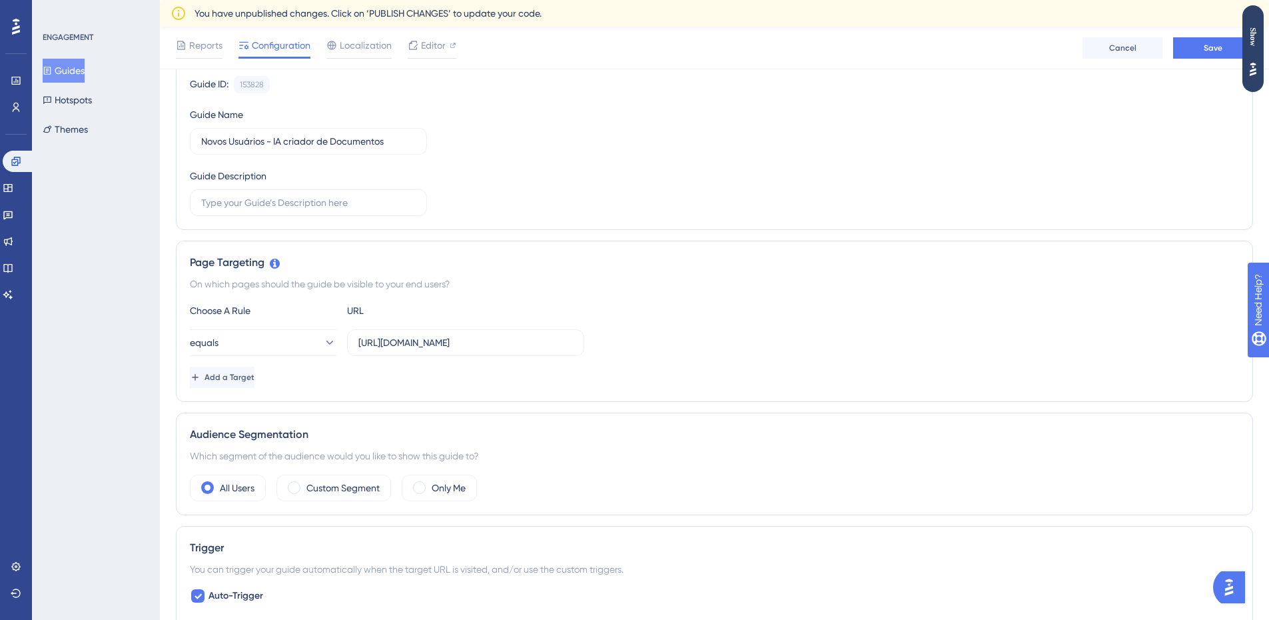
scroll to position [133, 0]
click at [524, 350] on label "[URL][DOMAIN_NAME]" at bounding box center [465, 340] width 237 height 27
click at [524, 348] on input "[URL][DOMAIN_NAME]" at bounding box center [465, 340] width 215 height 15
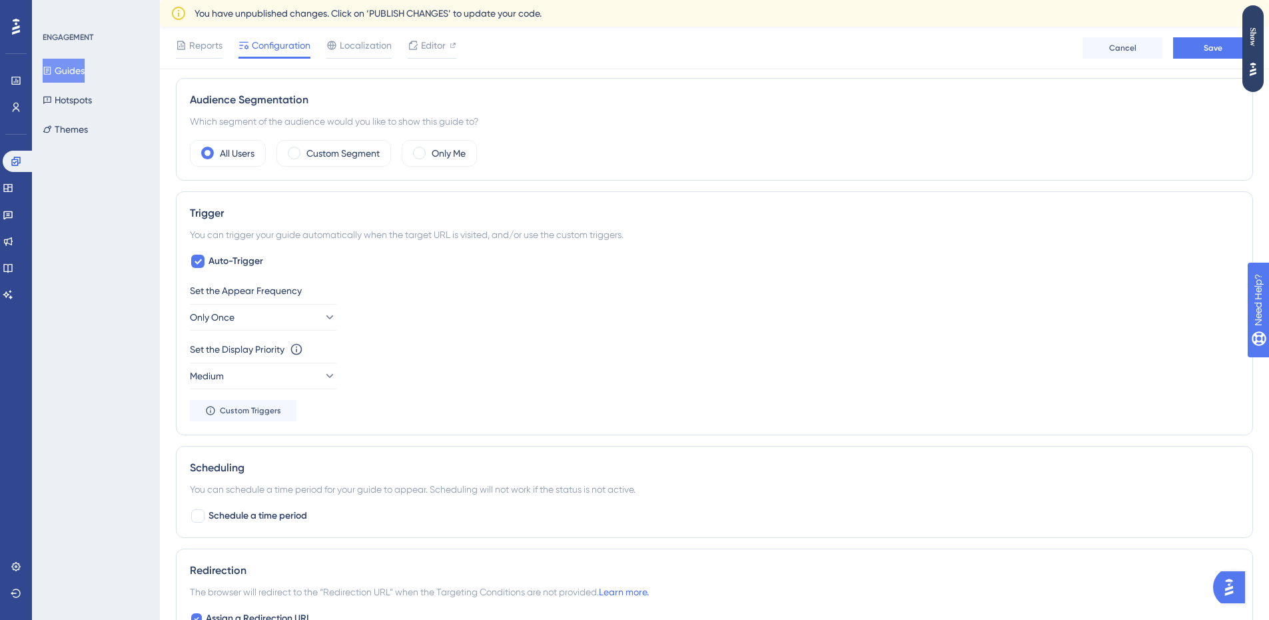
scroll to position [466, 0]
click at [296, 370] on button "Medium" at bounding box center [263, 375] width 147 height 27
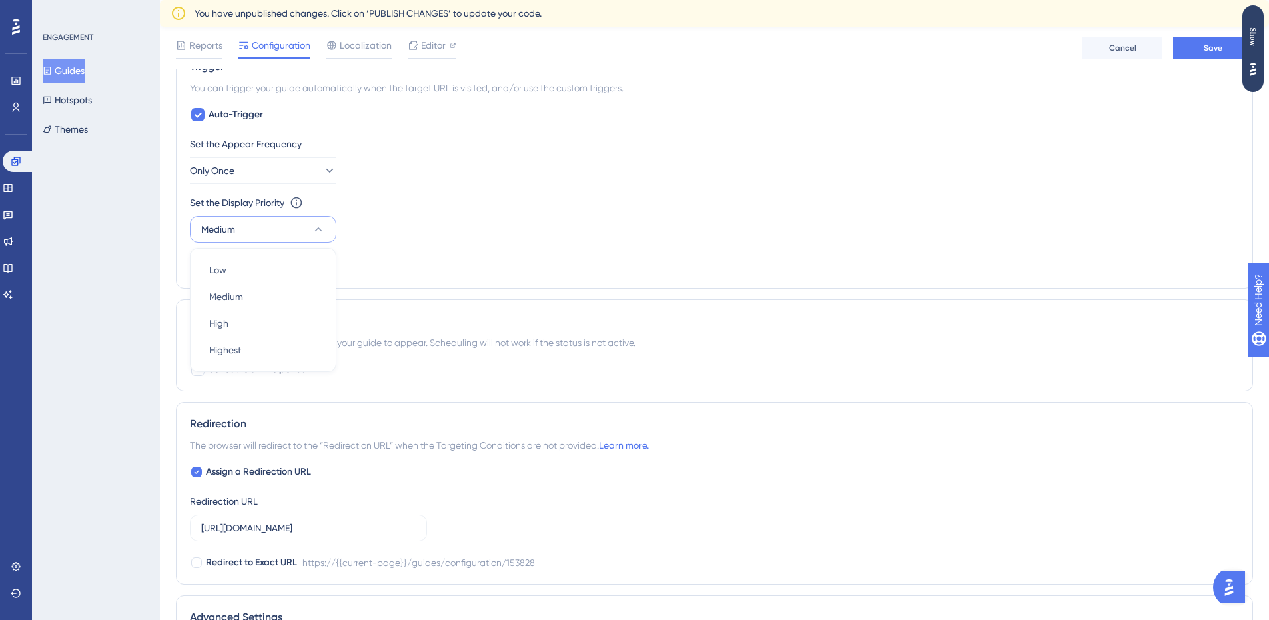
click at [402, 302] on div "Scheduling You can schedule a time period for your guide to appear. Scheduling …" at bounding box center [714, 345] width 1077 height 92
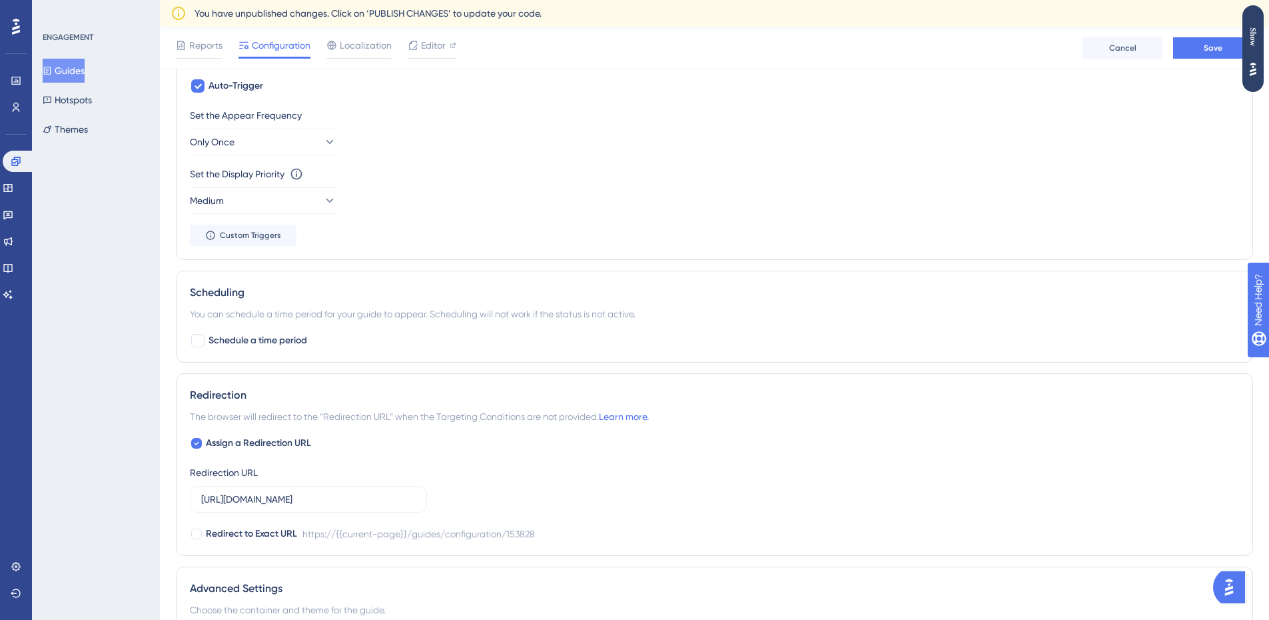
scroll to position [679, 0]
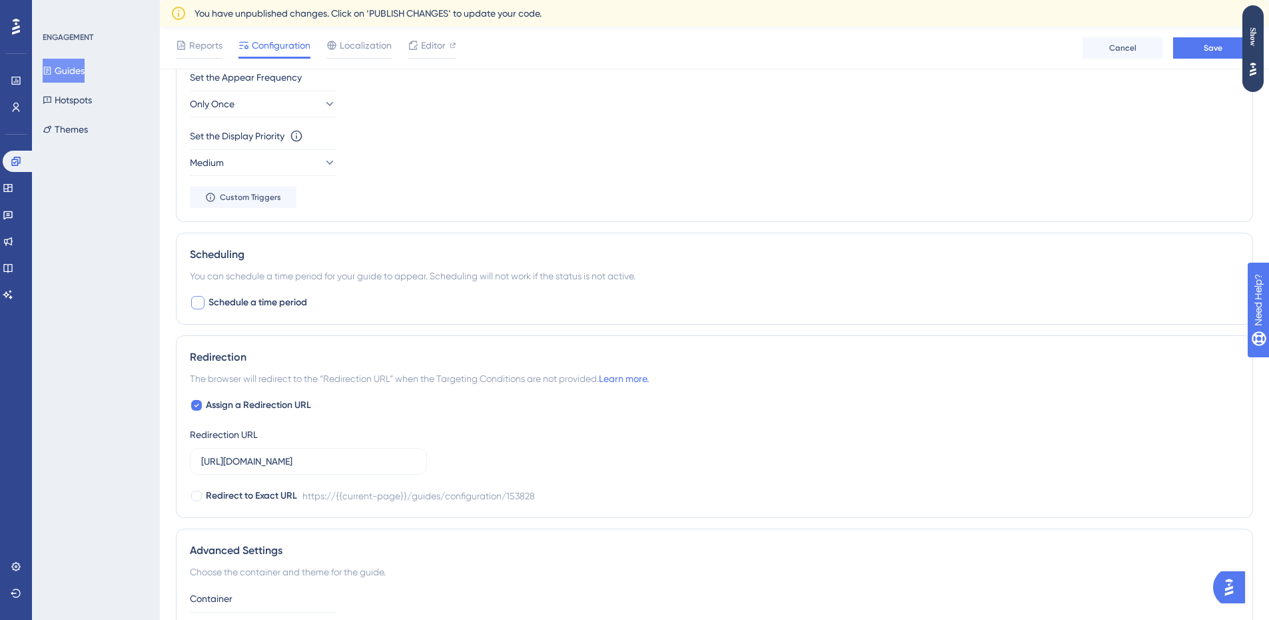
click at [279, 302] on span "Schedule a time period" at bounding box center [258, 302] width 99 height 16
checkbox input "true"
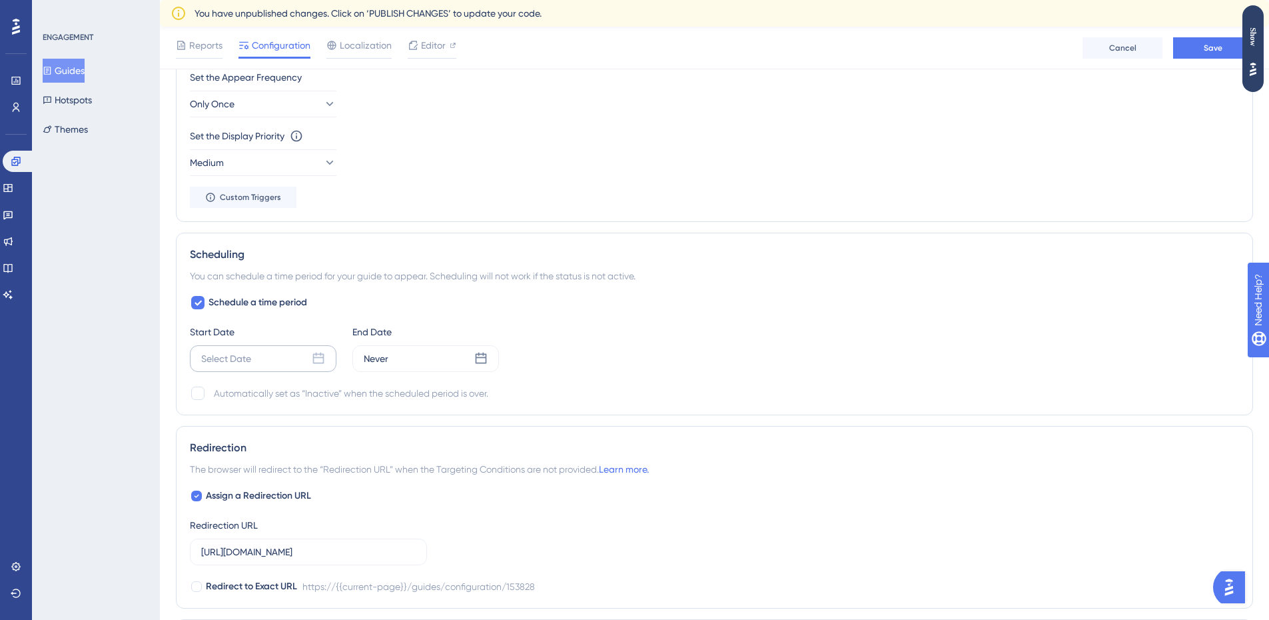
click at [256, 352] on div "Select Date" at bounding box center [263, 358] width 147 height 27
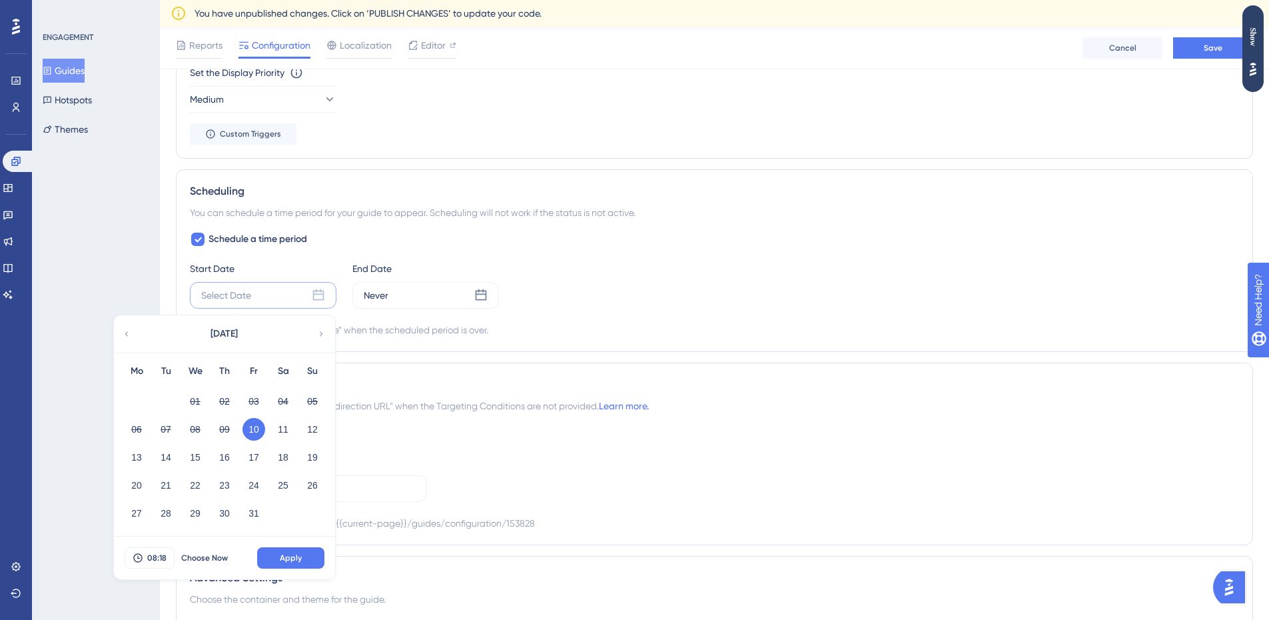
scroll to position [746, 0]
click at [157, 452] on button "14" at bounding box center [166, 453] width 23 height 23
click at [404, 285] on div "Never" at bounding box center [425, 291] width 147 height 27
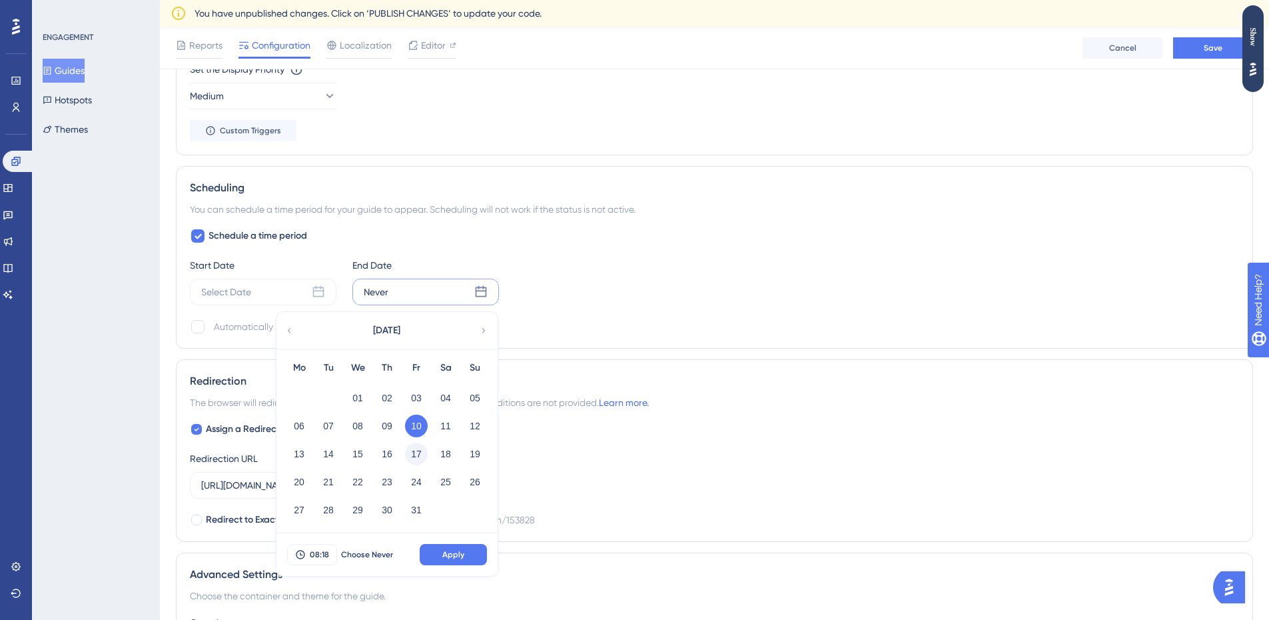
click at [421, 452] on button "17" at bounding box center [416, 453] width 23 height 23
click at [251, 290] on div "Select Date" at bounding box center [226, 292] width 50 height 16
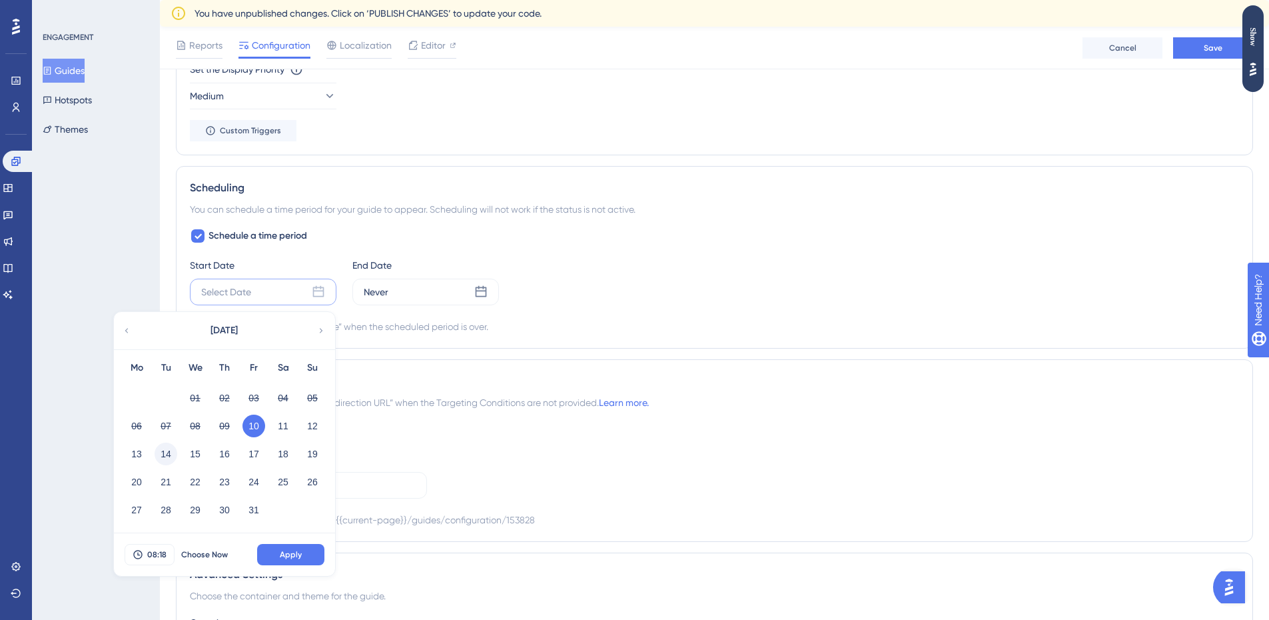
click at [171, 449] on button "14" at bounding box center [166, 453] width 23 height 23
click at [277, 557] on button "Apply" at bounding box center [290, 554] width 67 height 21
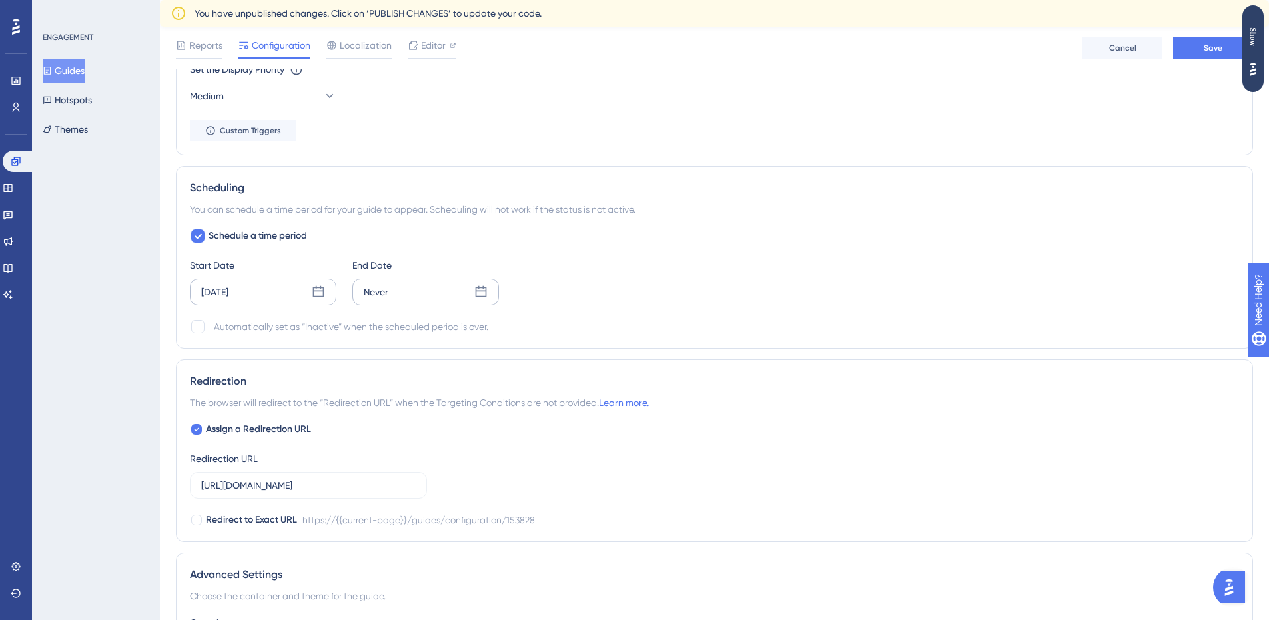
click at [397, 300] on div "Never" at bounding box center [425, 291] width 147 height 27
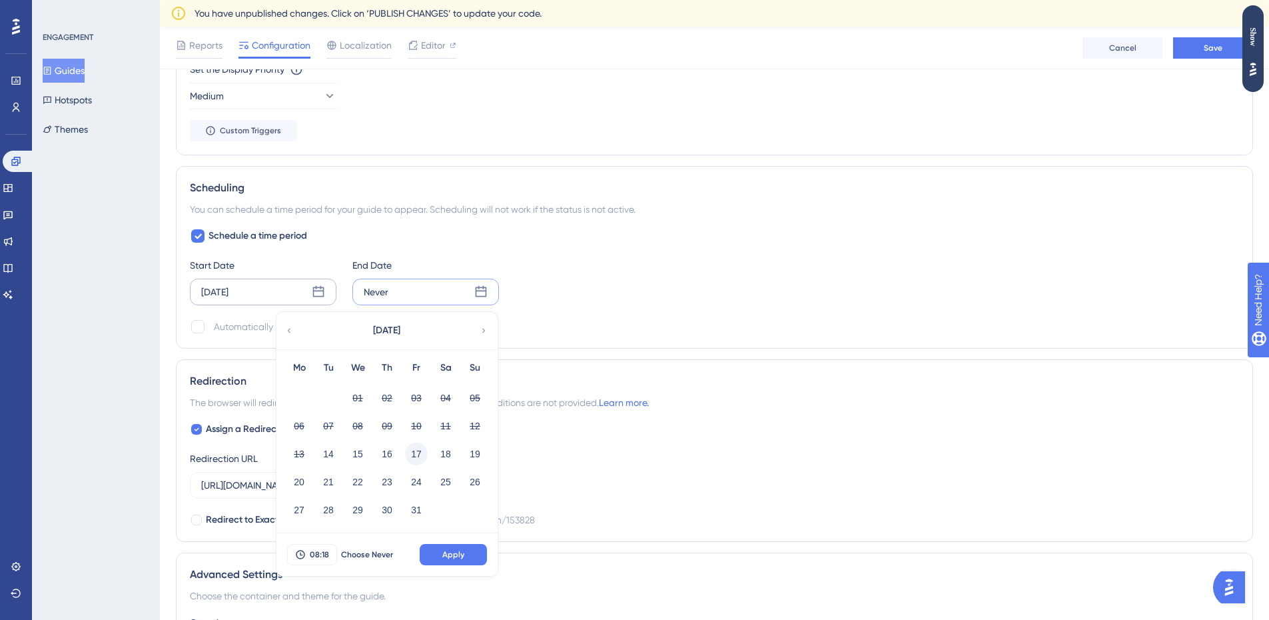
click at [420, 452] on button "17" at bounding box center [416, 453] width 23 height 23
click at [313, 557] on span "08:18" at bounding box center [319, 554] width 19 height 11
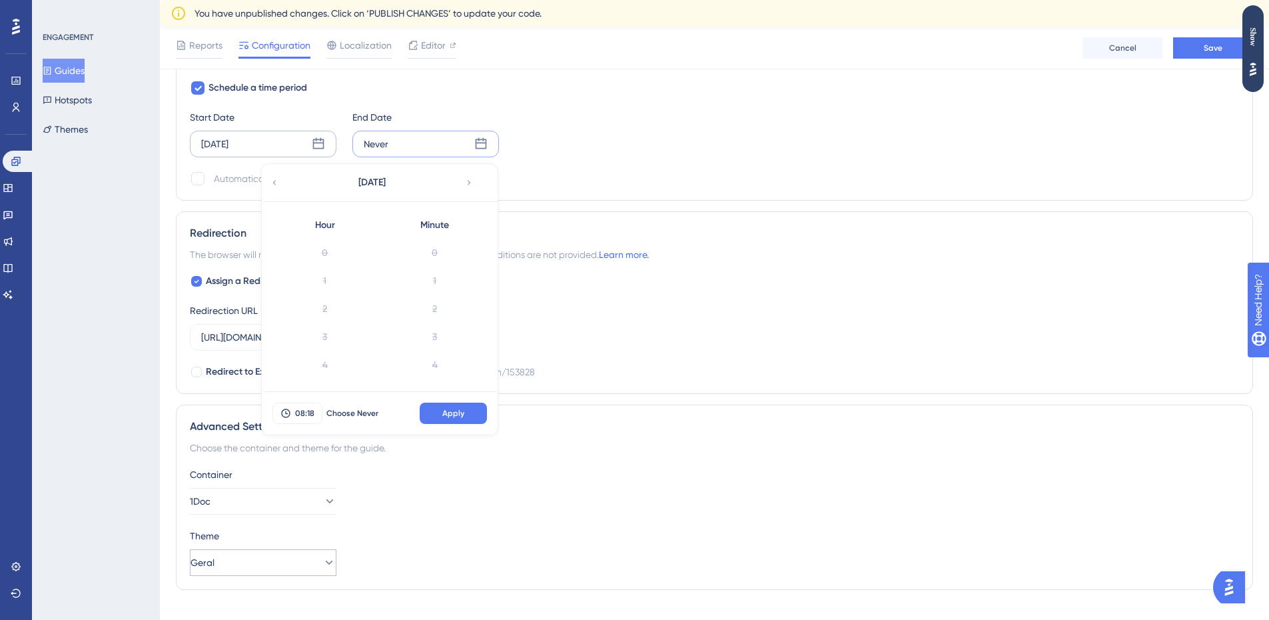
scroll to position [446, 0]
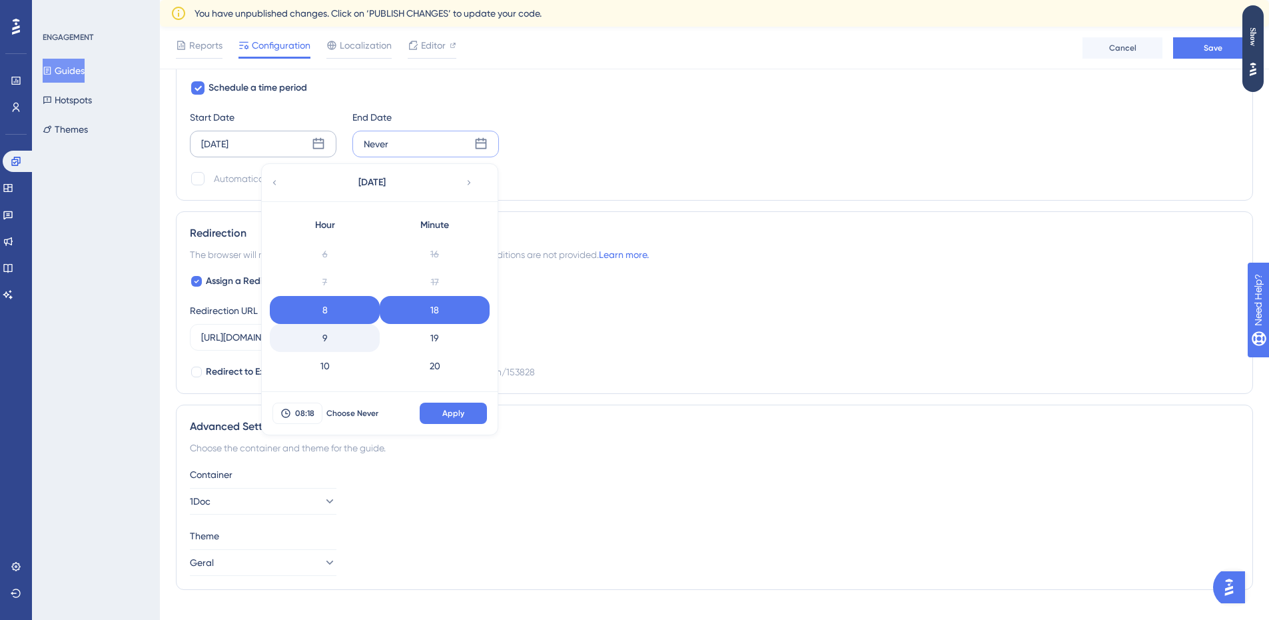
click at [332, 336] on div "9" at bounding box center [325, 338] width 110 height 28
click at [340, 301] on div "8" at bounding box center [325, 310] width 110 height 28
click at [338, 300] on div "10" at bounding box center [325, 299] width 110 height 28
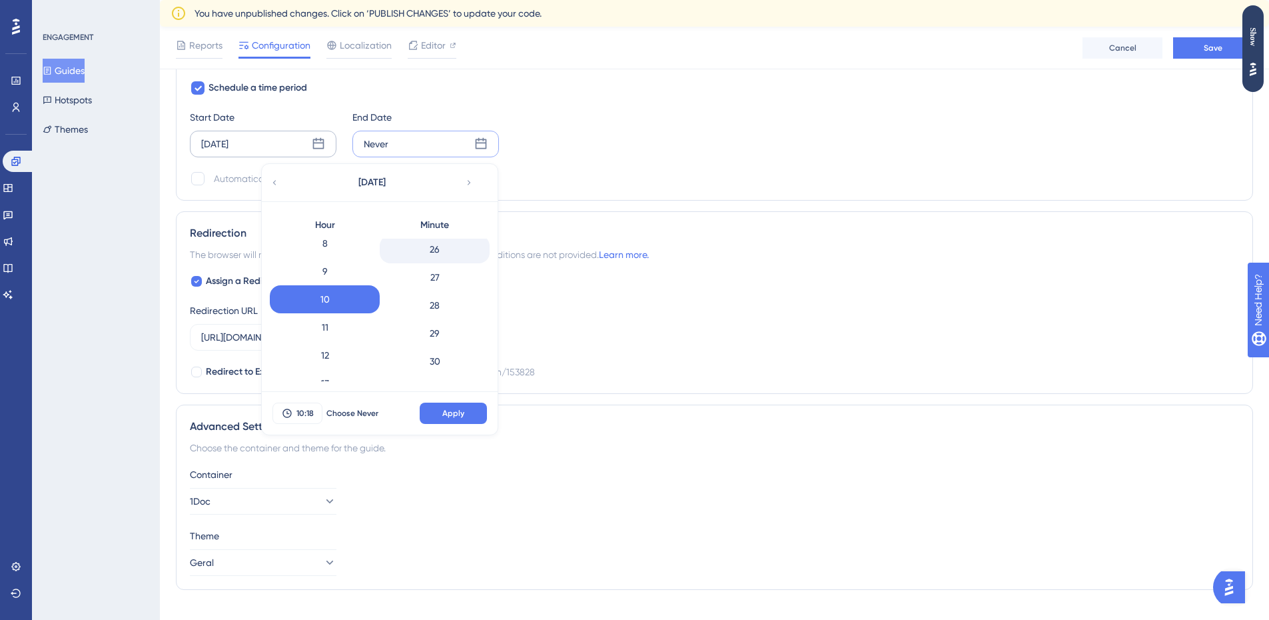
scroll to position [779, 0]
click at [449, 310] on div "30" at bounding box center [435, 312] width 110 height 28
click at [458, 406] on button "Apply" at bounding box center [453, 412] width 67 height 21
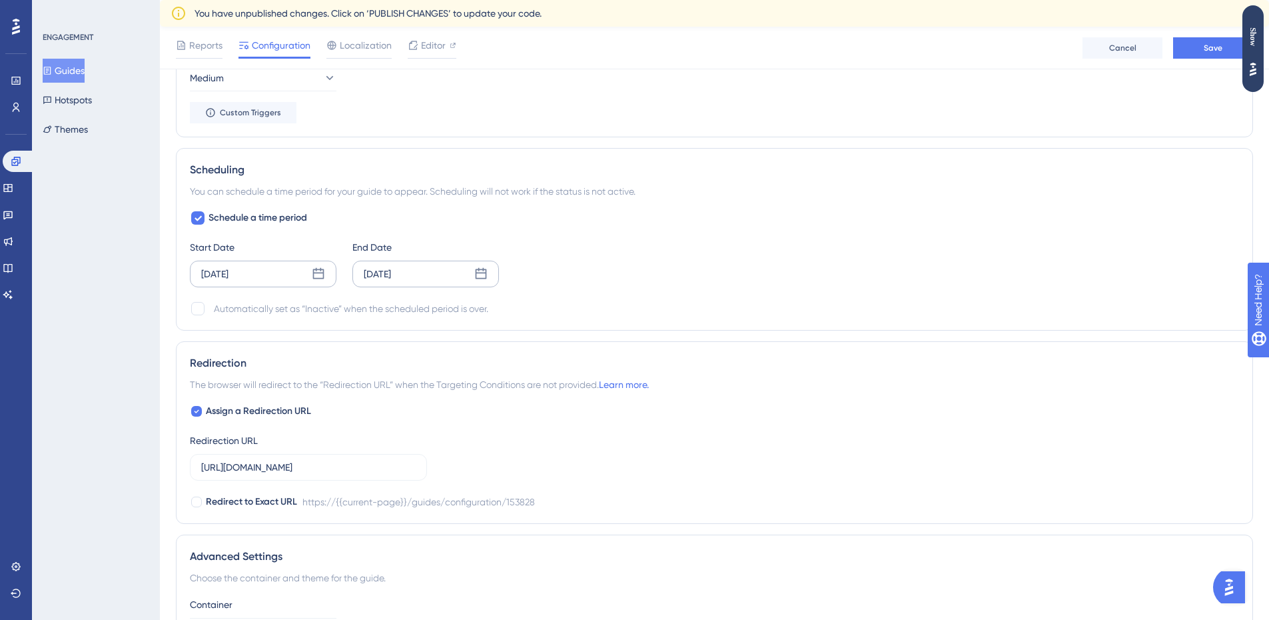
scroll to position [760, 0]
click at [370, 316] on div "Automatically set as “Inactive” when the scheduled period is over." at bounding box center [351, 312] width 274 height 16
click at [204, 310] on div at bounding box center [197, 311] width 13 height 13
checkbox input "true"
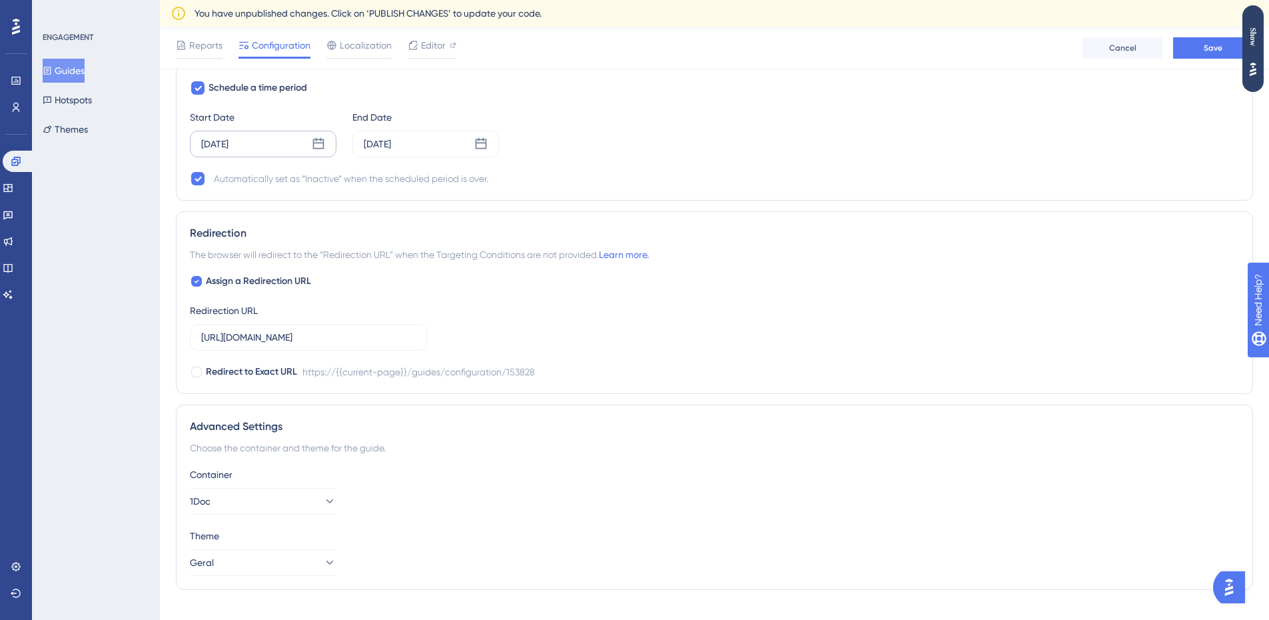
scroll to position [917, 0]
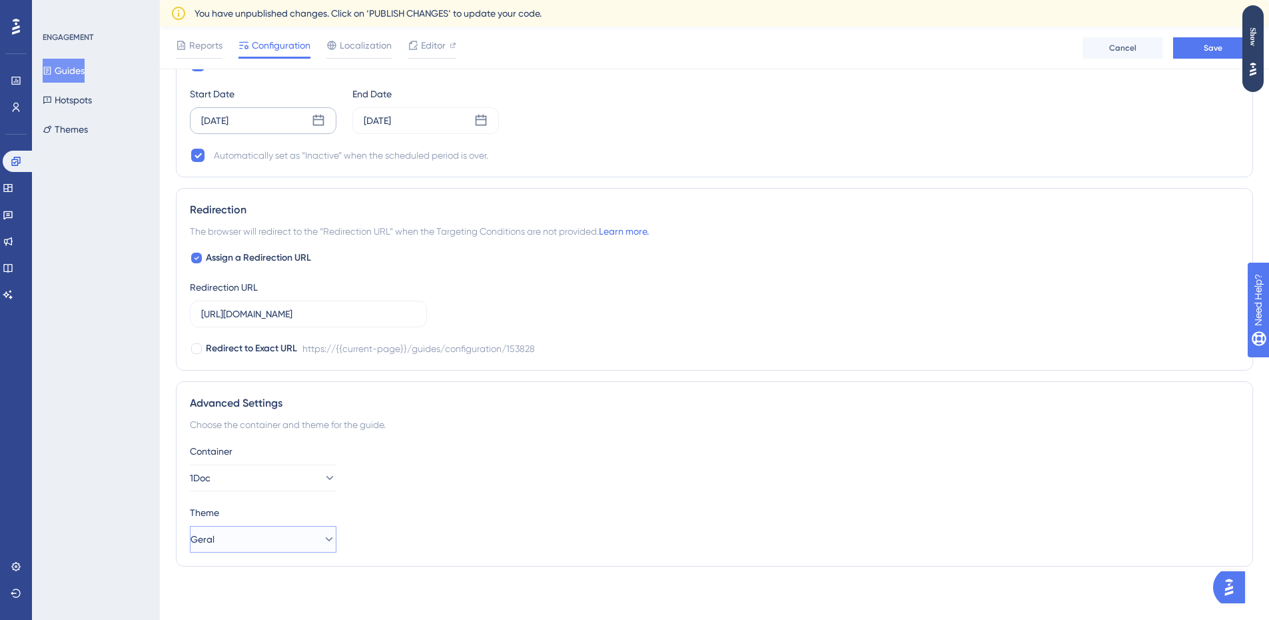
click at [322, 545] on icon at bounding box center [328, 538] width 13 height 13
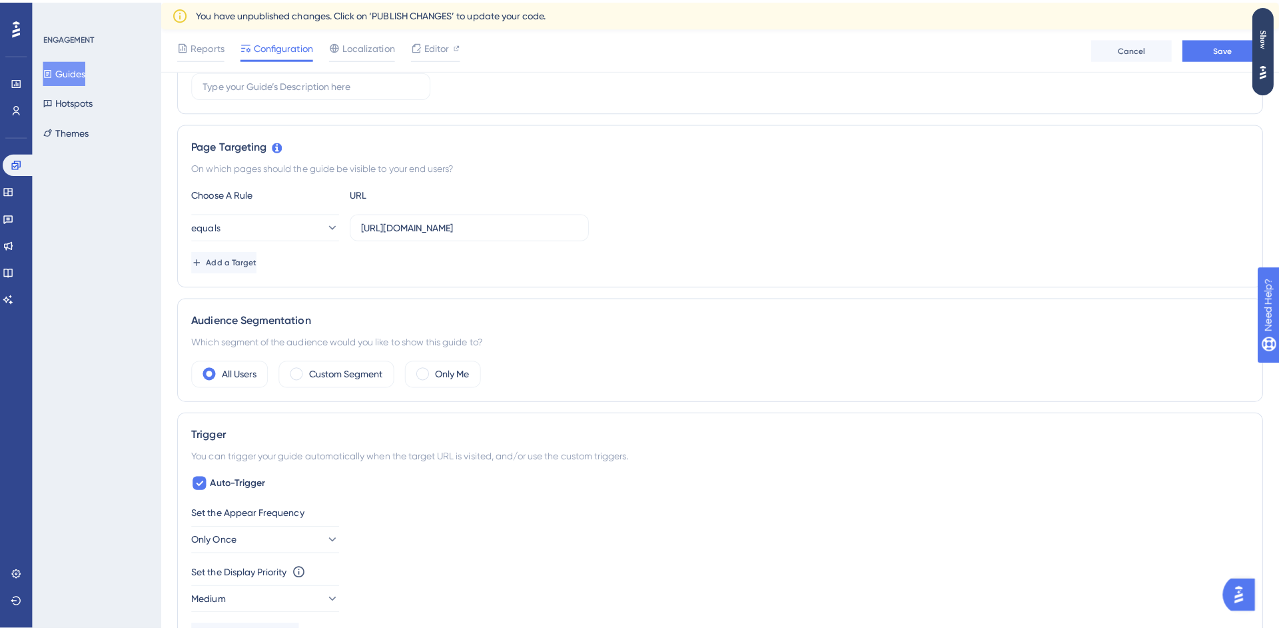
scroll to position [0, 0]
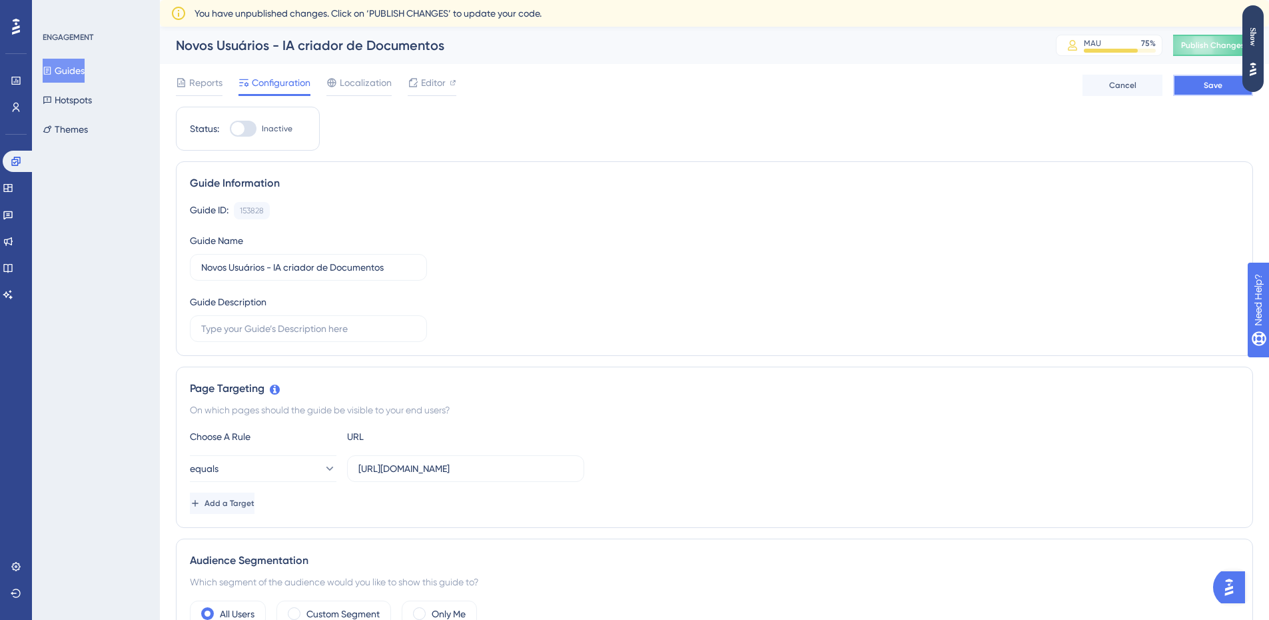
click at [1208, 90] on span "Save" at bounding box center [1213, 85] width 19 height 11
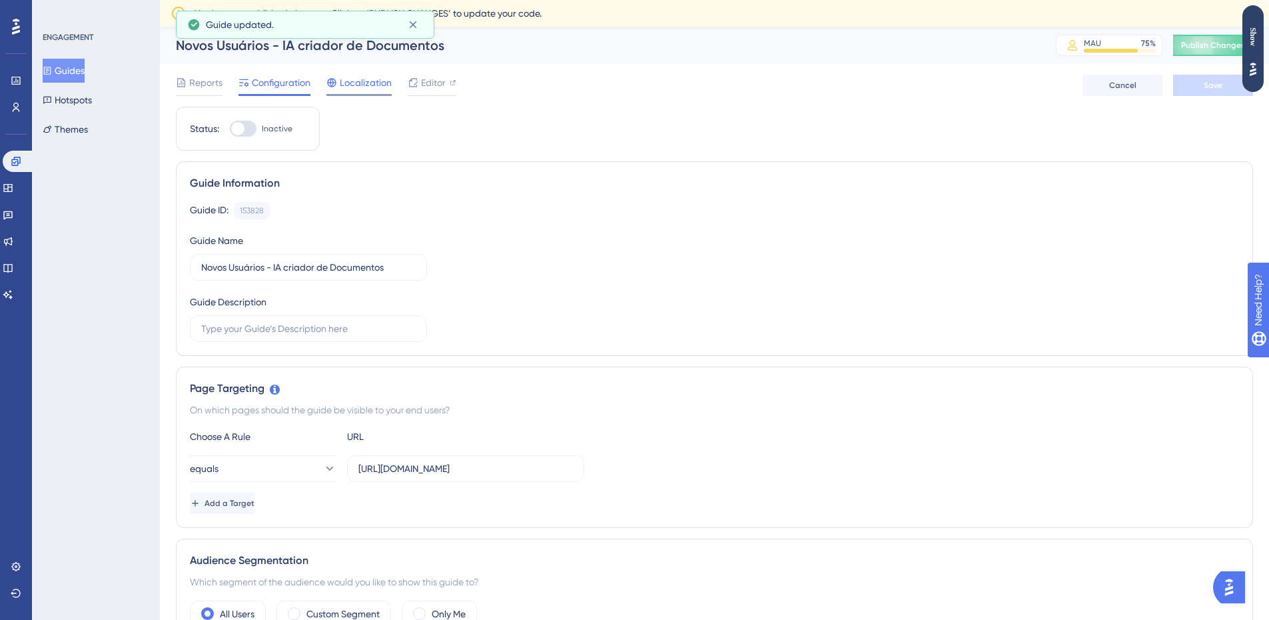
click at [366, 81] on span "Localization" at bounding box center [366, 83] width 52 height 16
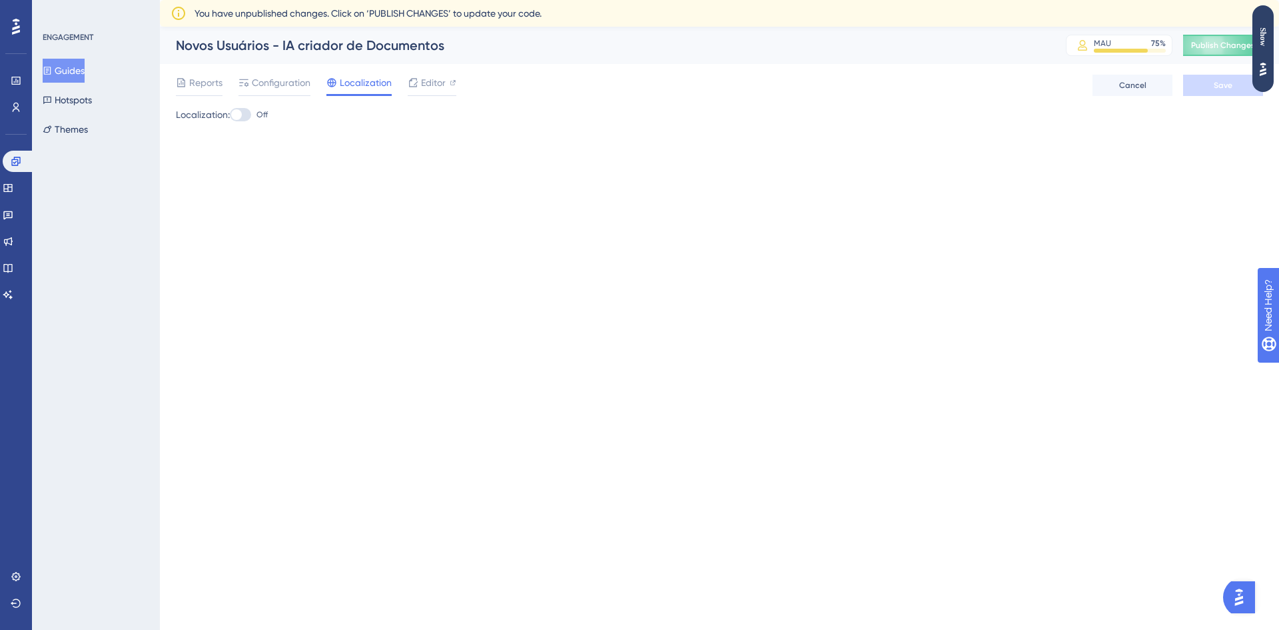
click at [247, 113] on div at bounding box center [240, 114] width 21 height 13
click at [230, 115] on input "Off" at bounding box center [229, 115] width 1 height 1
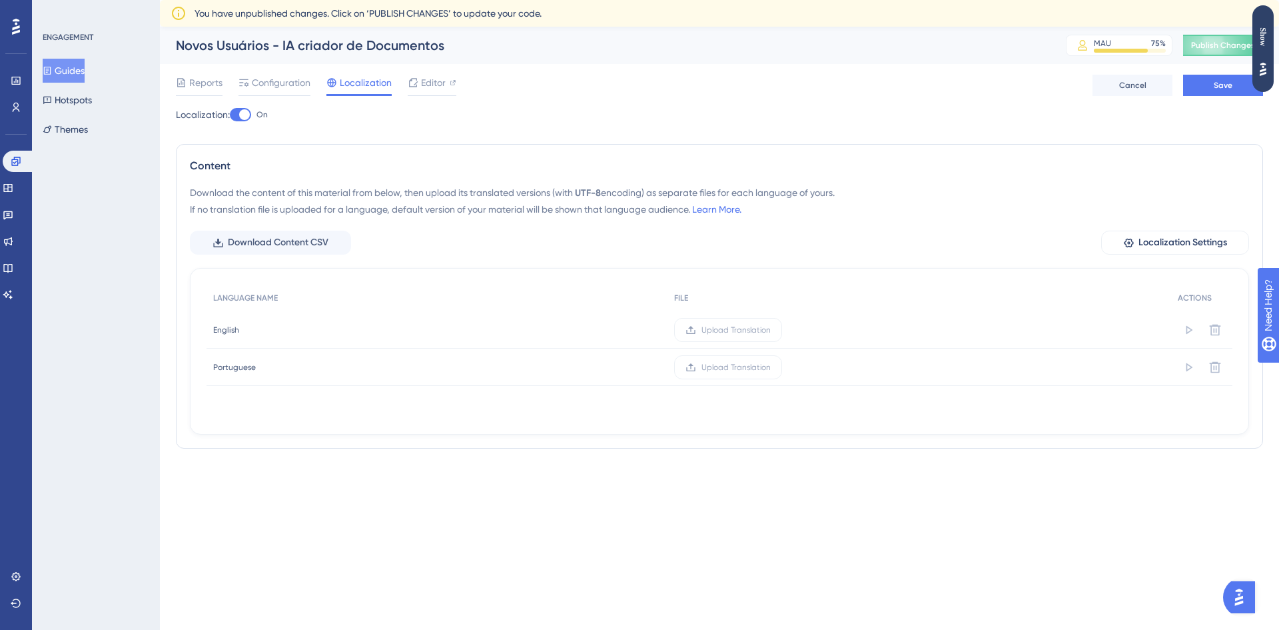
click at [247, 113] on div at bounding box center [244, 114] width 11 height 11
click at [230, 115] on input "On" at bounding box center [229, 115] width 1 height 1
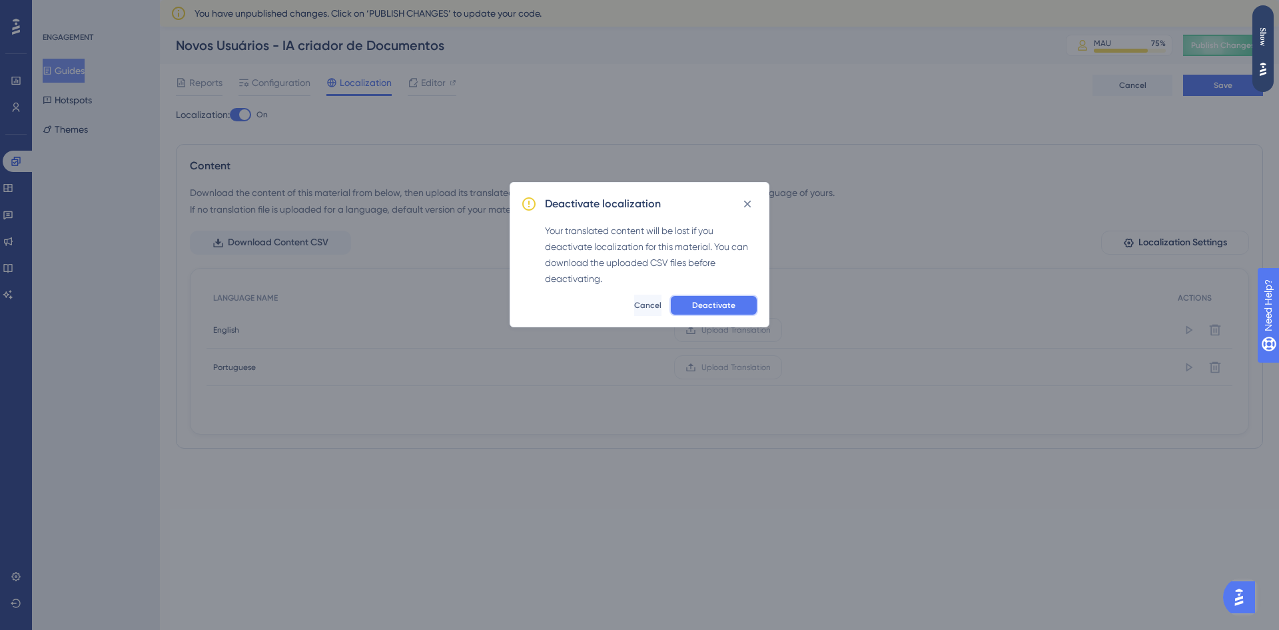
click at [722, 310] on span "Deactivate" at bounding box center [713, 305] width 43 height 11
checkbox input "false"
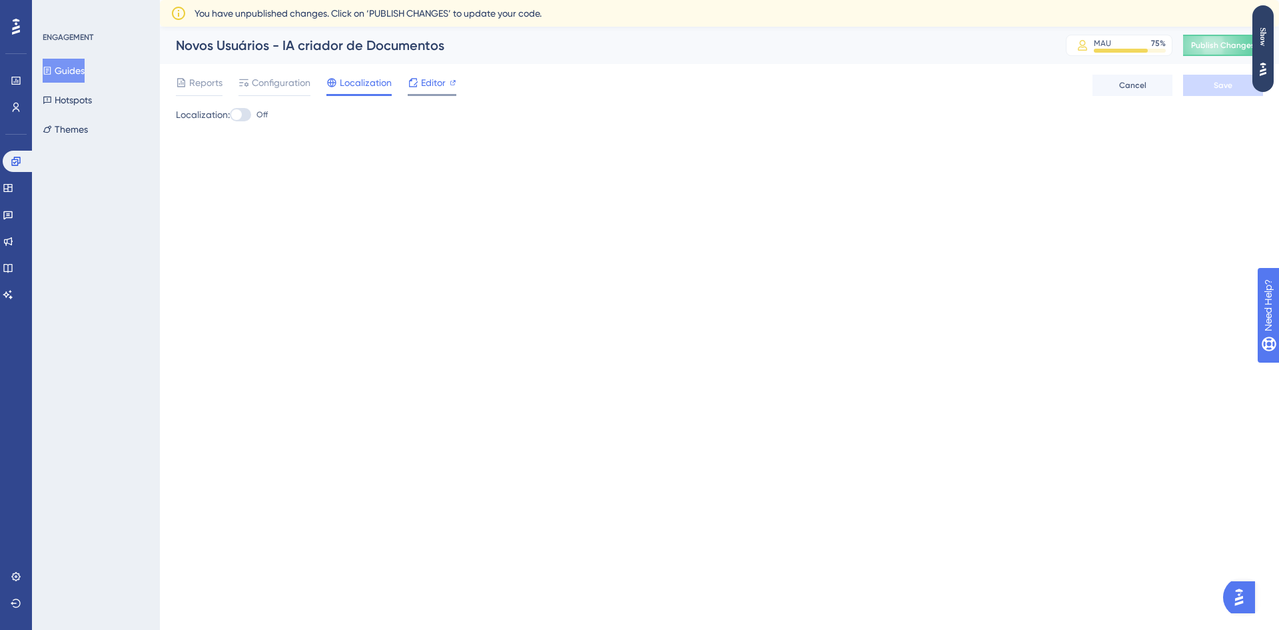
click at [410, 83] on icon at bounding box center [413, 82] width 11 height 11
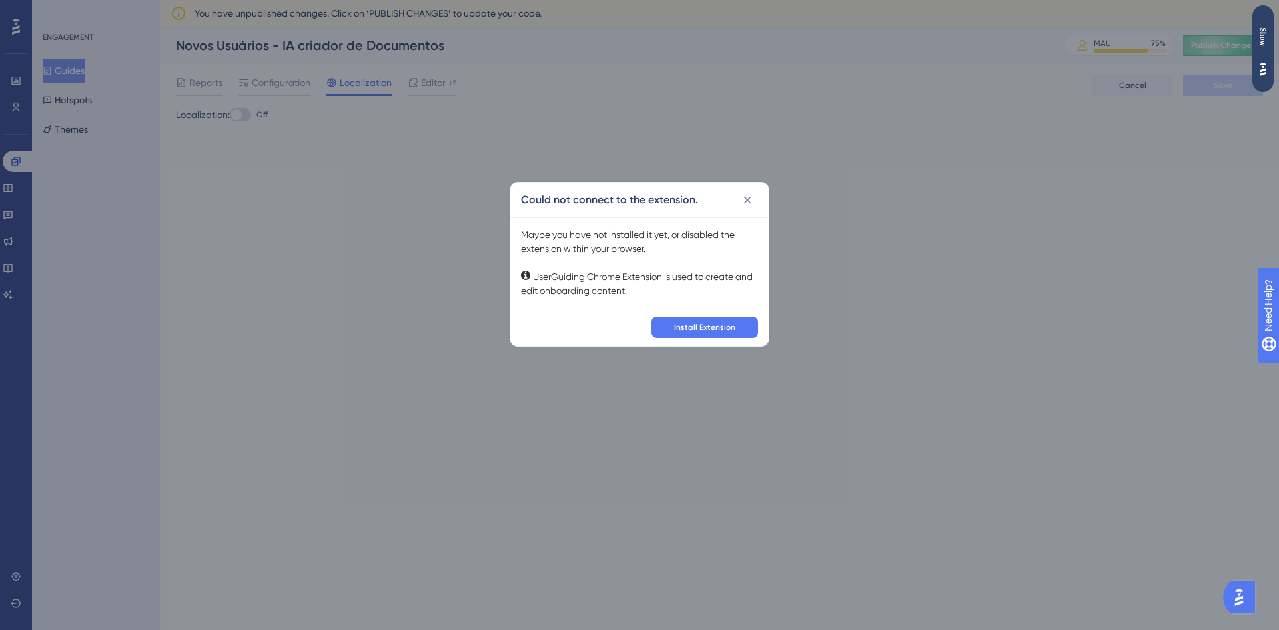
click at [763, 201] on div "Could not connect to the extension." at bounding box center [639, 200] width 258 height 35
click at [745, 197] on icon at bounding box center [747, 199] width 7 height 7
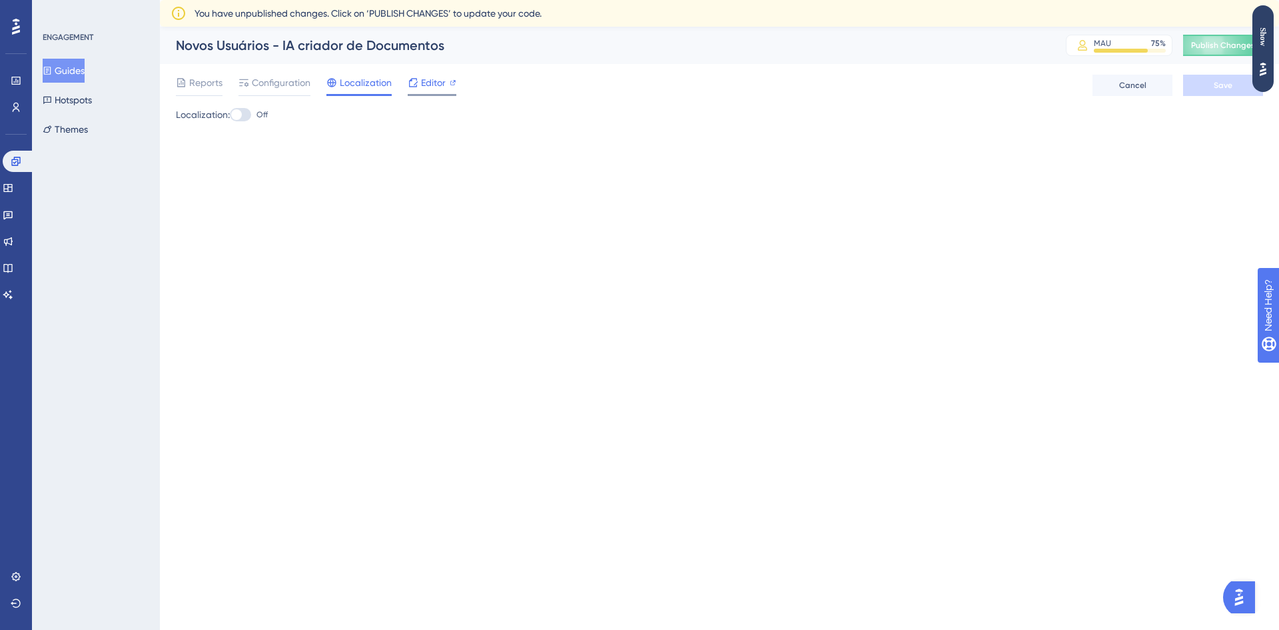
click at [448, 78] on div "Editor" at bounding box center [432, 83] width 49 height 16
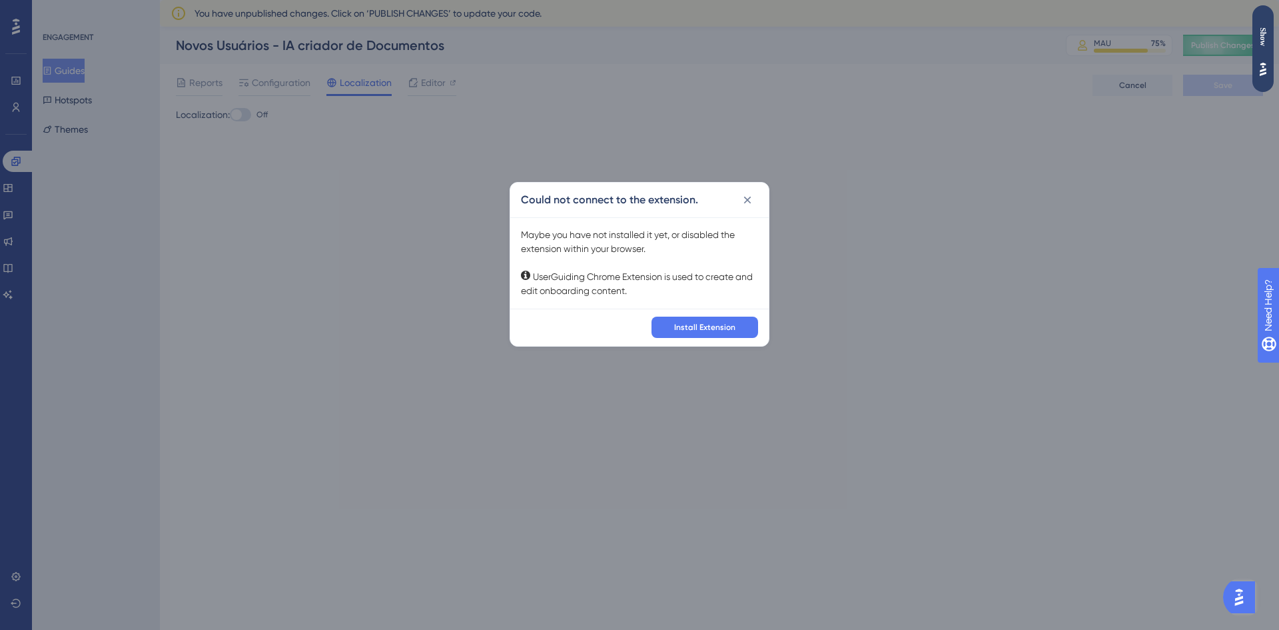
click at [916, 155] on div "Could not connect to the extension. Maybe you have not installed it yet, or dis…" at bounding box center [639, 315] width 1279 height 630
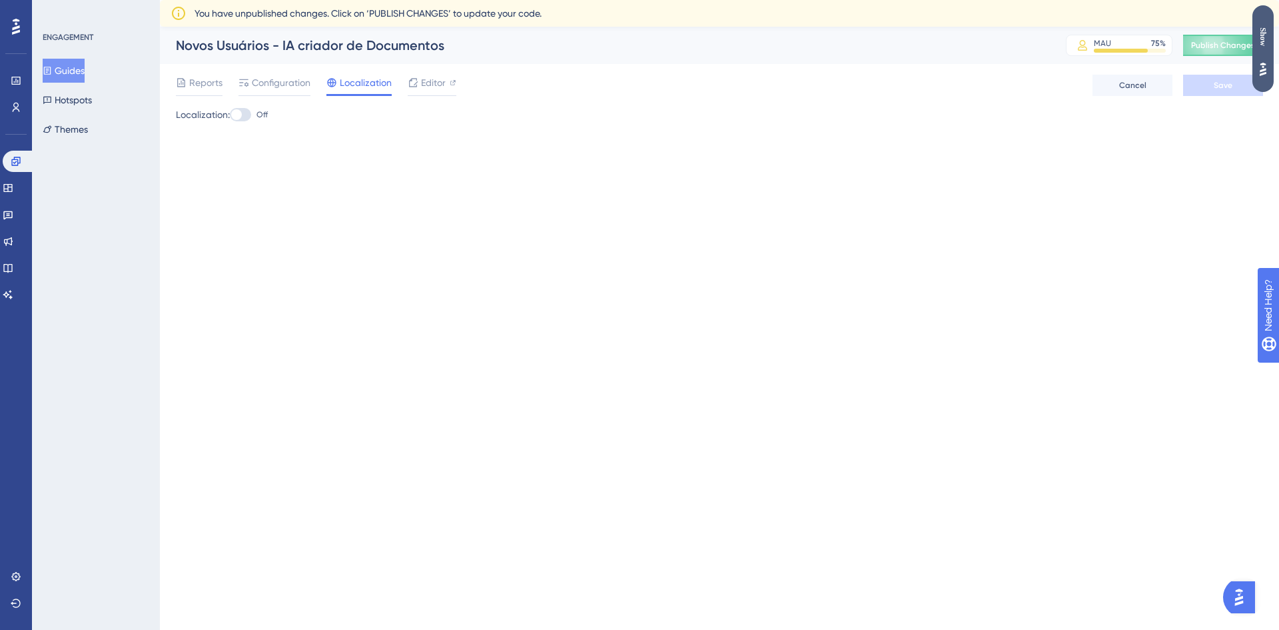
click at [1266, 31] on div "Show" at bounding box center [1263, 36] width 21 height 19
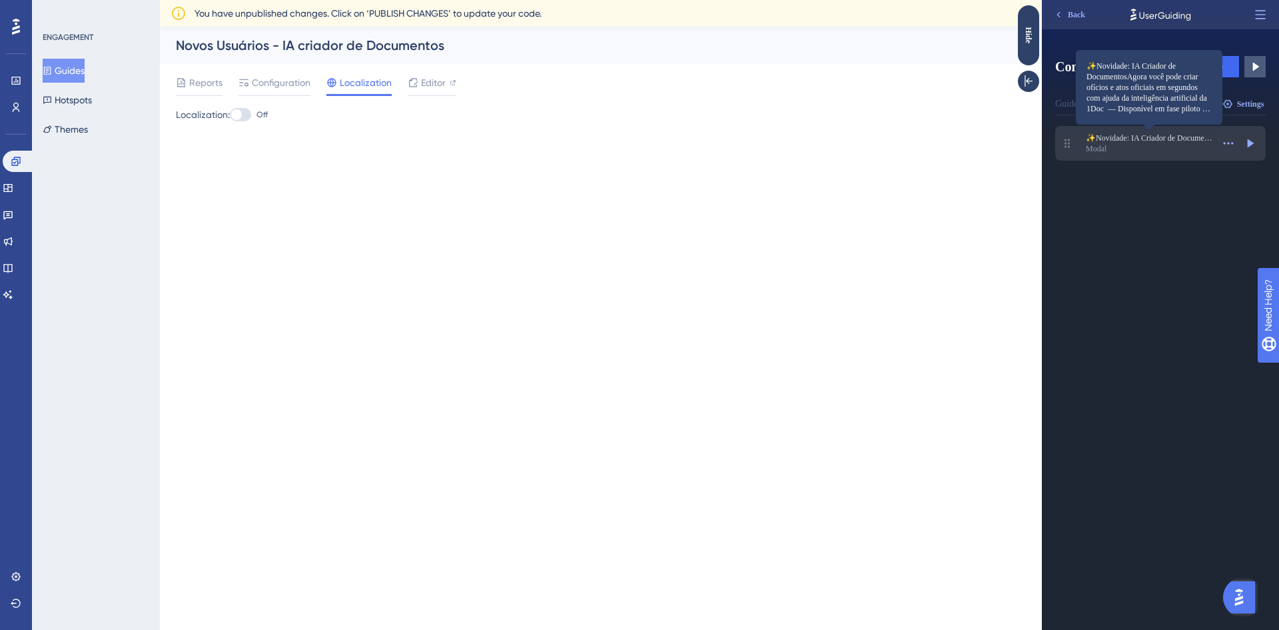
click at [1171, 137] on span "✨Novidade: IA Criador de DocumentosAgora você pode criar ofícios e atos oficiai…" at bounding box center [1149, 138] width 127 height 11
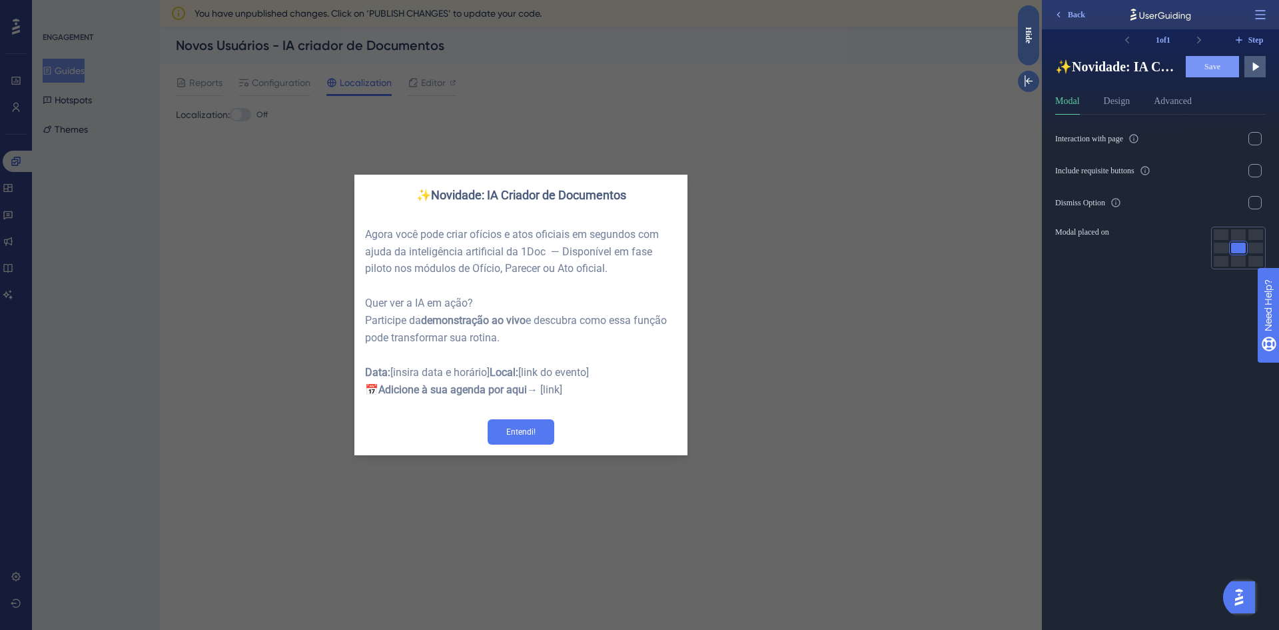
click at [830, 320] on div "✨Novidade: IA Criador de Documentos Agora você pode criar ofícios e atos oficia…" at bounding box center [521, 315] width 1042 height 630
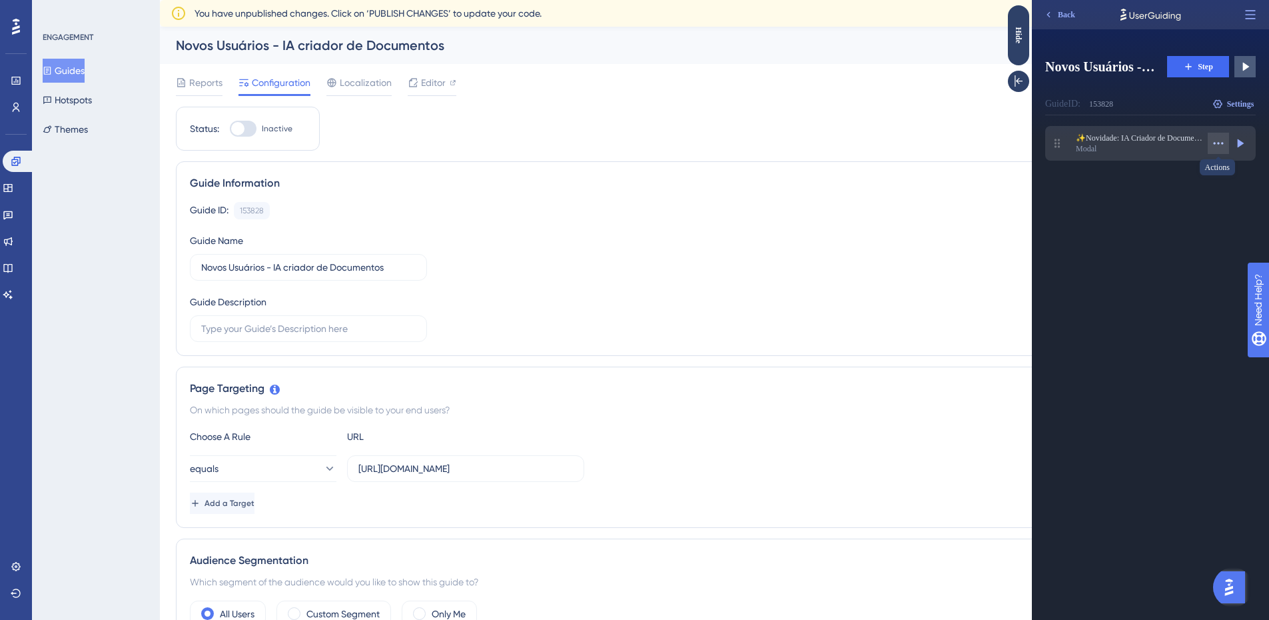
click at [1222, 139] on icon at bounding box center [1218, 143] width 13 height 13
click at [1187, 215] on span "Open in Panel" at bounding box center [1164, 218] width 45 height 11
click at [1219, 143] on icon at bounding box center [1219, 143] width 10 height 2
click at [1198, 183] on div "Edit Edit" at bounding box center [1182, 175] width 81 height 21
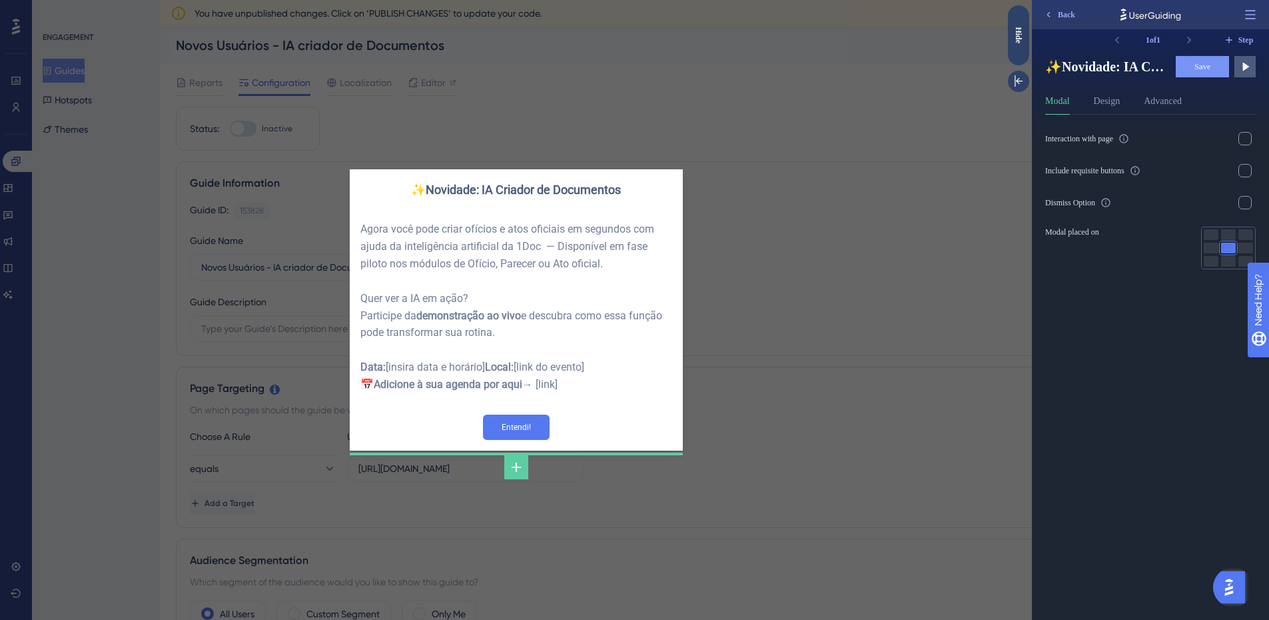
click at [875, 185] on div "✨Novidade: IA Criador de Documentos Agora você pode criar ofícios e atos oficia…" at bounding box center [516, 310] width 1032 height 620
click at [867, 281] on div "✨Novidade: IA Criador de Documentos Agora você pode criar ofícios e atos oficia…" at bounding box center [516, 310] width 1032 height 620
click at [889, 146] on div "✨Novidade: IA Criador de Documentos Agora você pode criar ofícios e atos oficia…" at bounding box center [516, 310] width 1032 height 620
click at [1246, 11] on icon at bounding box center [1251, 14] width 10 height 9
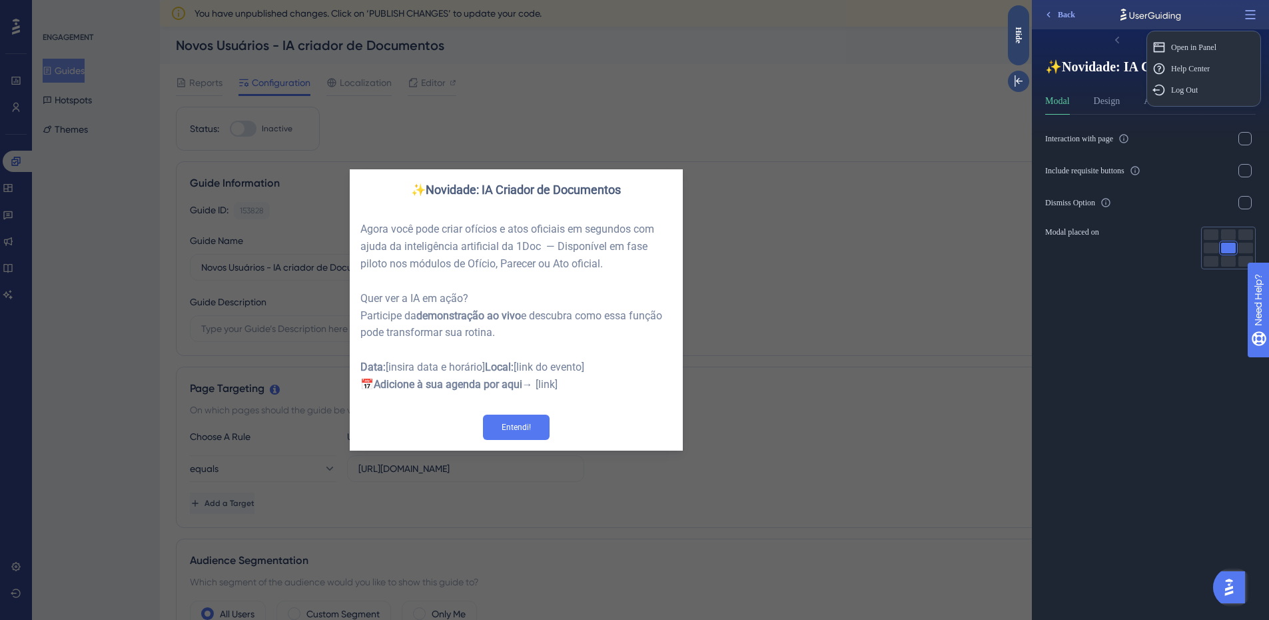
click at [782, 200] on div "✨Novidade: IA Criador de Documentos Agora você pode criar ofícios e atos oficia…" at bounding box center [516, 310] width 1032 height 620
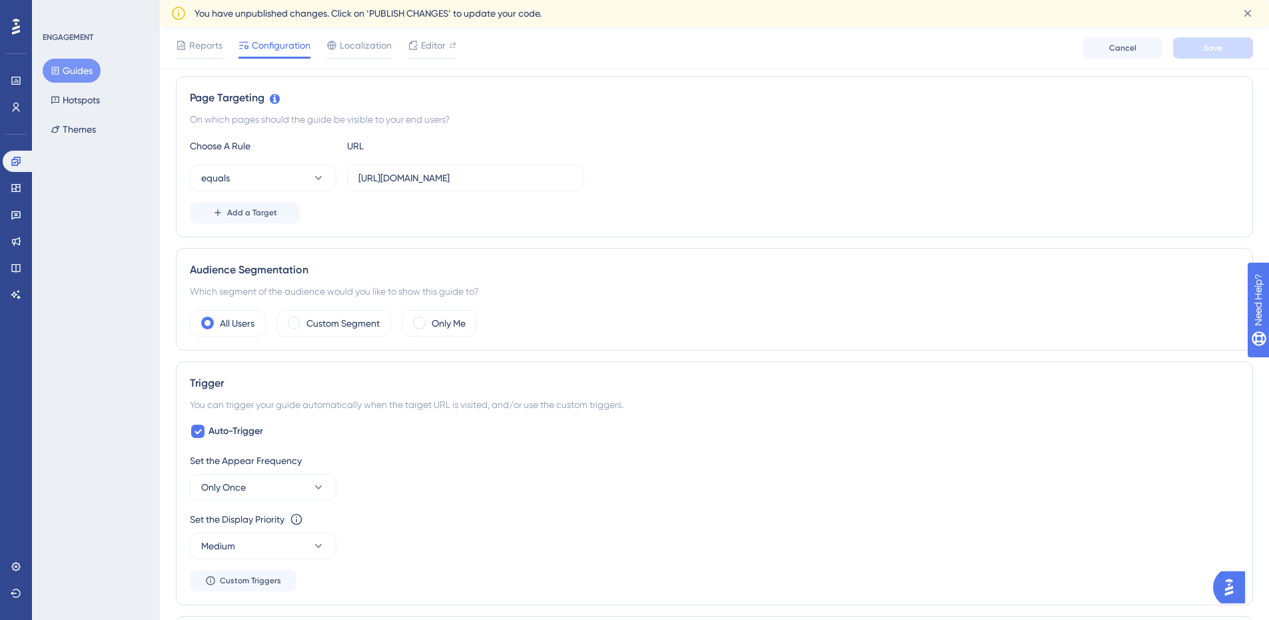
scroll to position [400, 0]
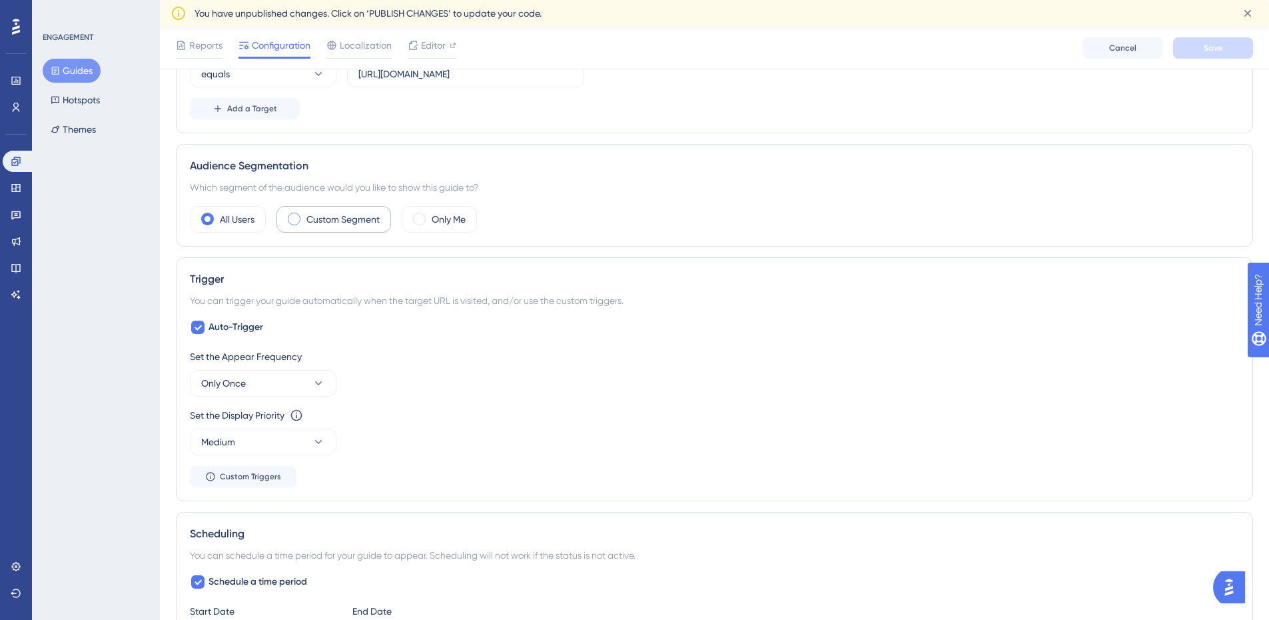
click at [334, 221] on label "Custom Segment" at bounding box center [342, 219] width 73 height 16
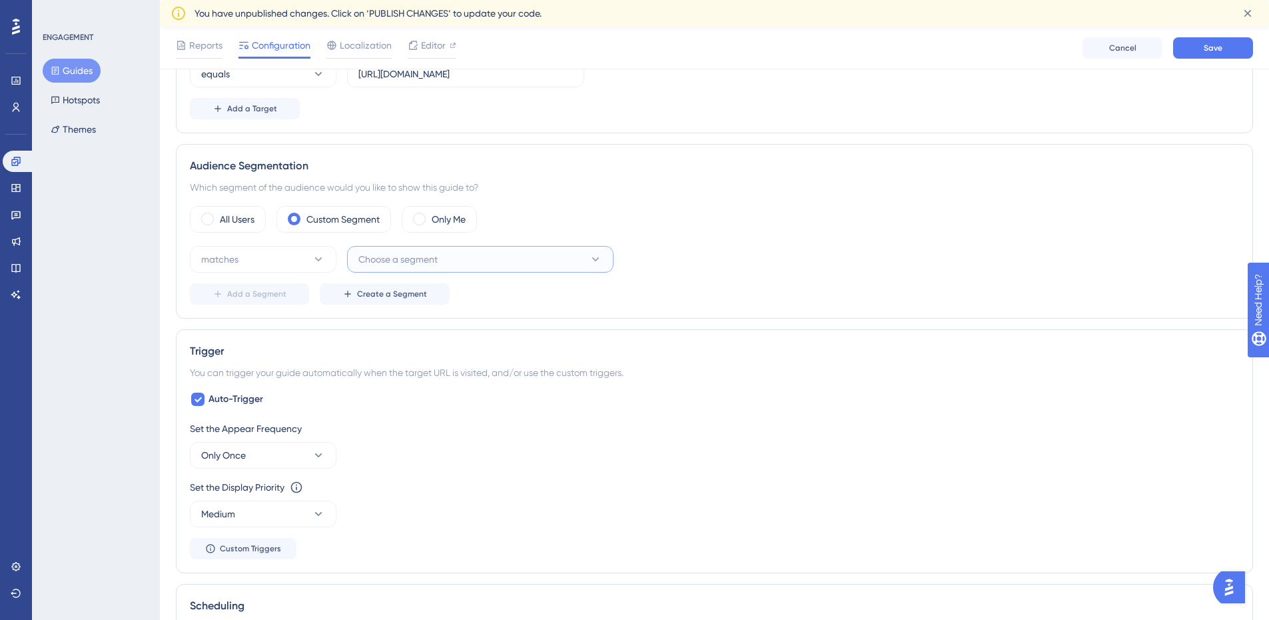
click at [446, 259] on button "Choose a segment" at bounding box center [480, 259] width 266 height 27
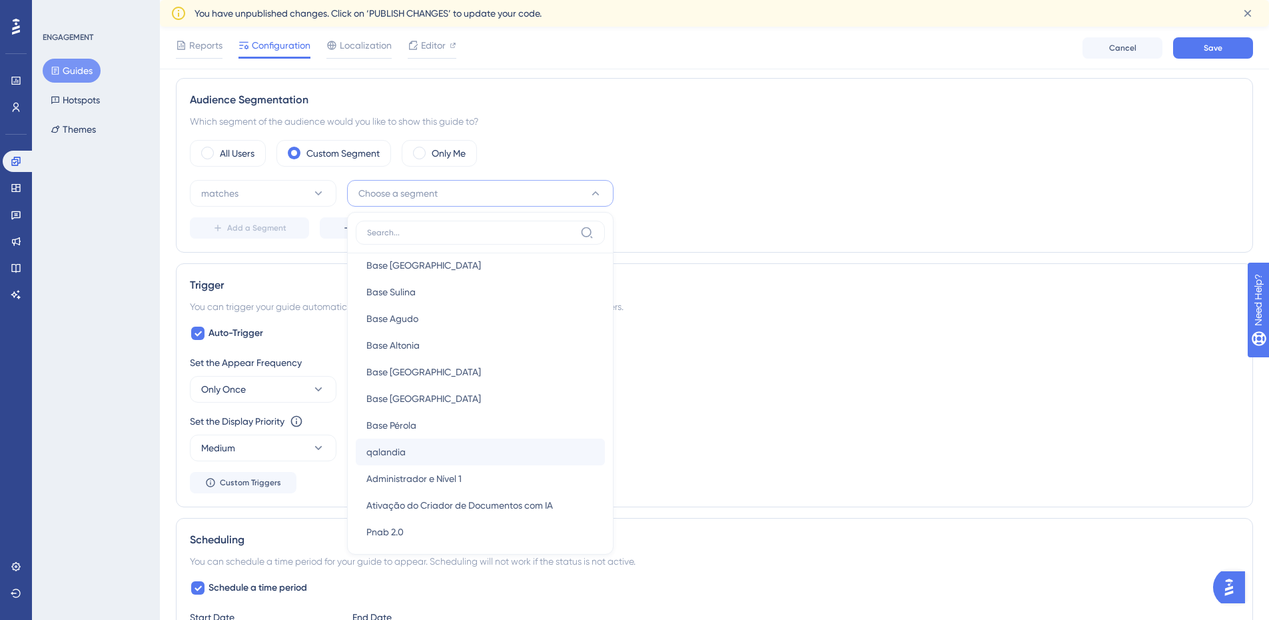
scroll to position [1399, 0]
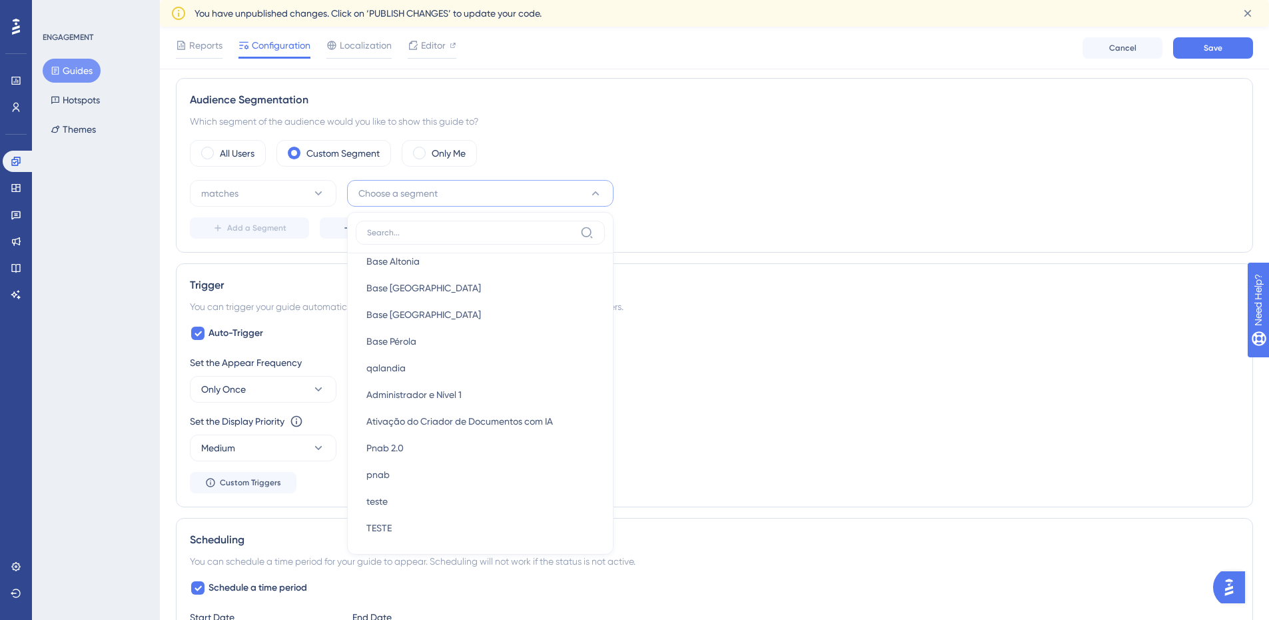
click at [705, 169] on div "All Users Custom Segment Only Me matches Choose a segment New Users New Users W…" at bounding box center [714, 189] width 1049 height 99
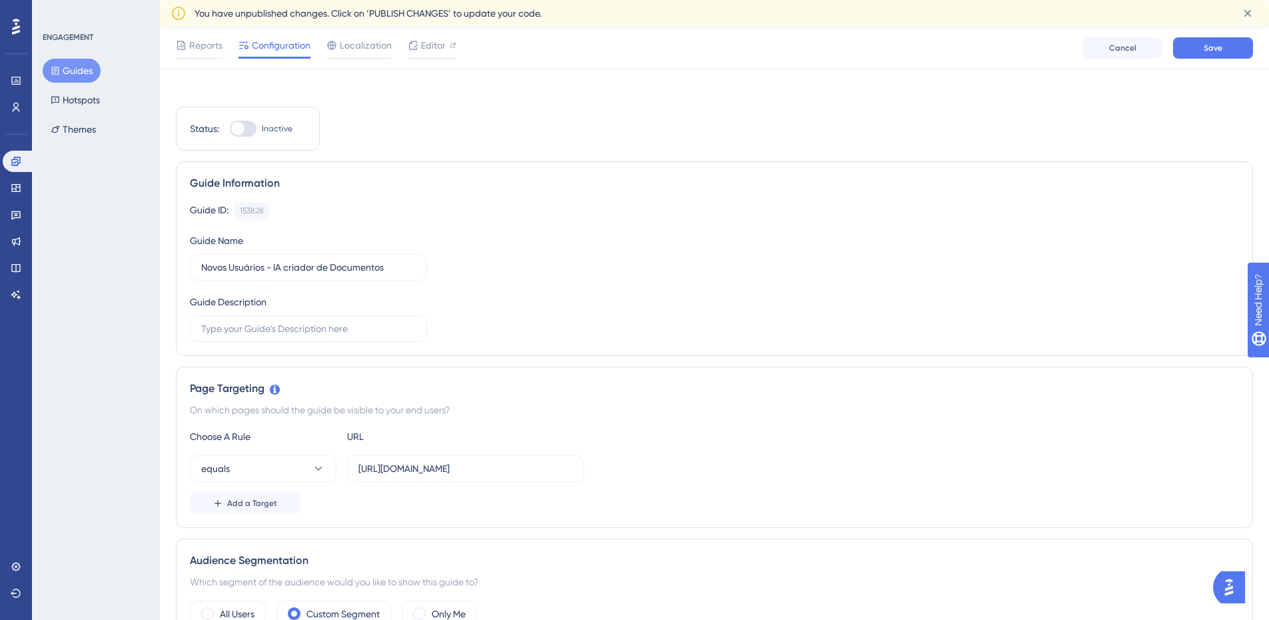
scroll to position [0, 0]
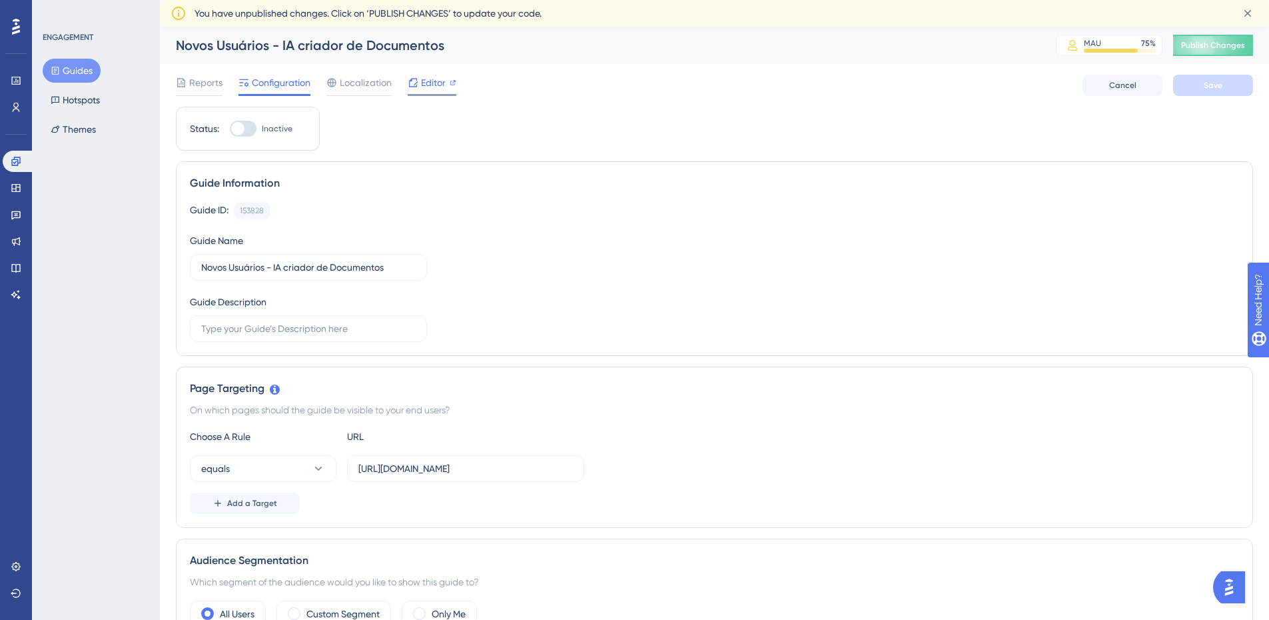
click at [446, 84] on div "Editor" at bounding box center [432, 83] width 49 height 16
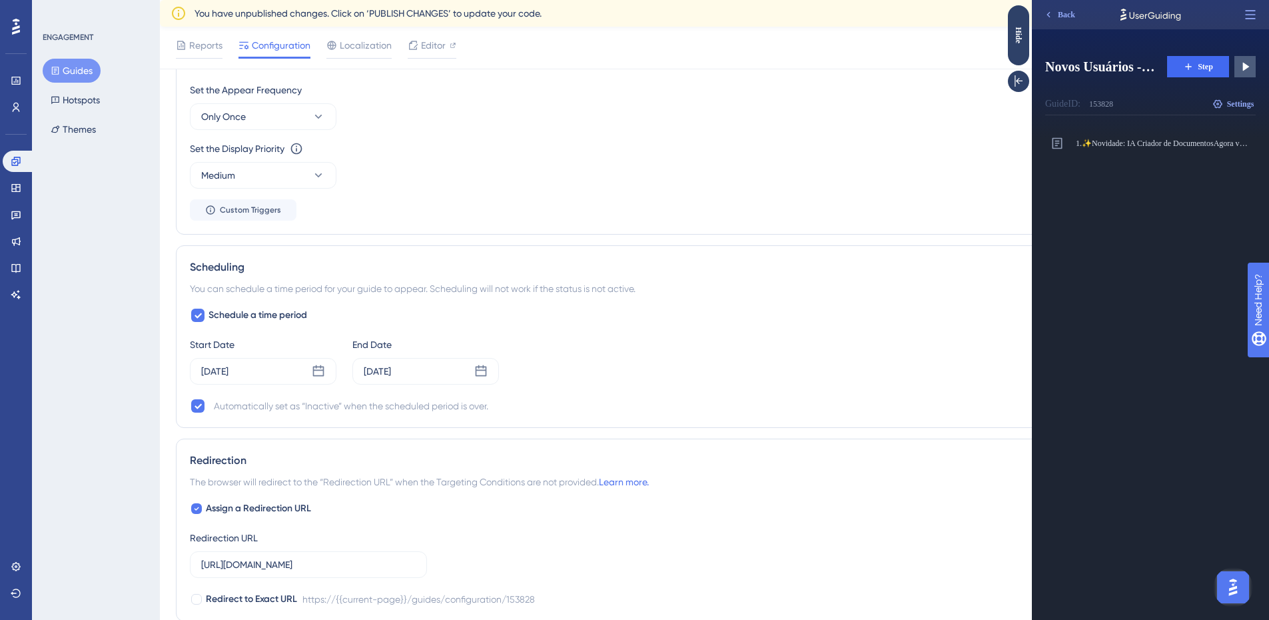
scroll to position [400, 0]
